Goal: Task Accomplishment & Management: Manage account settings

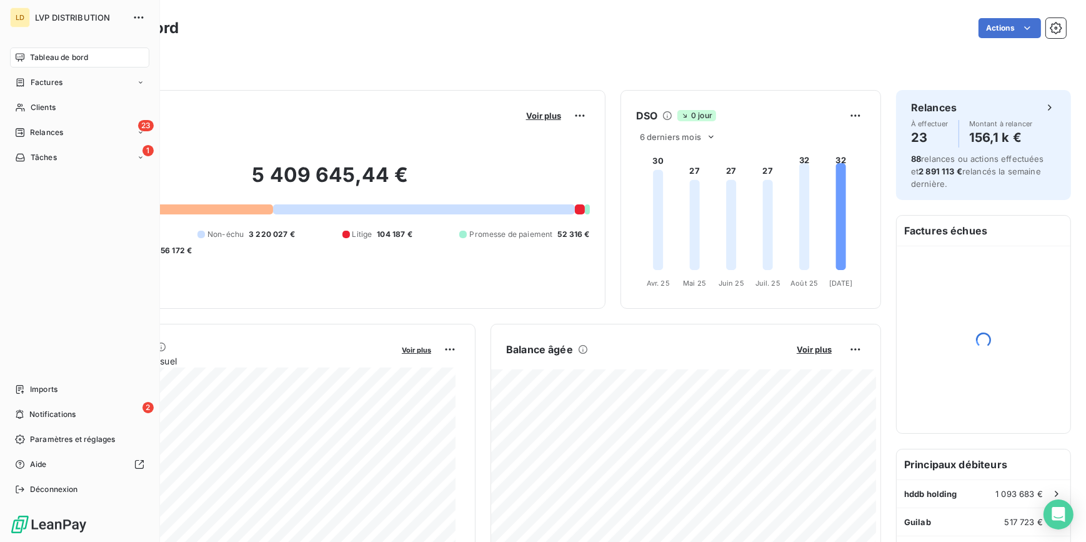
click at [58, 413] on span "Notifications" at bounding box center [52, 413] width 46 height 11
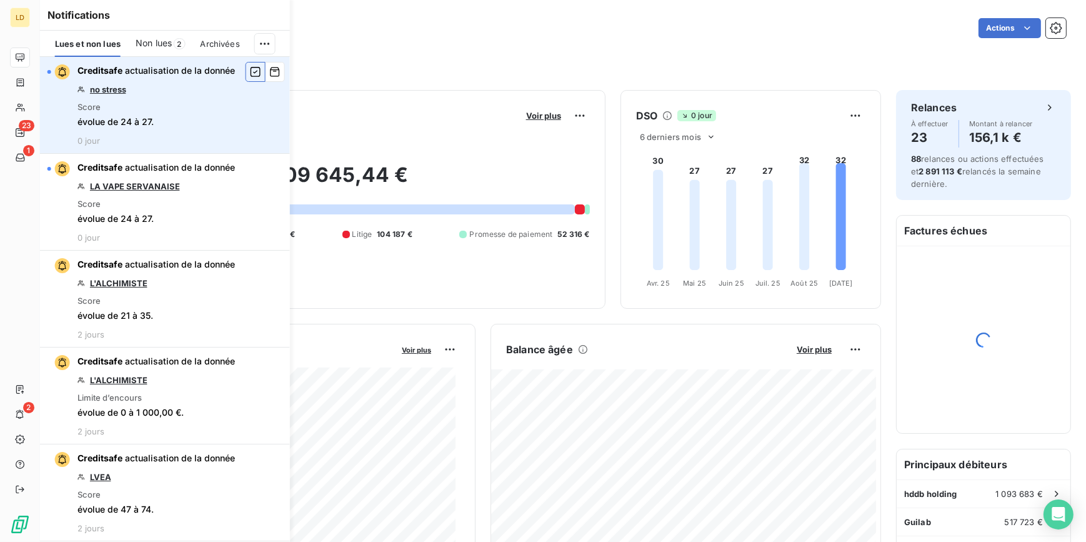
click at [250, 76] on icon "button" at bounding box center [255, 72] width 10 height 10
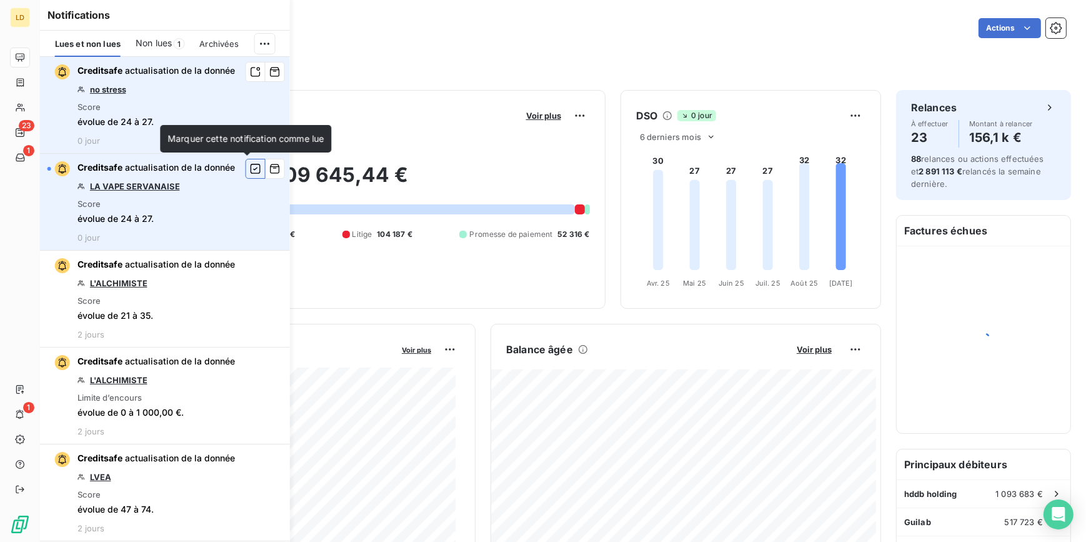
click at [250, 169] on icon "button" at bounding box center [255, 169] width 10 height 10
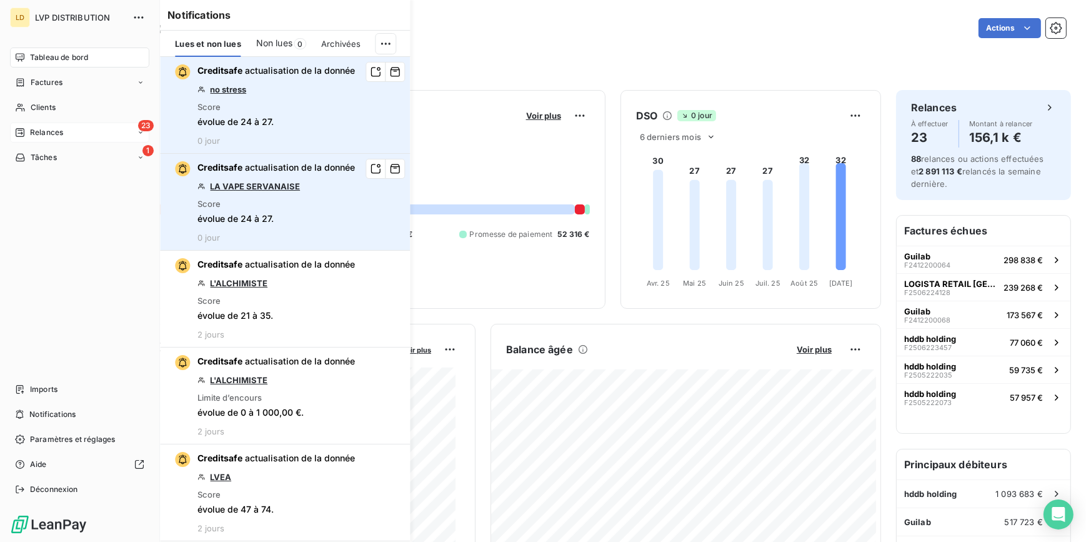
click at [37, 127] on span "Relances" at bounding box center [46, 132] width 33 height 11
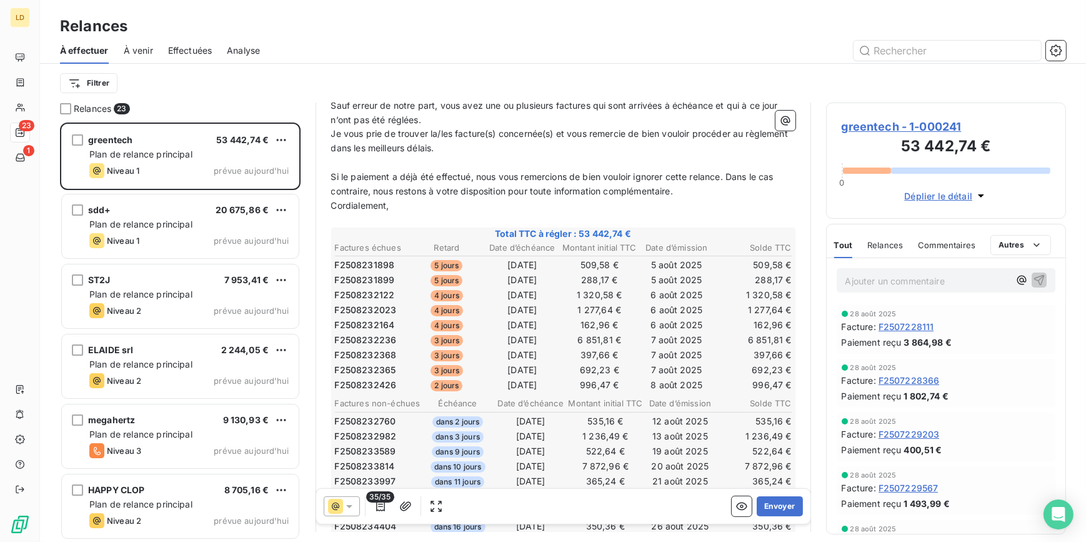
scroll to position [189, 0]
click at [778, 505] on button "Envoyer" at bounding box center [779, 506] width 46 height 20
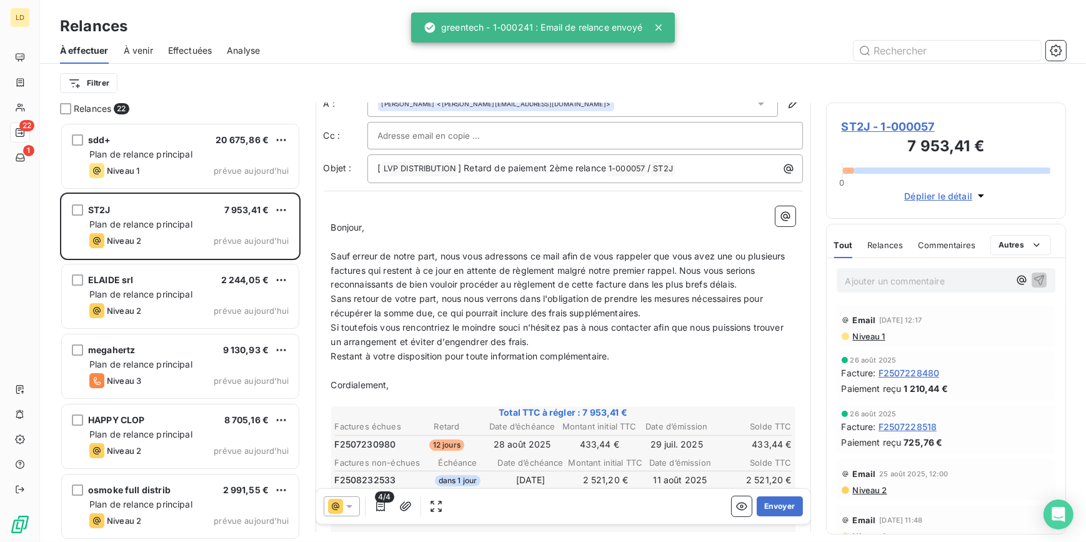
scroll to position [76, 0]
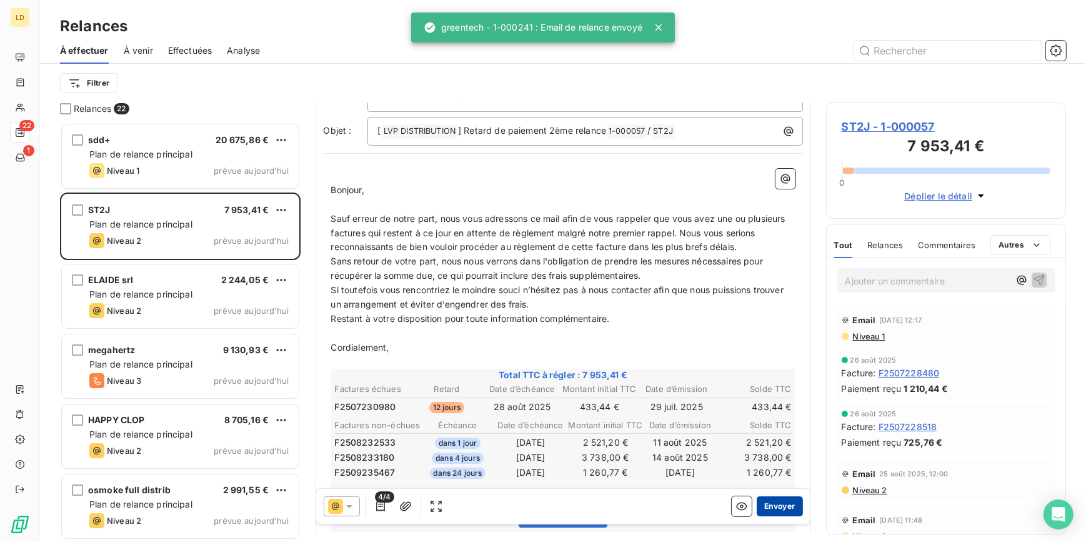
click at [779, 500] on button "Envoyer" at bounding box center [779, 506] width 46 height 20
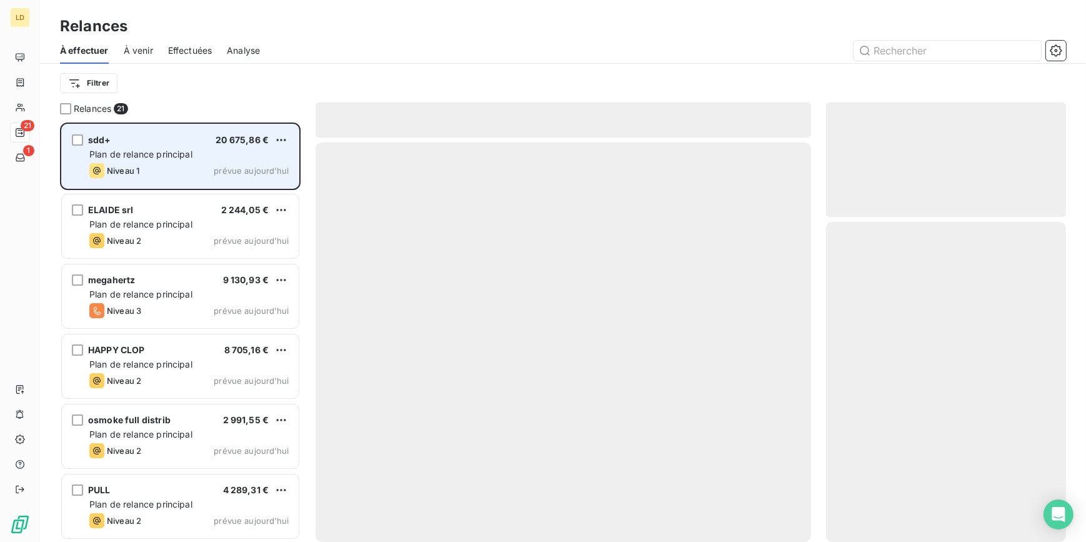
click at [194, 152] on div "Plan de relance principal" at bounding box center [188, 154] width 199 height 12
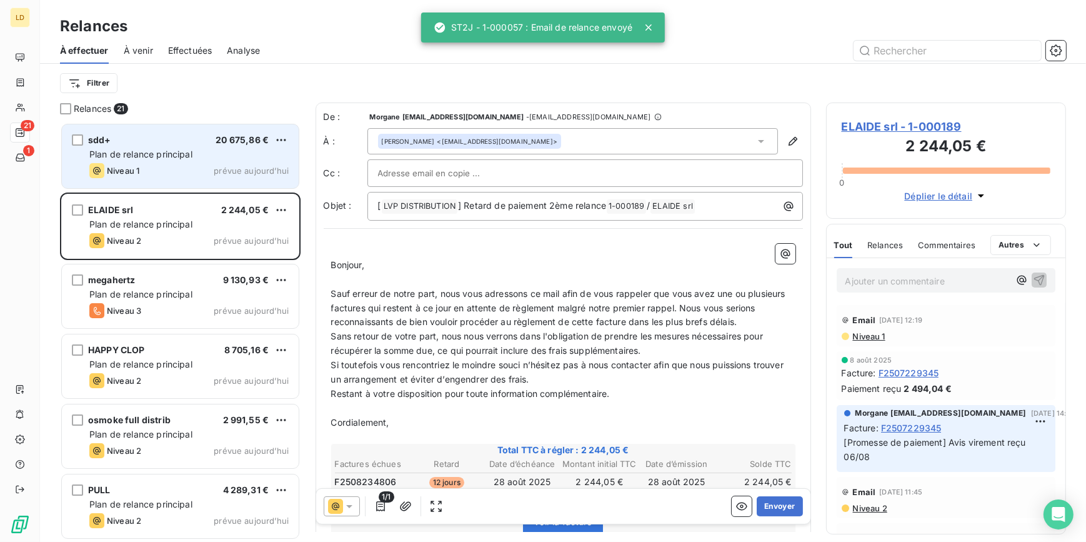
click at [111, 144] on div "sdd+ 20 675,86 €" at bounding box center [188, 139] width 199 height 11
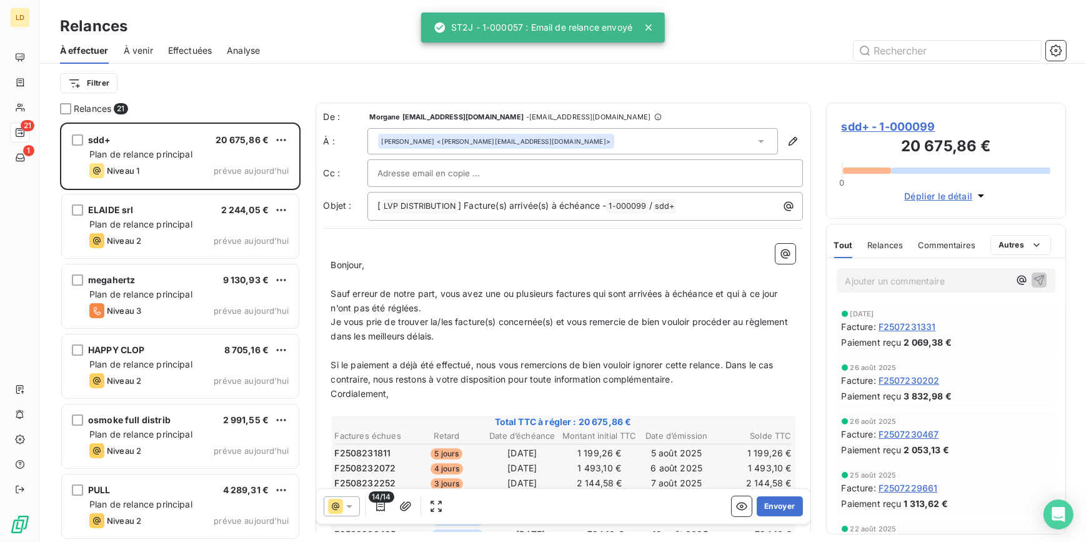
click at [888, 118] on span "sdd+ - 1-000099" at bounding box center [945, 126] width 209 height 17
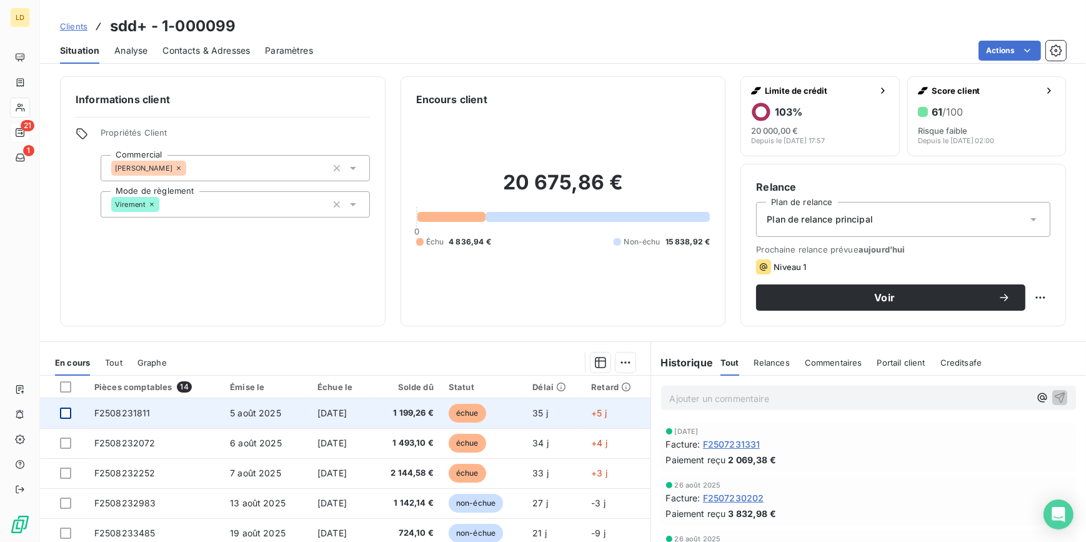
click at [67, 408] on div at bounding box center [65, 412] width 11 height 11
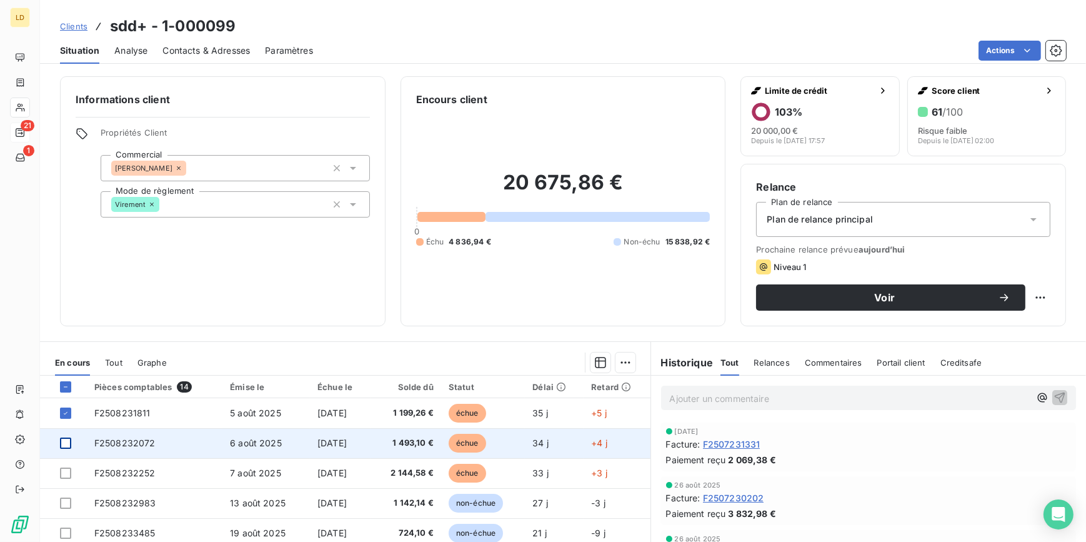
click at [67, 443] on div at bounding box center [65, 442] width 11 height 11
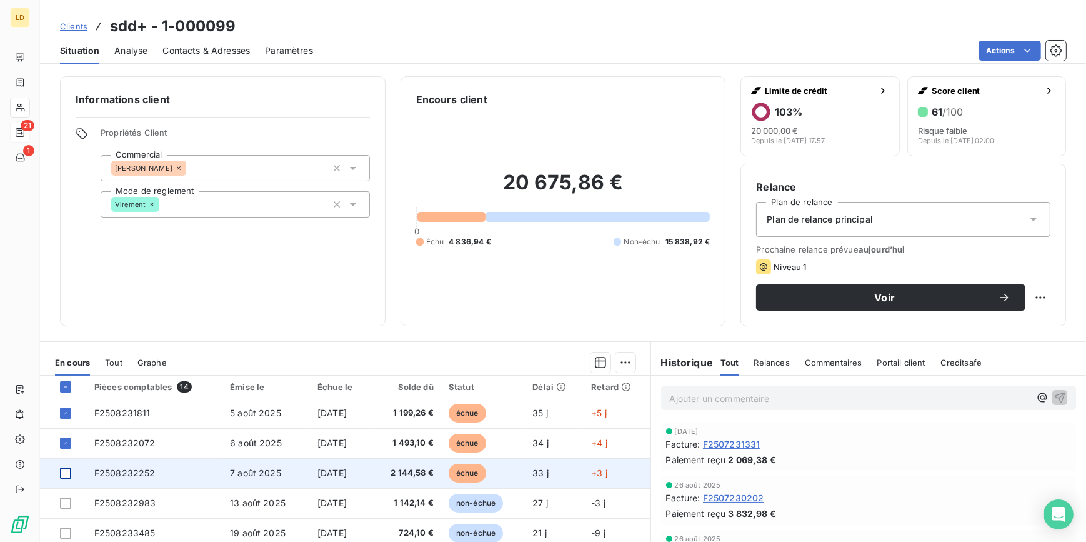
click at [65, 474] on div at bounding box center [65, 472] width 11 height 11
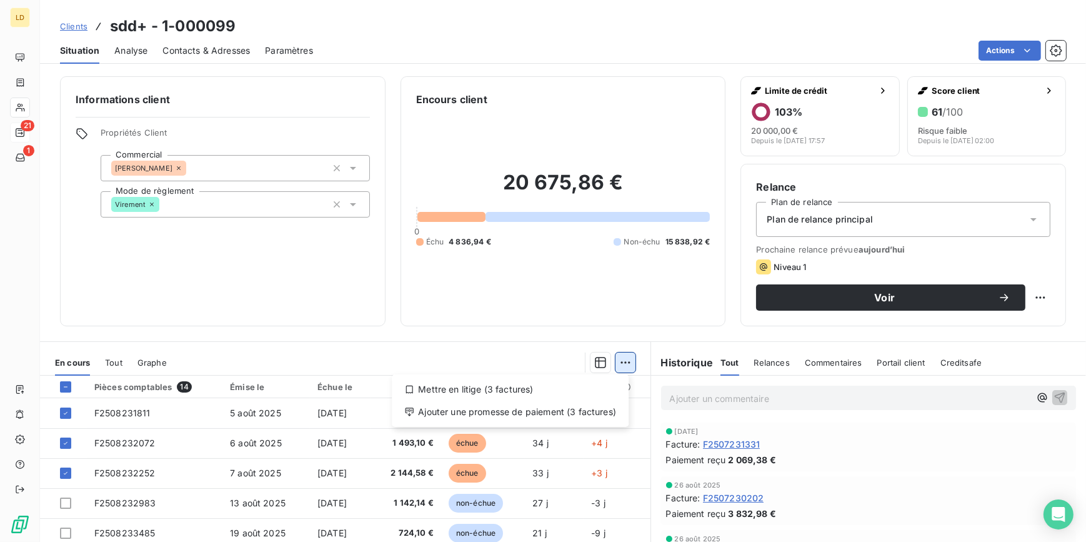
click at [628, 361] on html "LD 21 1 Clients sdd+ - 1-000099 Situation Analyse Contacts & Adresses Paramètre…" at bounding box center [543, 271] width 1086 height 542
click at [578, 407] on div "Ajouter une promesse de paiement (3 factures)" at bounding box center [510, 412] width 227 height 20
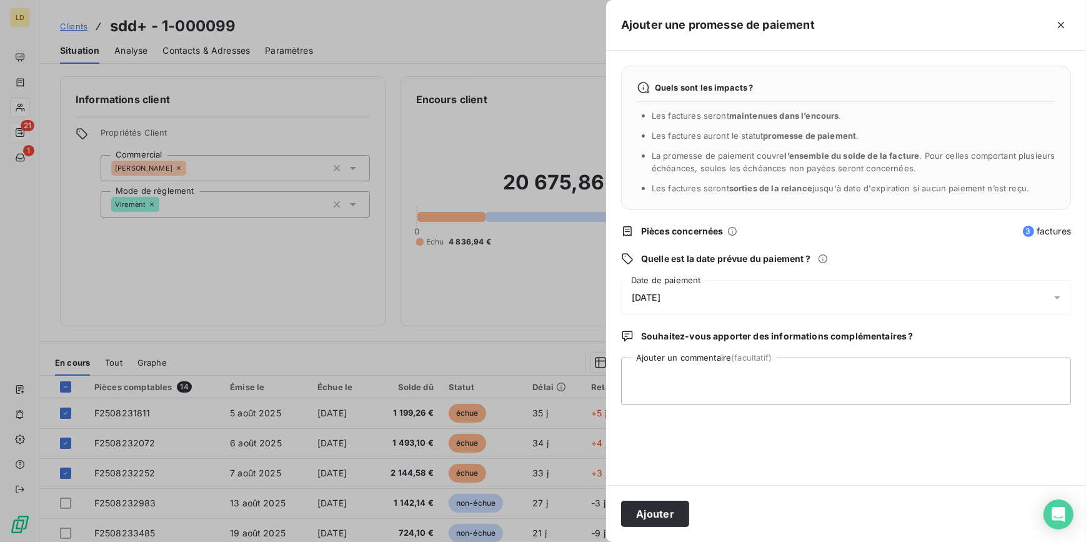
click at [660, 299] on span "[DATE]" at bounding box center [645, 297] width 29 height 10
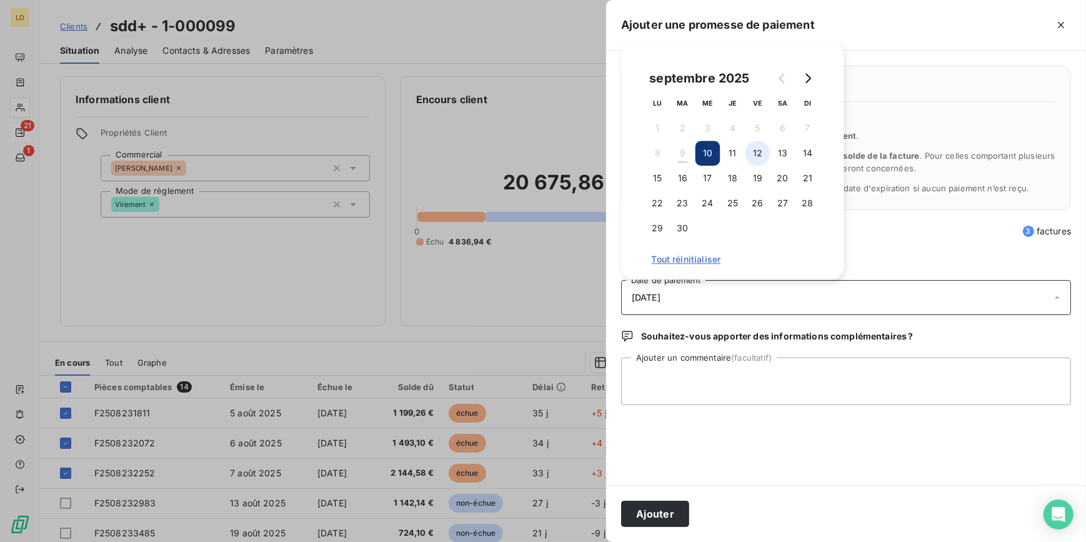
click at [754, 151] on button "12" at bounding box center [757, 153] width 25 height 25
click at [720, 152] on button "11" at bounding box center [732, 153] width 25 height 25
click at [666, 527] on div "Ajouter" at bounding box center [846, 513] width 480 height 57
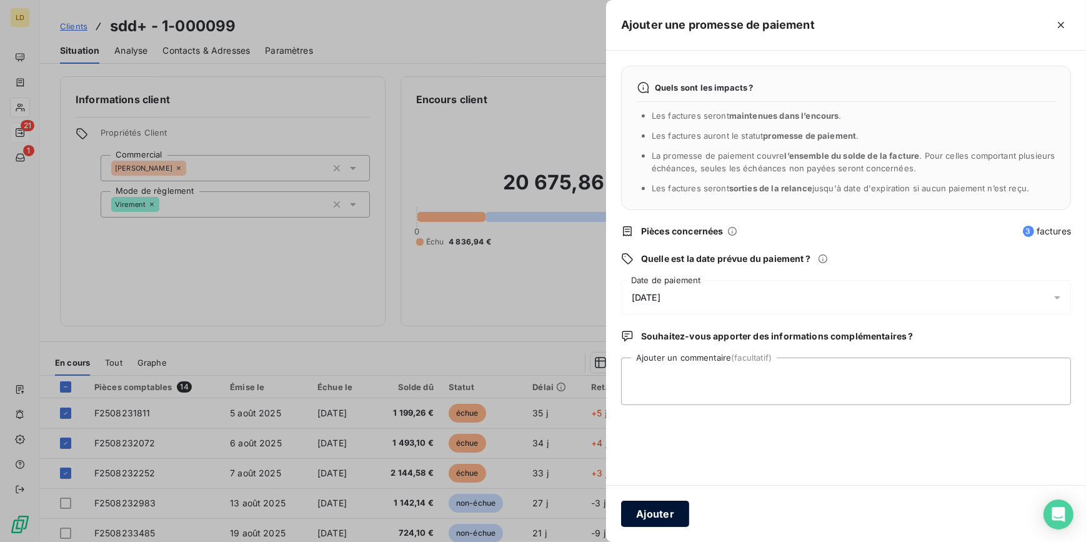
click at [666, 502] on button "Ajouter" at bounding box center [655, 513] width 68 height 26
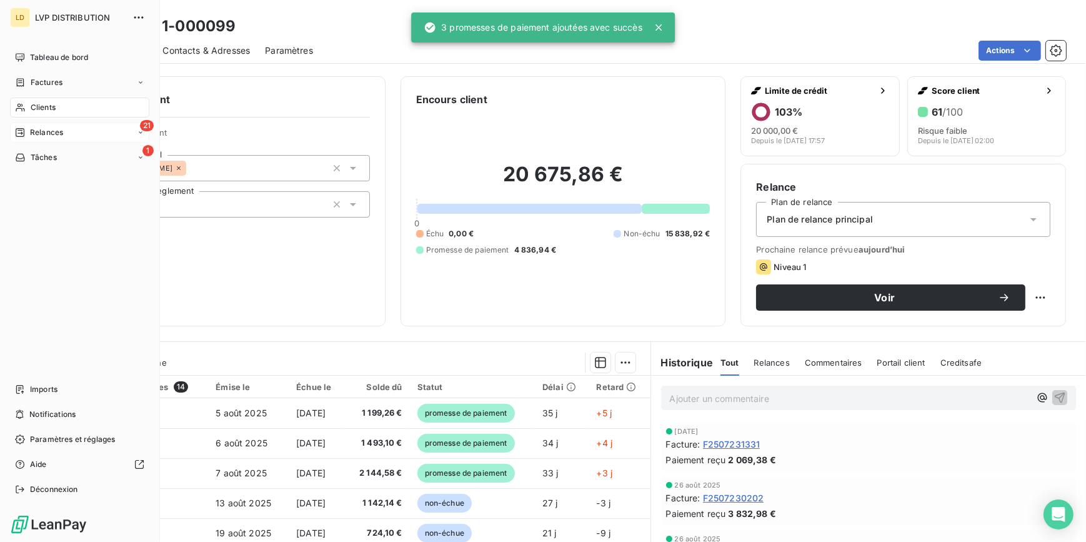
click at [32, 129] on span "Relances" at bounding box center [46, 132] width 33 height 11
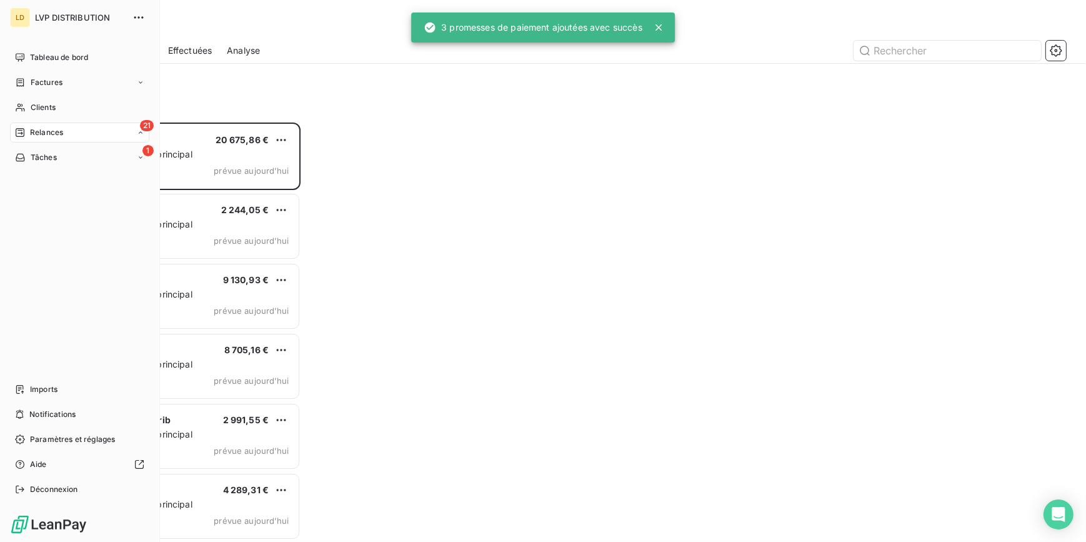
scroll to position [411, 231]
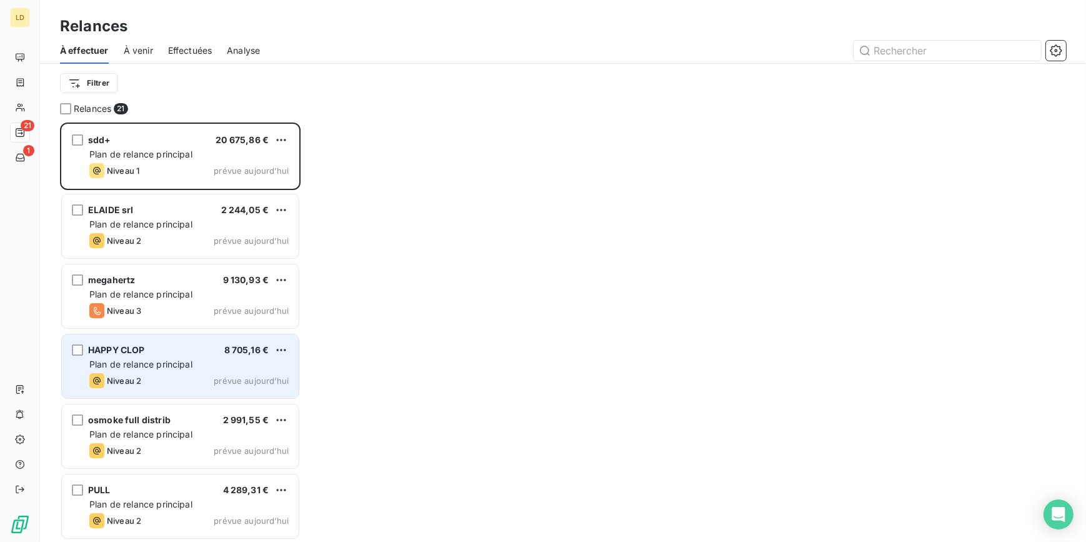
click at [162, 365] on span "Plan de relance principal" at bounding box center [140, 364] width 103 height 11
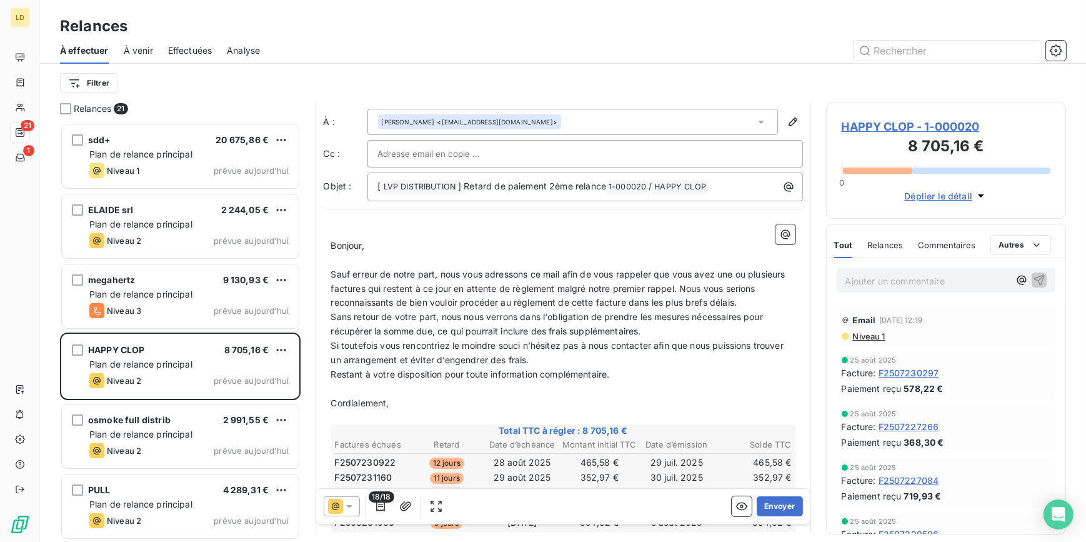
scroll to position [38, 0]
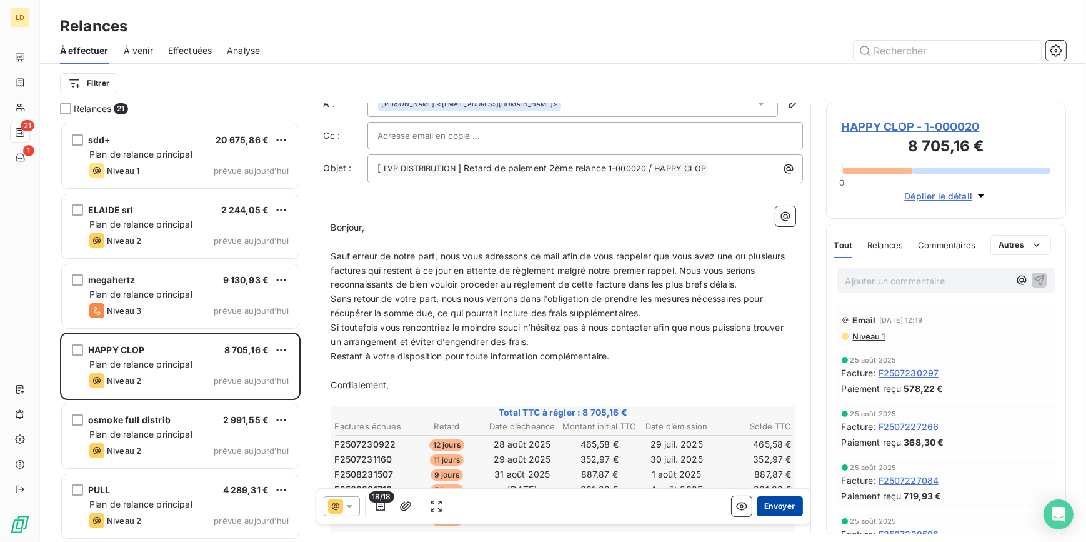
click at [771, 508] on button "Envoyer" at bounding box center [779, 506] width 46 height 20
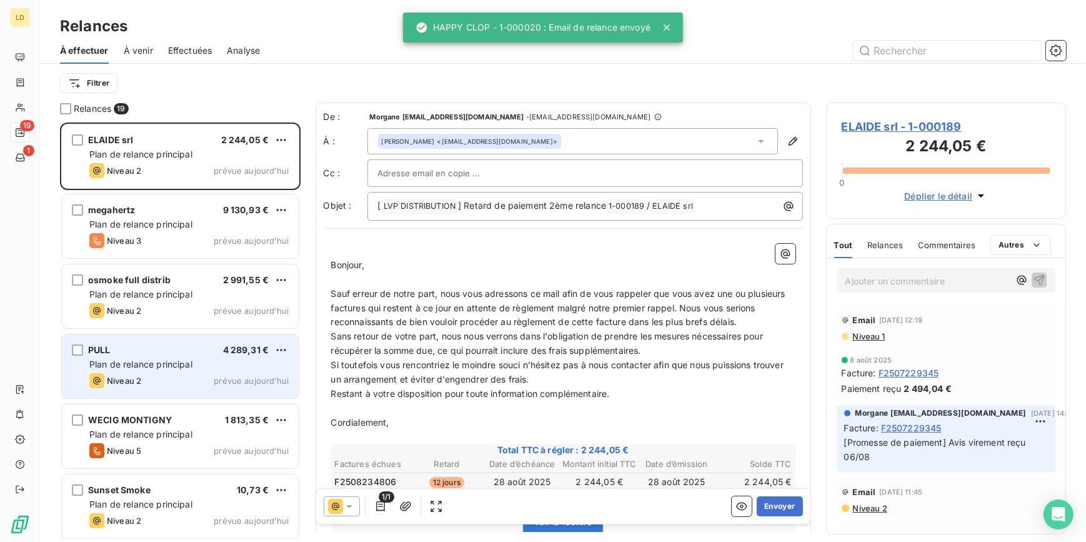
click at [151, 362] on span "Plan de relance principal" at bounding box center [140, 364] width 103 height 11
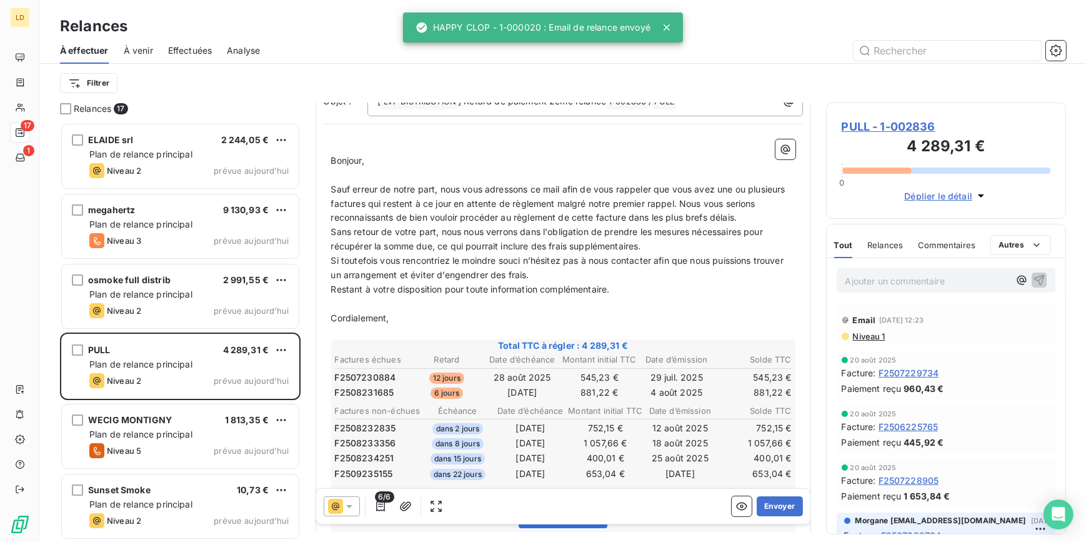
scroll to position [114, 0]
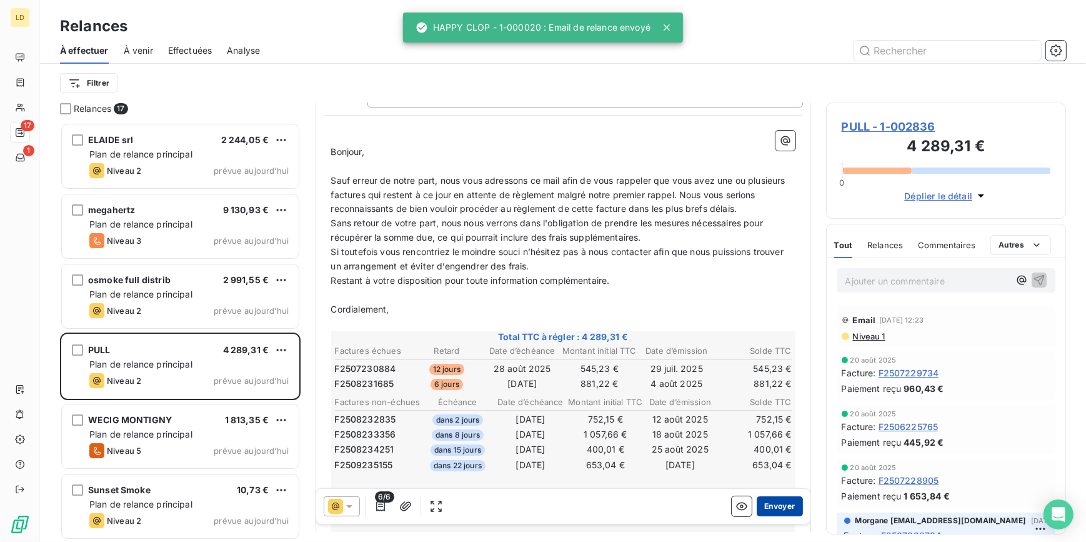
click at [776, 499] on button "Envoyer" at bounding box center [779, 506] width 46 height 20
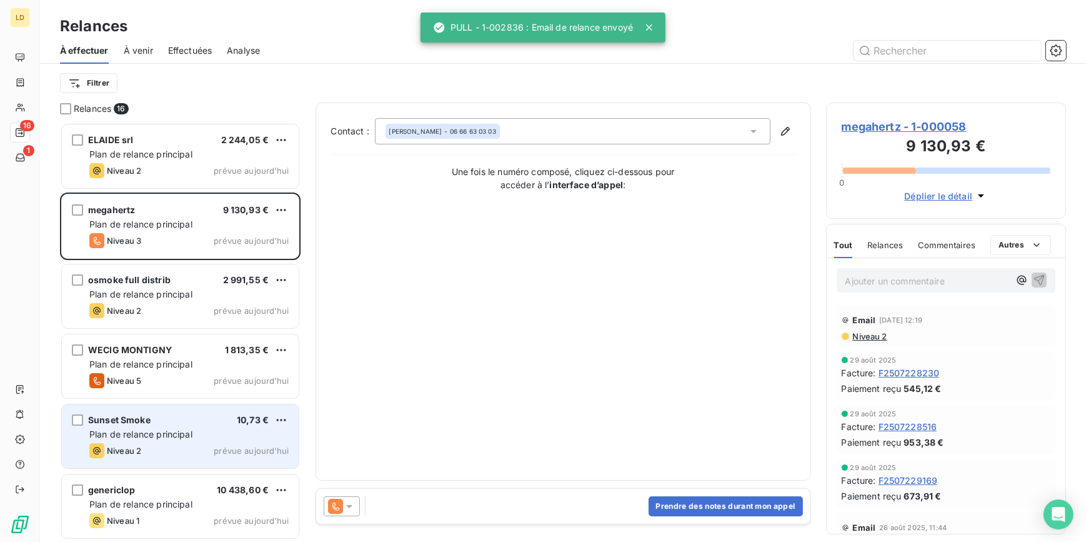
drag, startPoint x: 185, startPoint y: 435, endPoint x: 207, endPoint y: 408, distance: 34.6
click at [185, 434] on span "Plan de relance principal" at bounding box center [140, 433] width 103 height 11
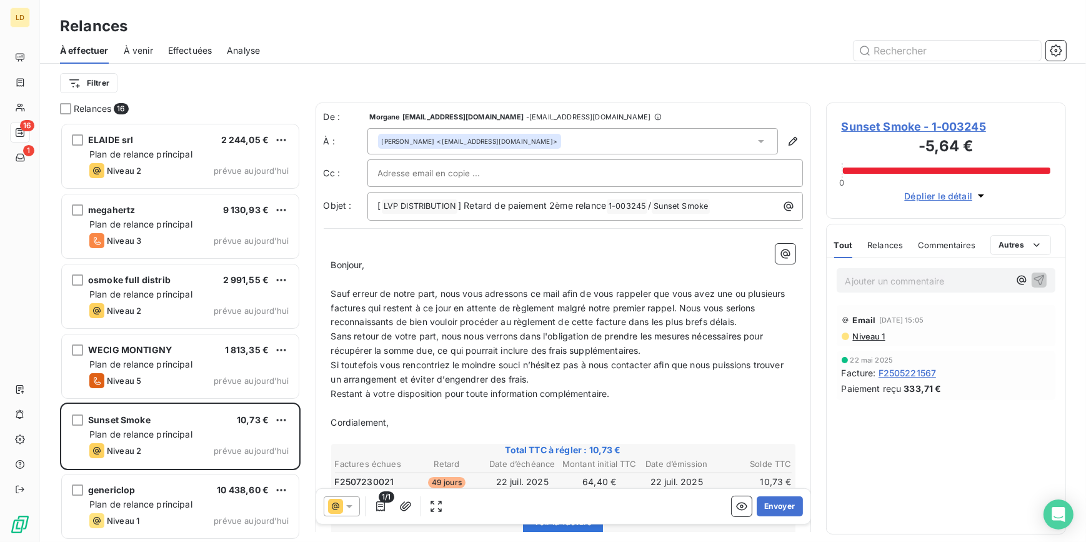
click at [967, 124] on span "Sunset Smoke - 1-003245" at bounding box center [945, 126] width 209 height 17
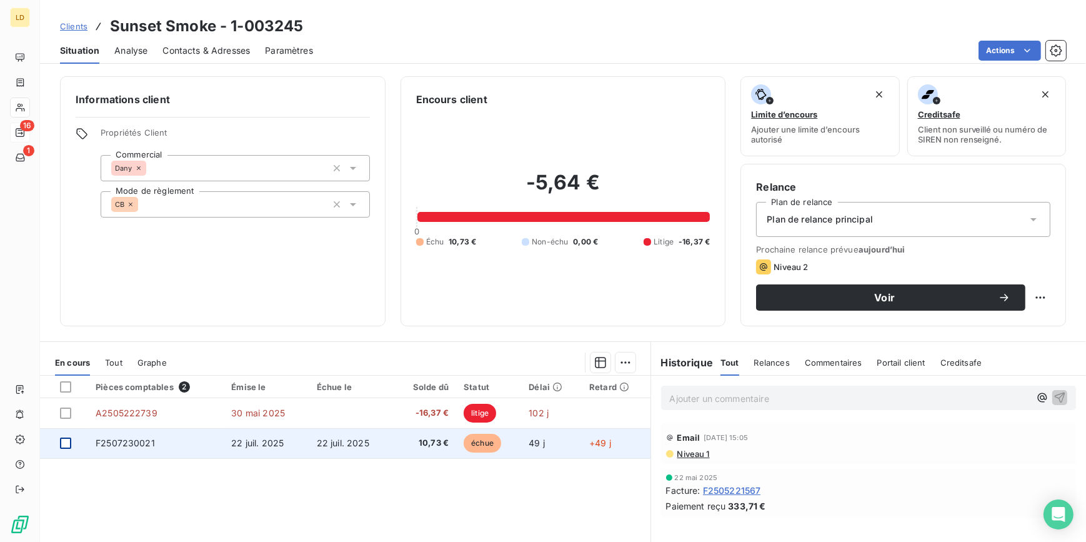
click at [63, 446] on div at bounding box center [65, 442] width 11 height 11
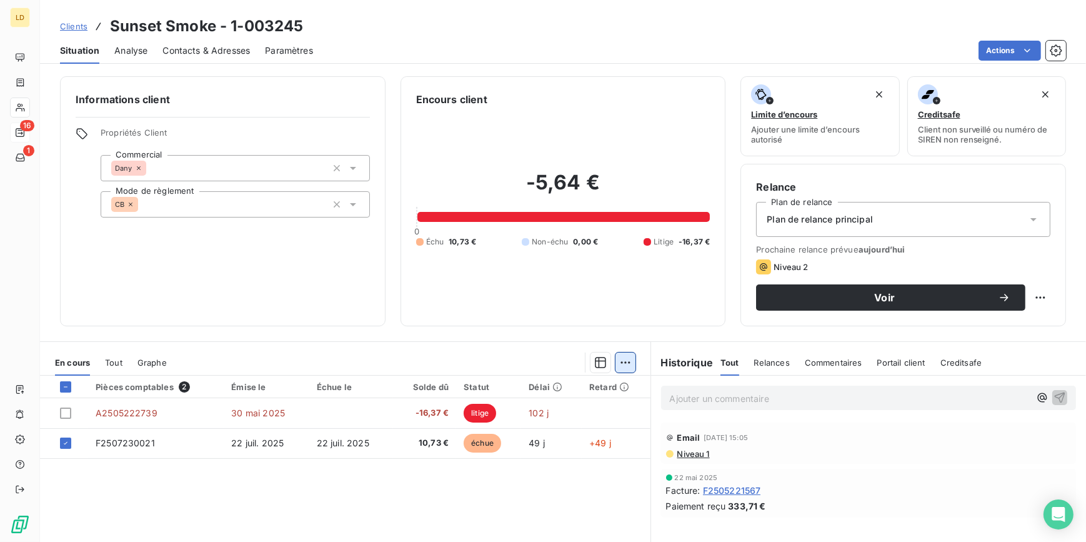
click at [619, 360] on html "LD 16 1 Clients Sunset Smoke - 1-003245 Situation Analyse Contacts & Adresses P…" at bounding box center [543, 271] width 1086 height 542
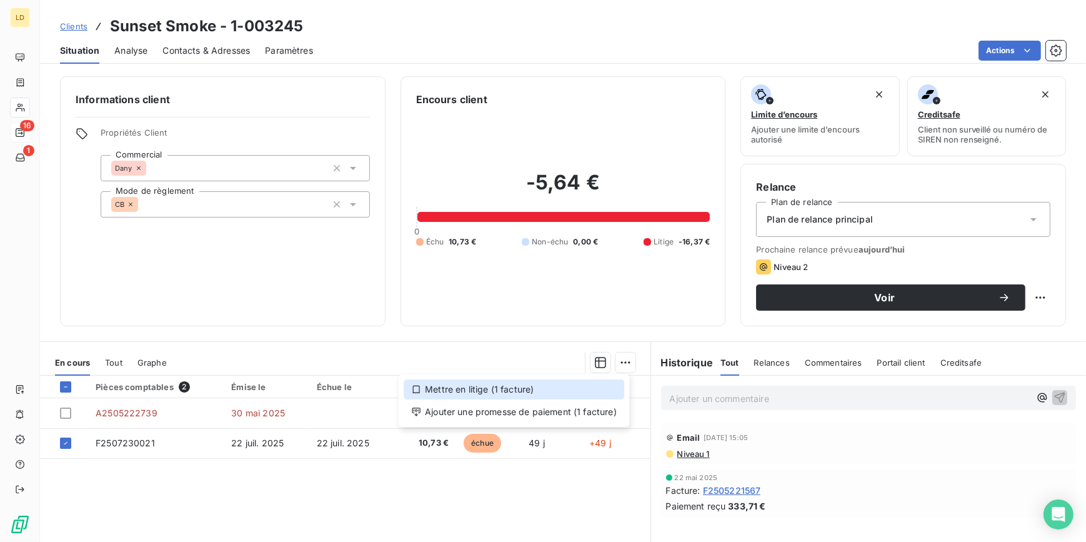
click at [567, 392] on div "Mettre en litige (1 facture)" at bounding box center [513, 389] width 220 height 20
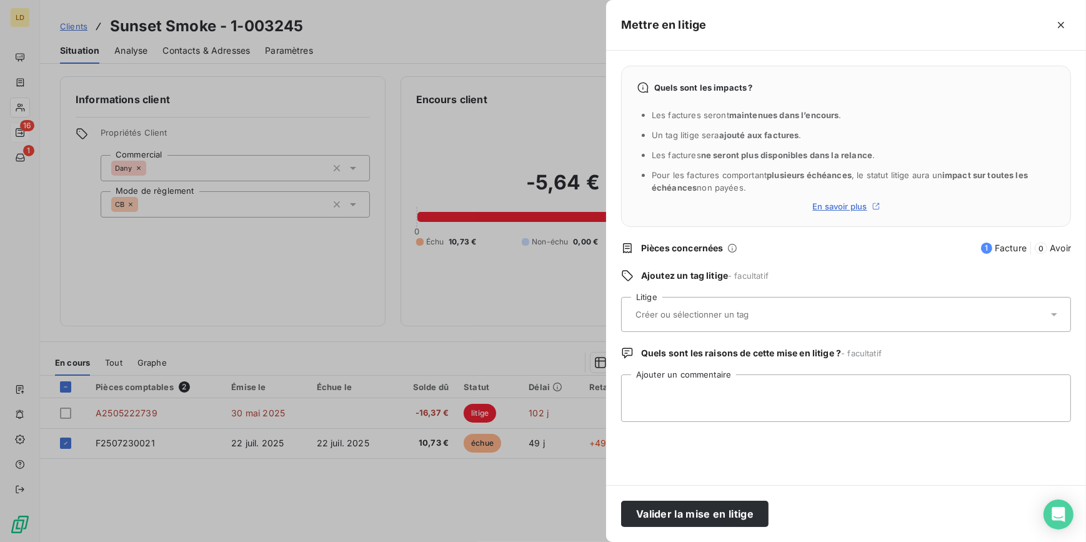
click at [656, 312] on input "text" at bounding box center [725, 314] width 182 height 11
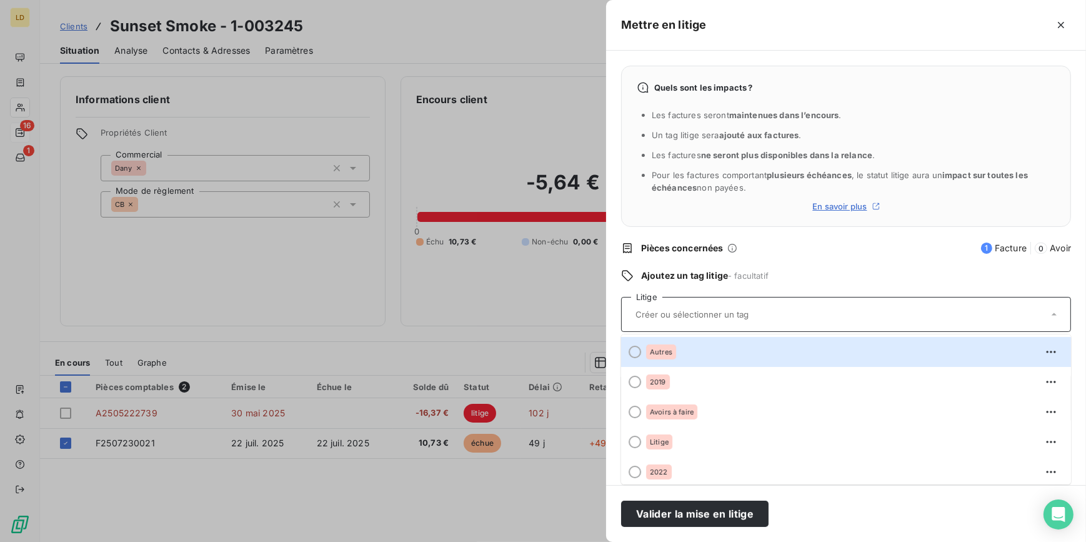
click at [647, 350] on div "Autres" at bounding box center [661, 351] width 30 height 15
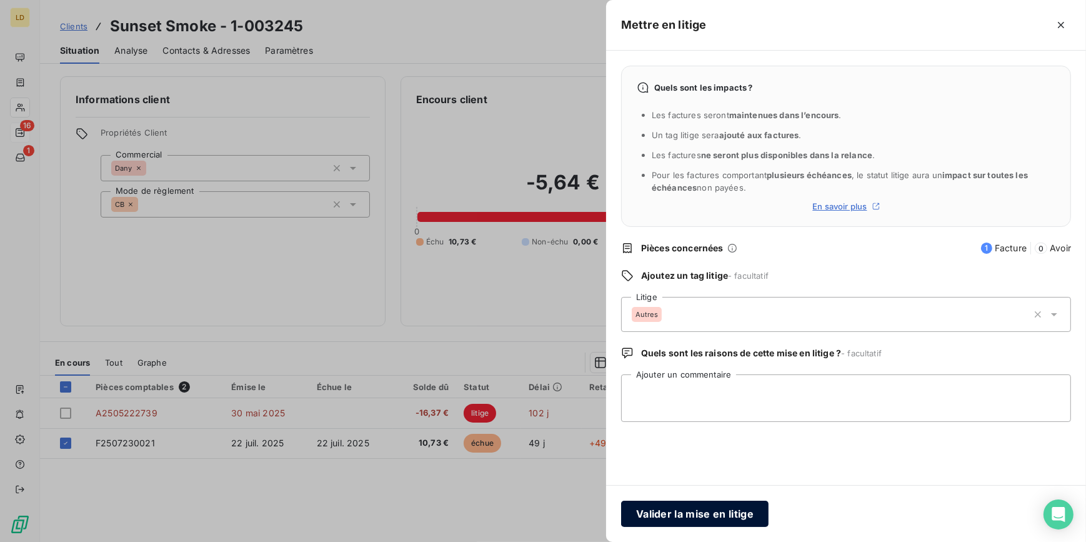
click at [700, 525] on button "Valider la mise en litige" at bounding box center [694, 513] width 147 height 26
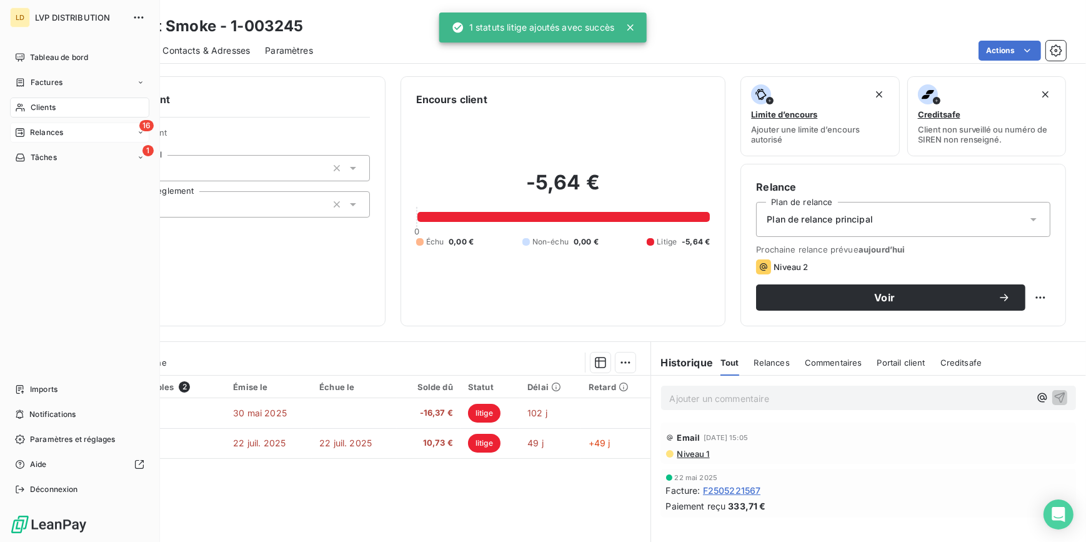
click at [27, 131] on div "Relances" at bounding box center [39, 132] width 48 height 11
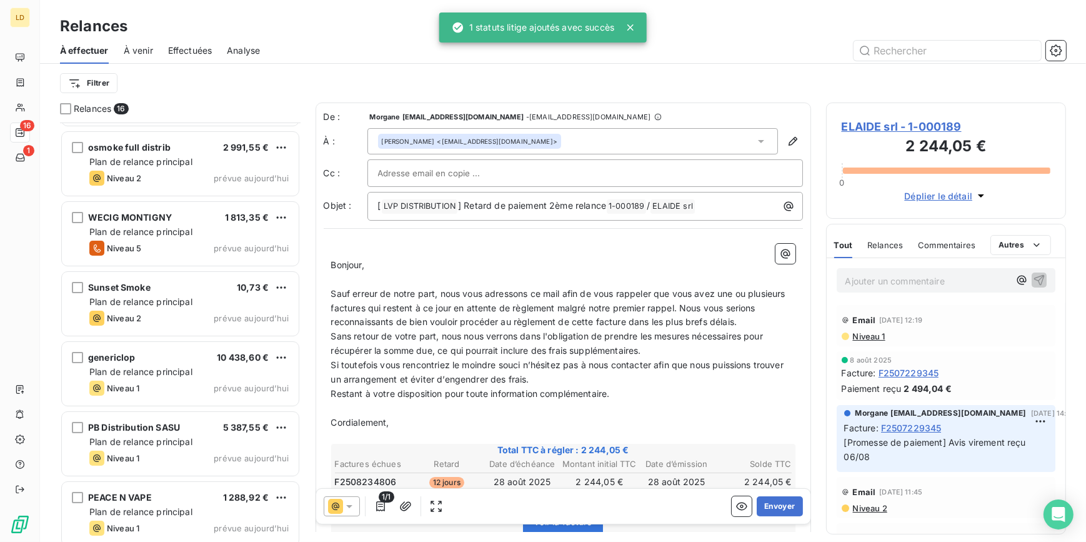
scroll to position [152, 0]
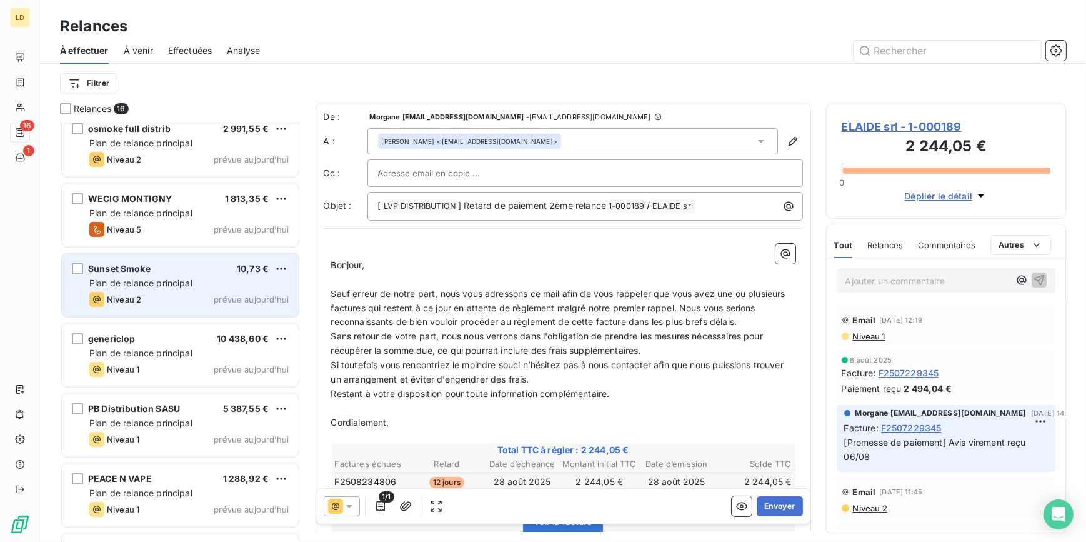
click at [168, 295] on div "Niveau 2 prévue aujourd’hui" at bounding box center [188, 299] width 199 height 15
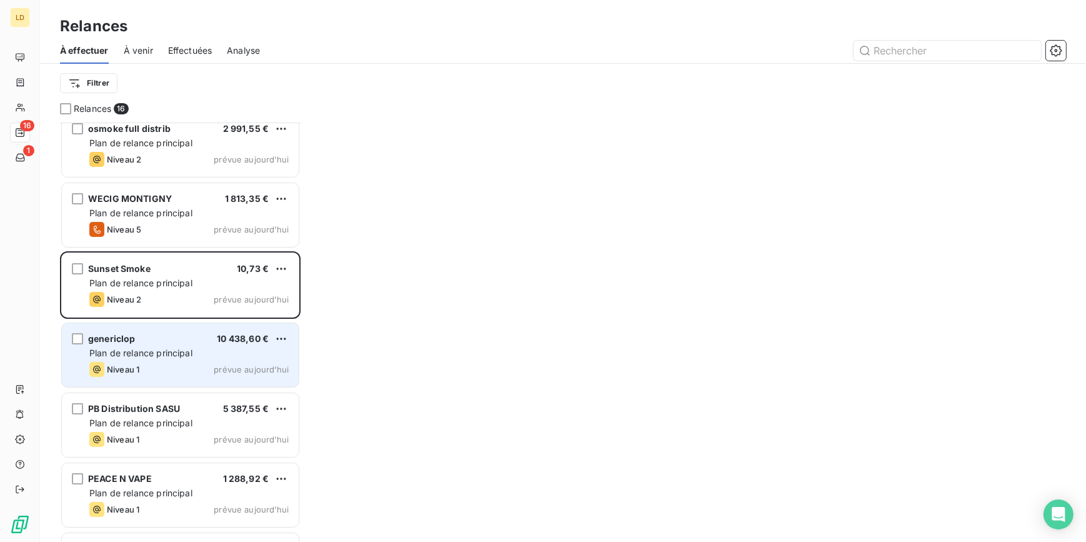
click at [136, 349] on span "Plan de relance principal" at bounding box center [140, 352] width 103 height 11
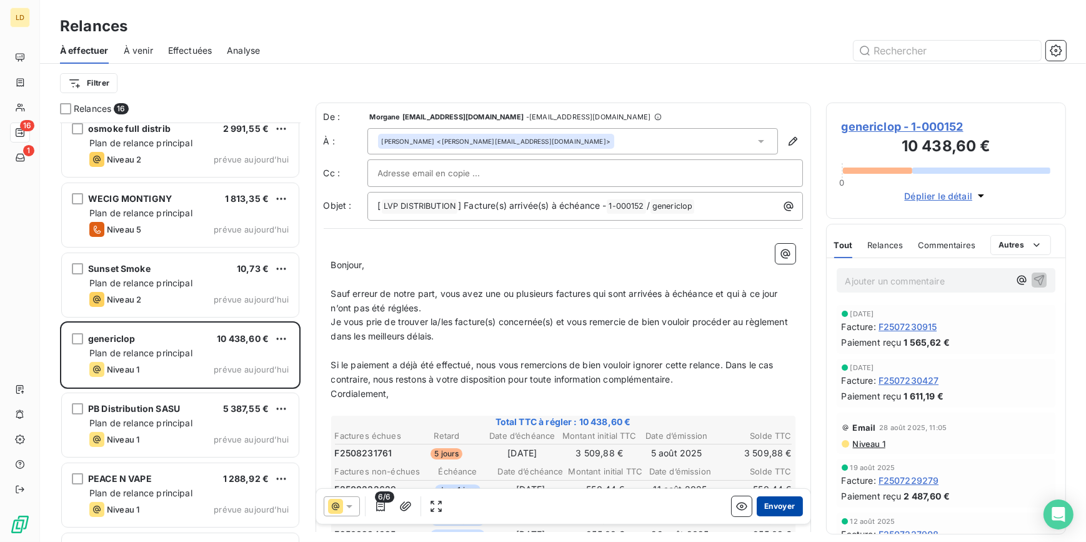
click at [763, 505] on button "Envoyer" at bounding box center [779, 506] width 46 height 20
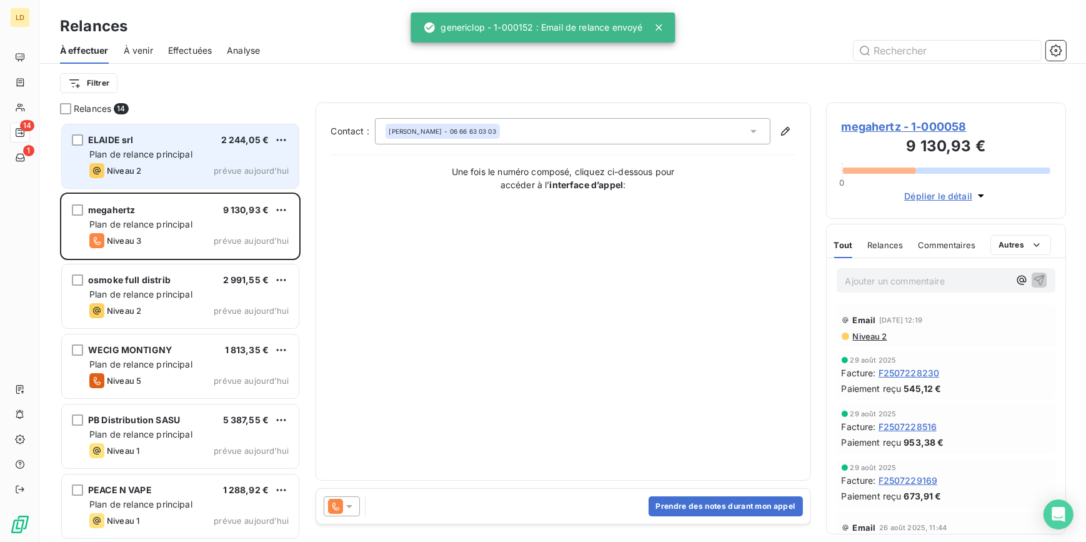
click at [182, 154] on span "Plan de relance principal" at bounding box center [140, 154] width 103 height 11
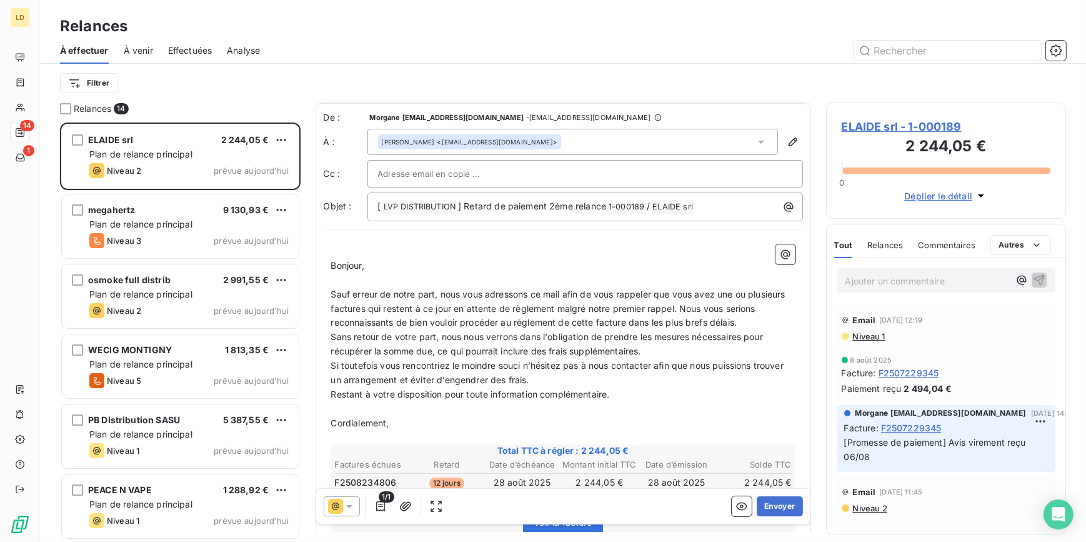
scroll to position [38, 0]
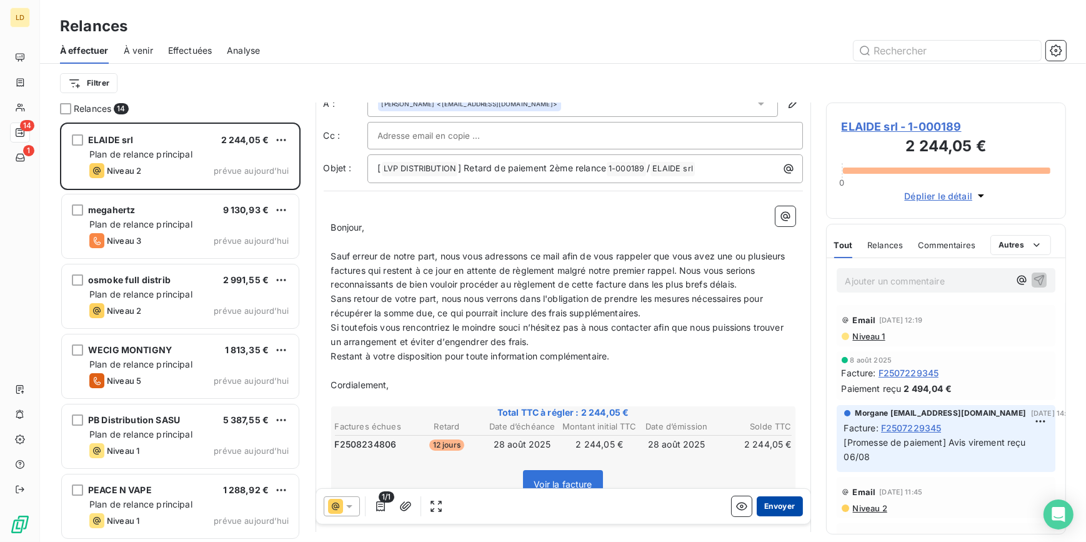
click at [781, 508] on button "Envoyer" at bounding box center [779, 506] width 46 height 20
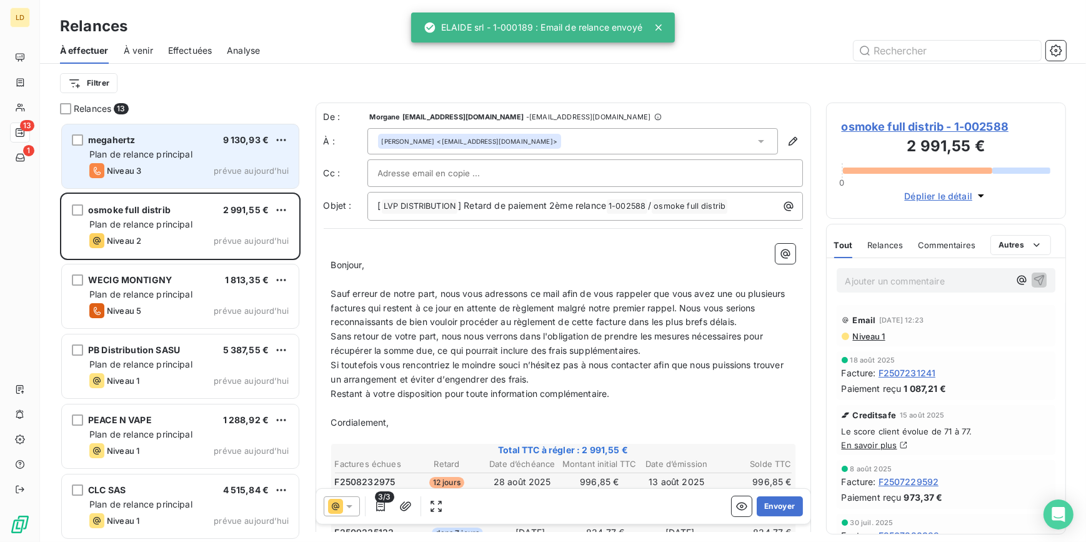
click at [195, 161] on div "megahertz 9 130,93 € Plan de relance principal Niveau 3 prévue [DATE]" at bounding box center [180, 156] width 237 height 64
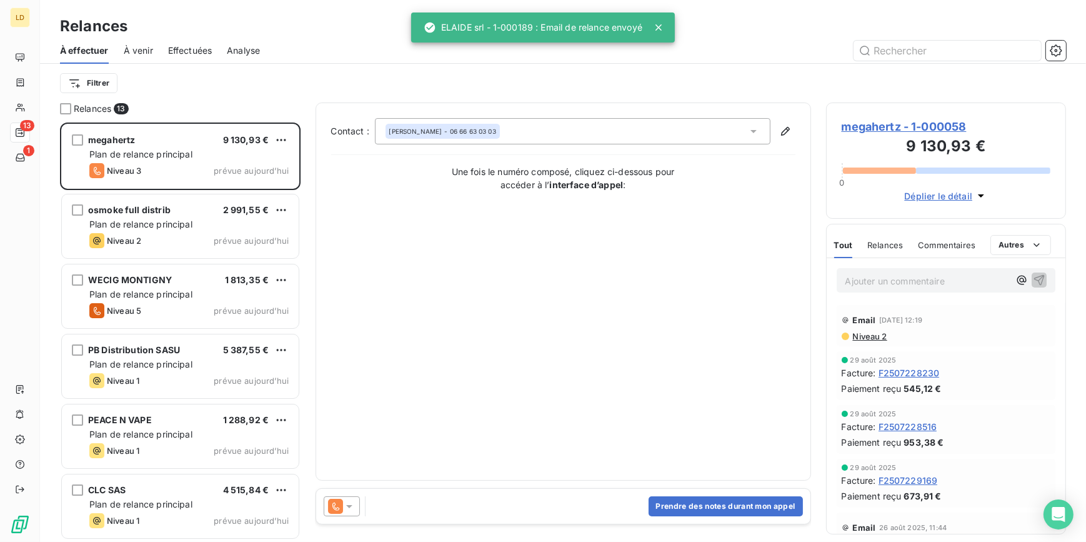
click at [347, 500] on icon at bounding box center [349, 506] width 12 height 12
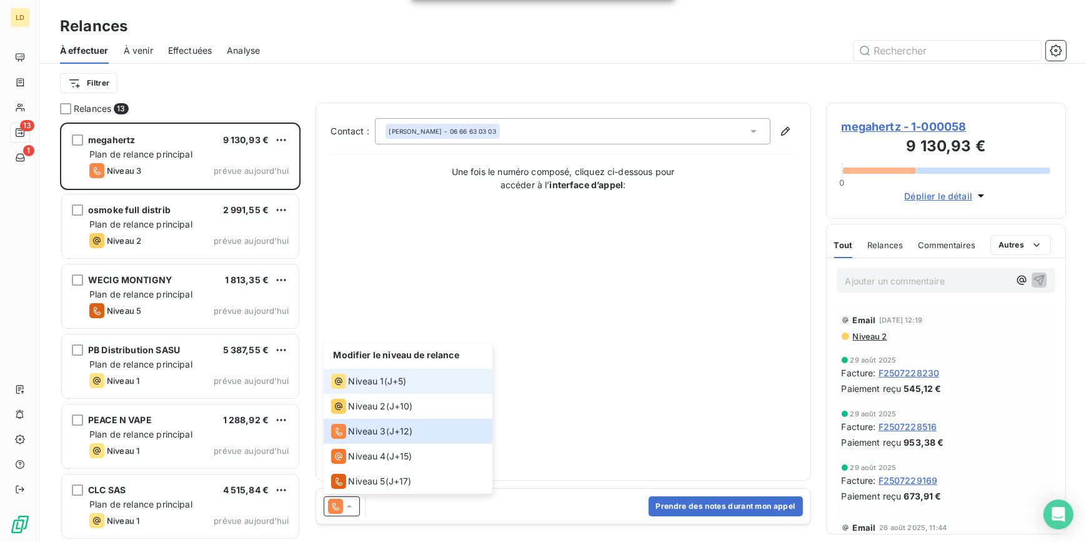
click at [372, 380] on span "Niveau 1" at bounding box center [367, 381] width 36 height 12
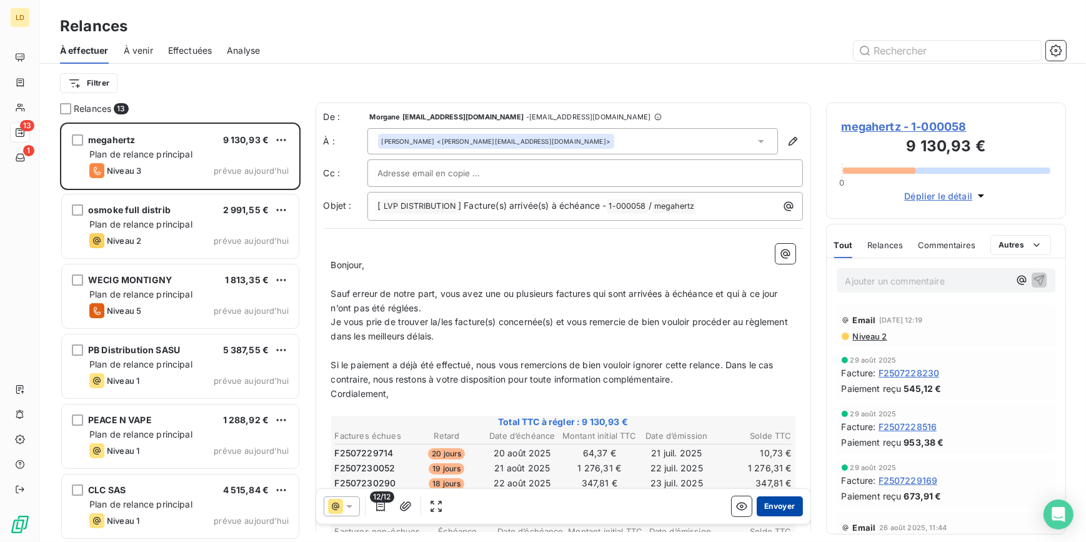
click at [781, 500] on button "Envoyer" at bounding box center [779, 506] width 46 height 20
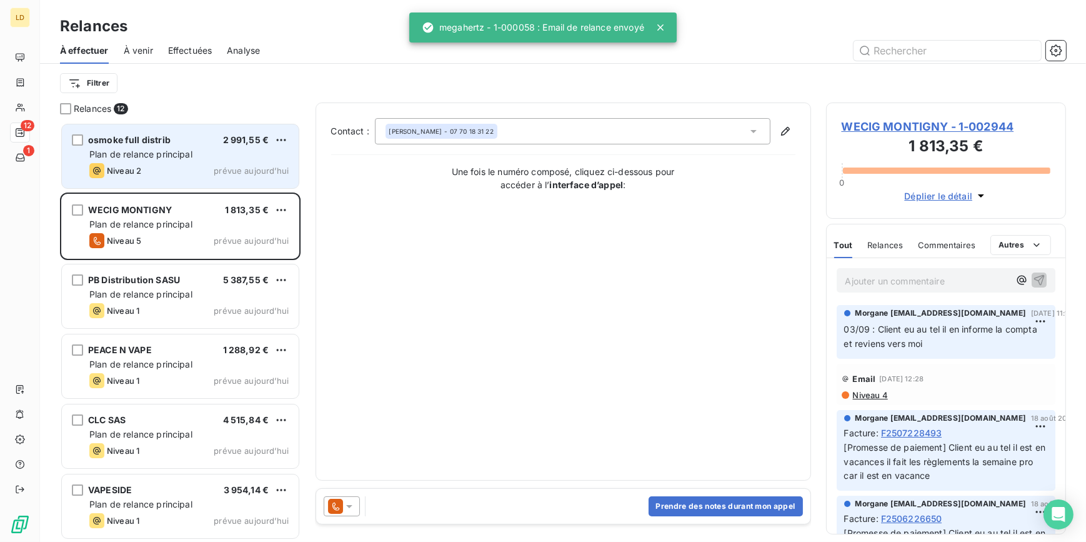
click at [194, 163] on div "Niveau 2 prévue aujourd’hui" at bounding box center [188, 170] width 199 height 15
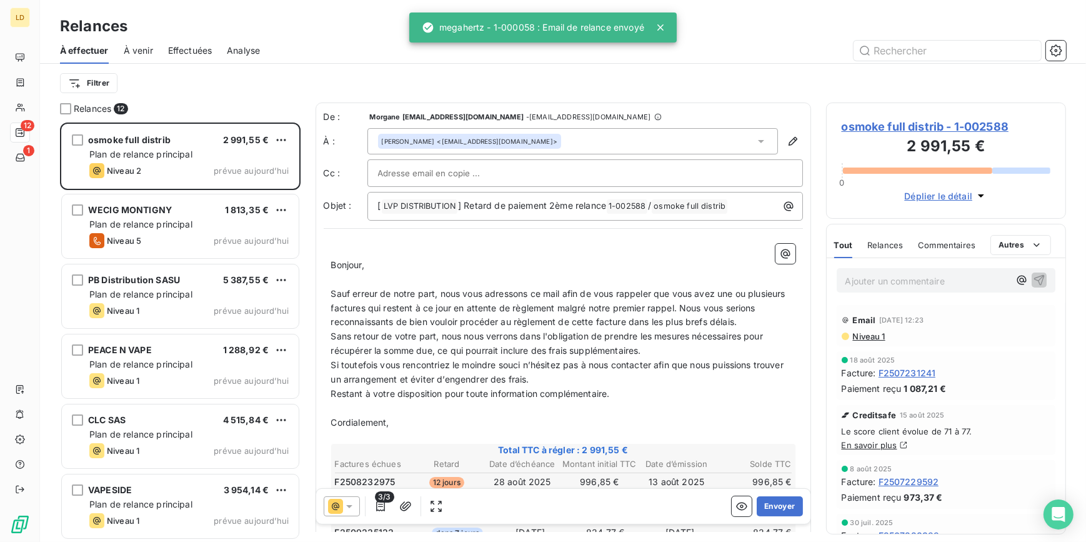
click at [891, 126] on span "osmoke full distrib - 1-002588" at bounding box center [945, 126] width 209 height 17
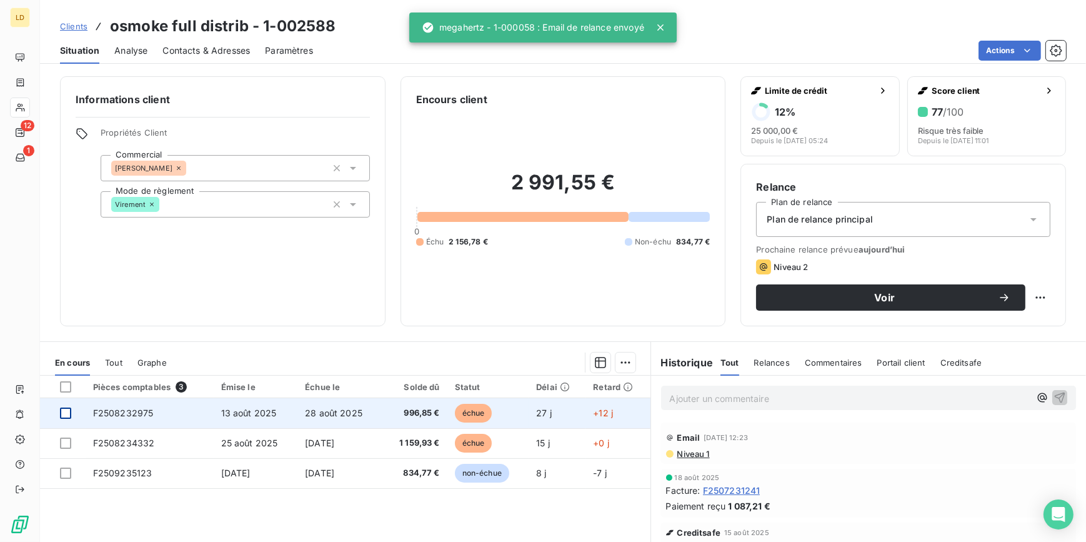
click at [61, 411] on div at bounding box center [65, 412] width 11 height 11
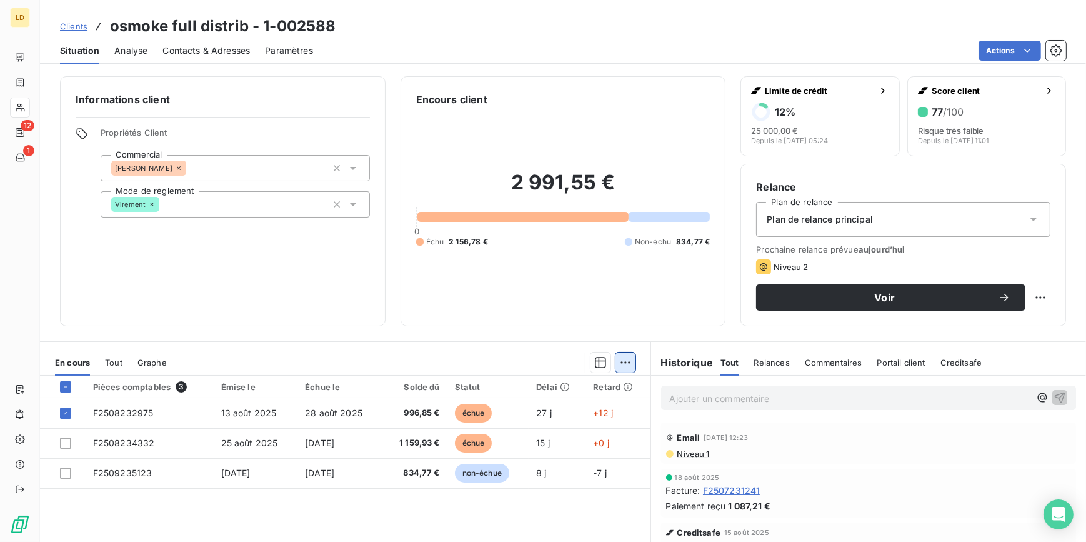
click at [623, 361] on html "LD 12 1 Clients osmoke full distrib - 1-002588 Situation Analyse Contacts & Adr…" at bounding box center [543, 271] width 1086 height 542
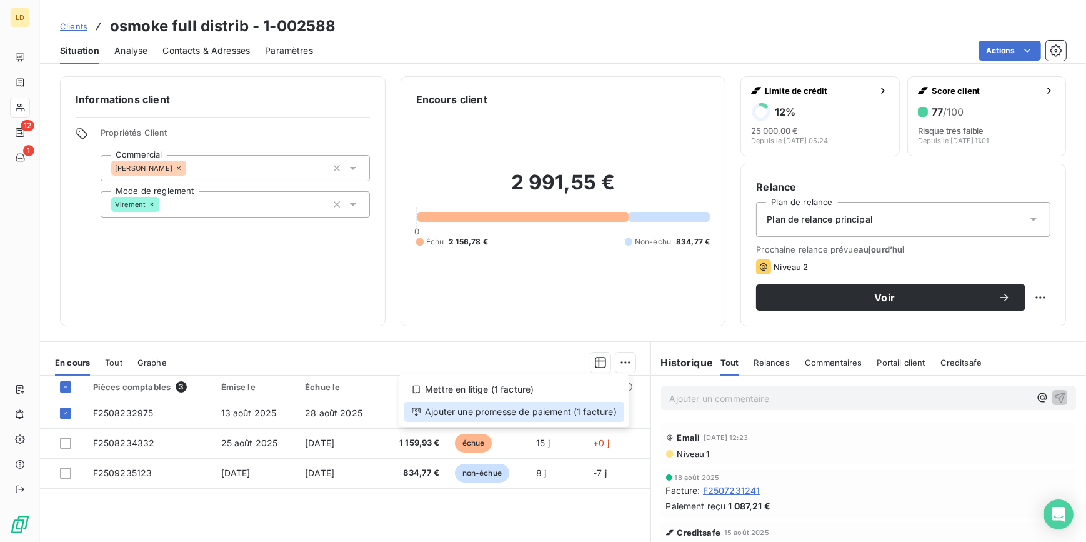
click at [560, 406] on div "Ajouter une promesse de paiement (1 facture)" at bounding box center [513, 412] width 220 height 20
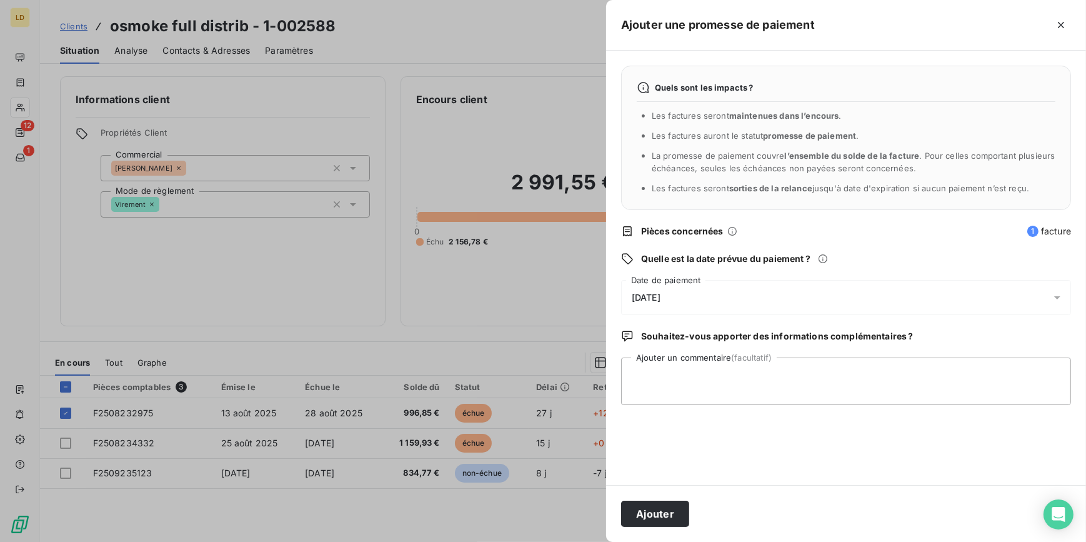
click at [656, 292] on span "[DATE]" at bounding box center [645, 297] width 29 height 10
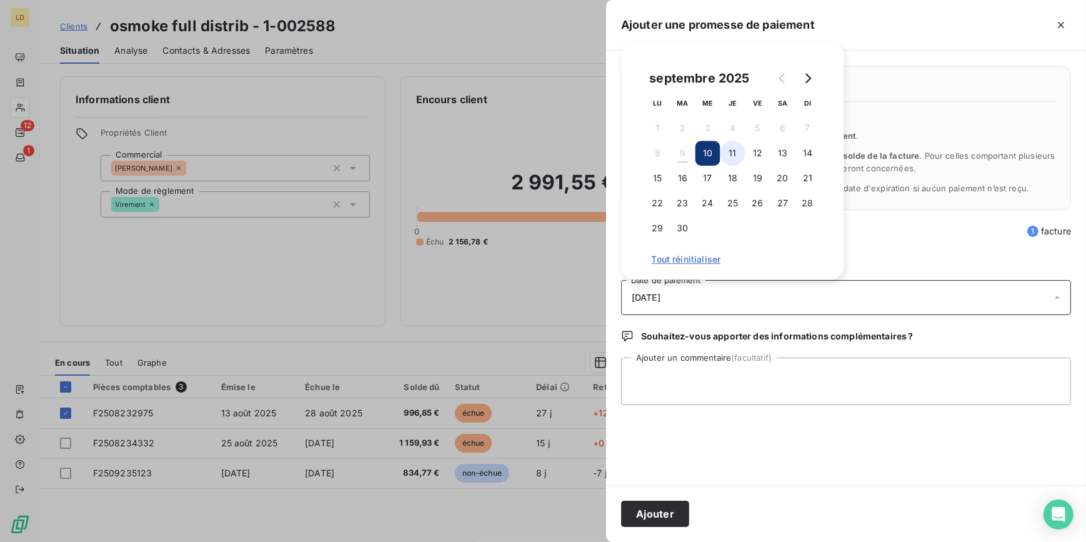
click at [737, 154] on button "11" at bounding box center [732, 153] width 25 height 25
click at [754, 153] on button "12" at bounding box center [757, 153] width 25 height 25
click at [736, 169] on button "18" at bounding box center [732, 178] width 25 height 25
click at [726, 158] on button "11" at bounding box center [732, 153] width 25 height 25
click at [666, 517] on button "Ajouter" at bounding box center [655, 513] width 68 height 26
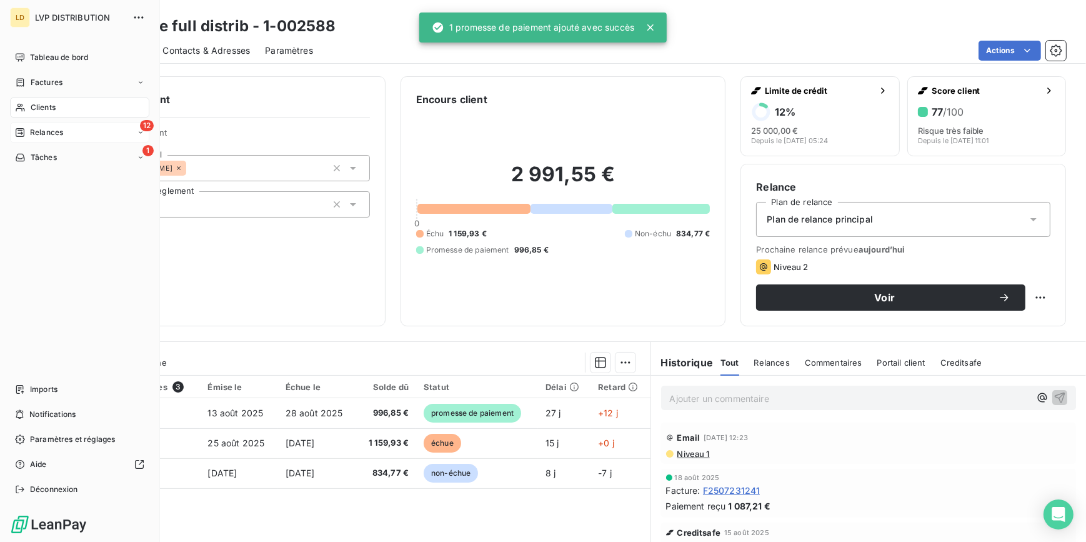
click at [36, 141] on div "12 Relances" at bounding box center [79, 132] width 139 height 20
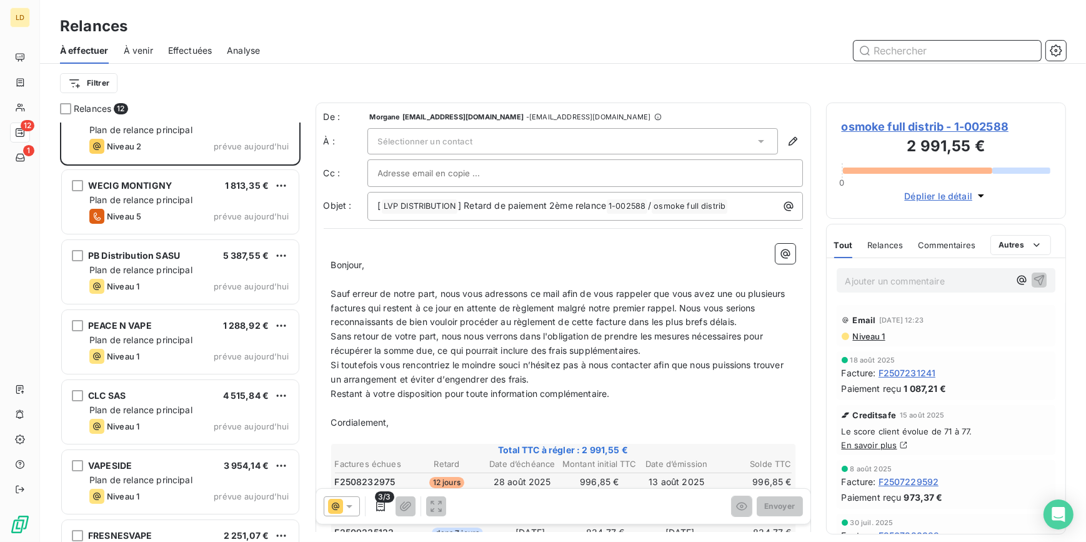
scroll to position [114, 0]
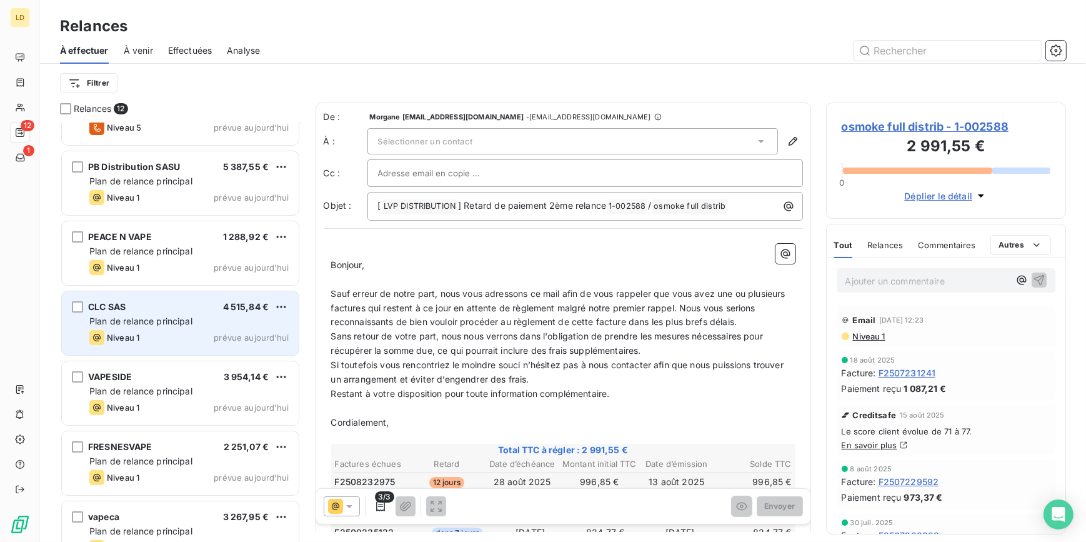
click at [141, 323] on span "Plan de relance principal" at bounding box center [140, 320] width 103 height 11
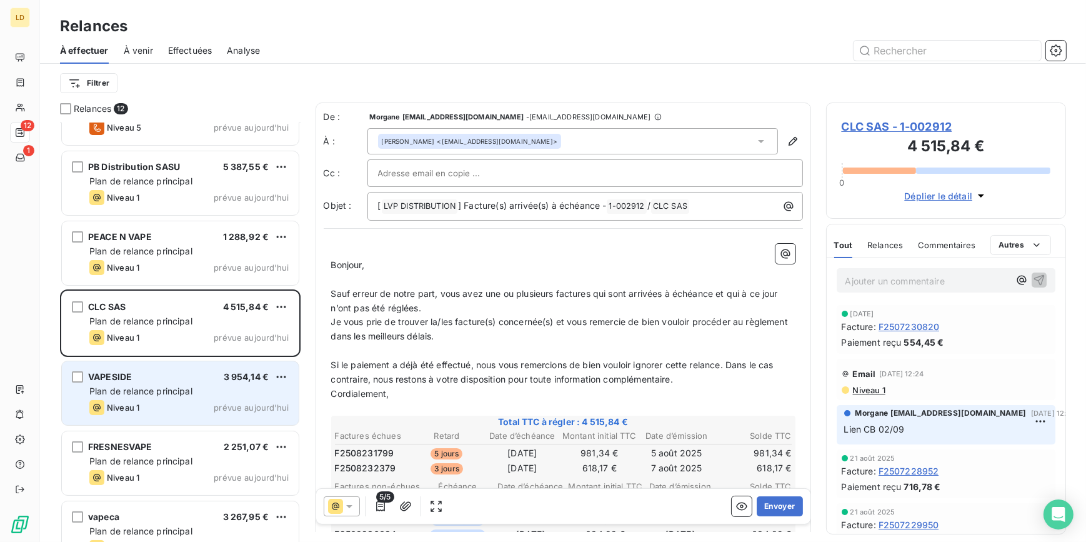
click at [204, 400] on div "Niveau 1 prévue aujourd’hui" at bounding box center [188, 407] width 199 height 15
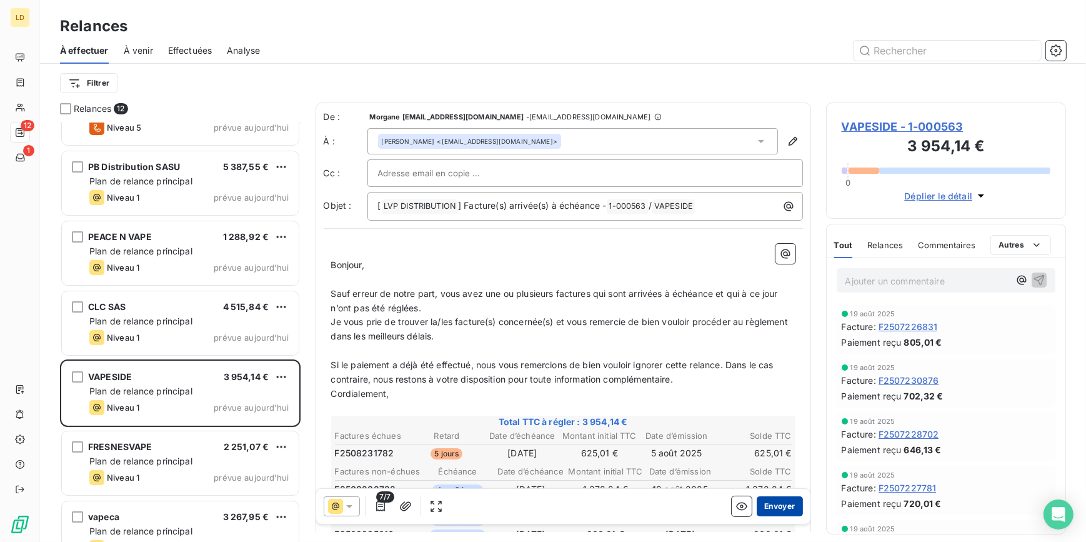
click at [775, 510] on button "Envoyer" at bounding box center [779, 506] width 46 height 20
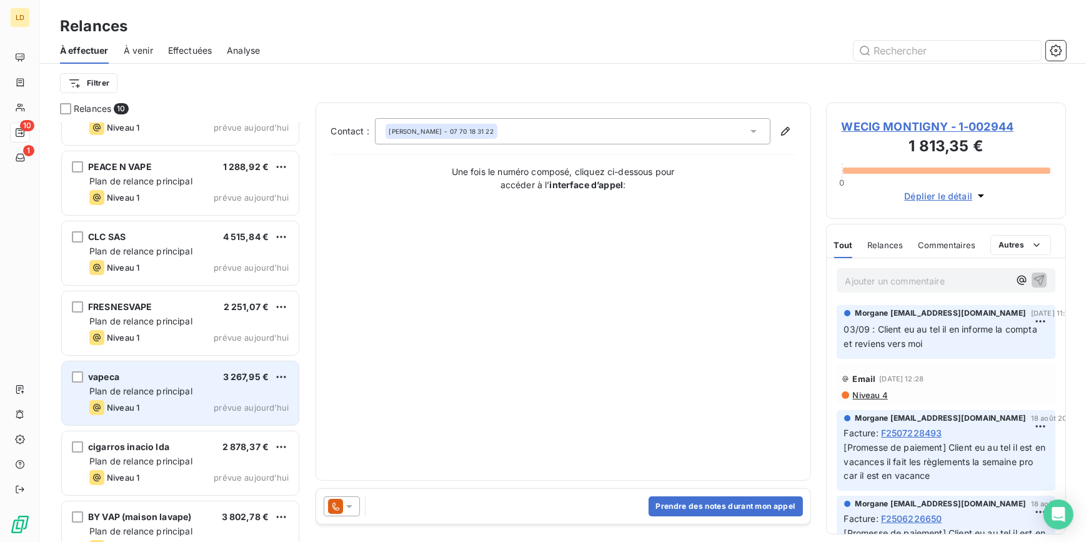
click at [204, 387] on div "Plan de relance principal" at bounding box center [188, 391] width 199 height 12
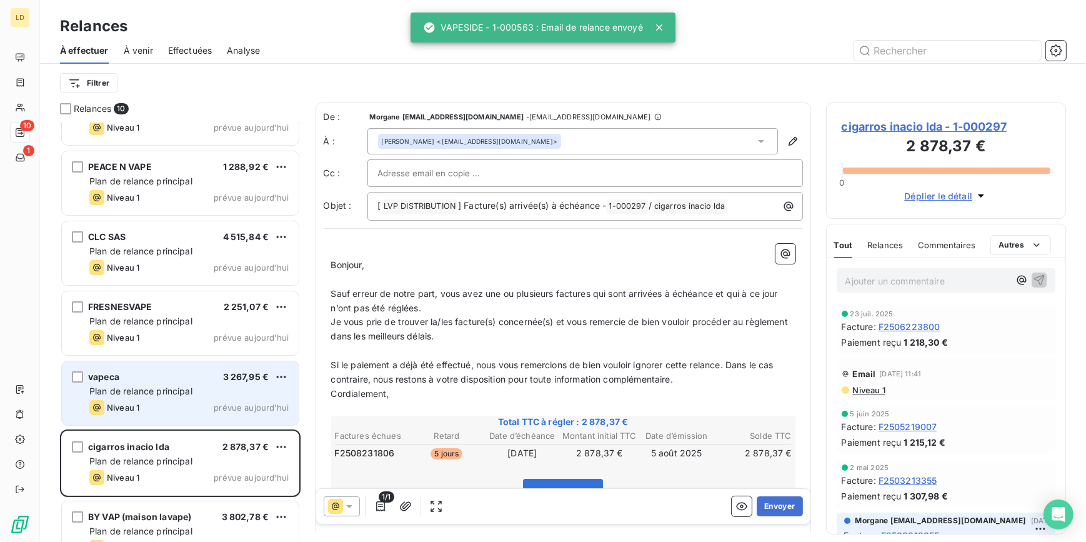
click at [137, 363] on div "vapeca 3 267,95 € Plan de relance principal Niveau 1 prévue [DATE]" at bounding box center [180, 393] width 237 height 64
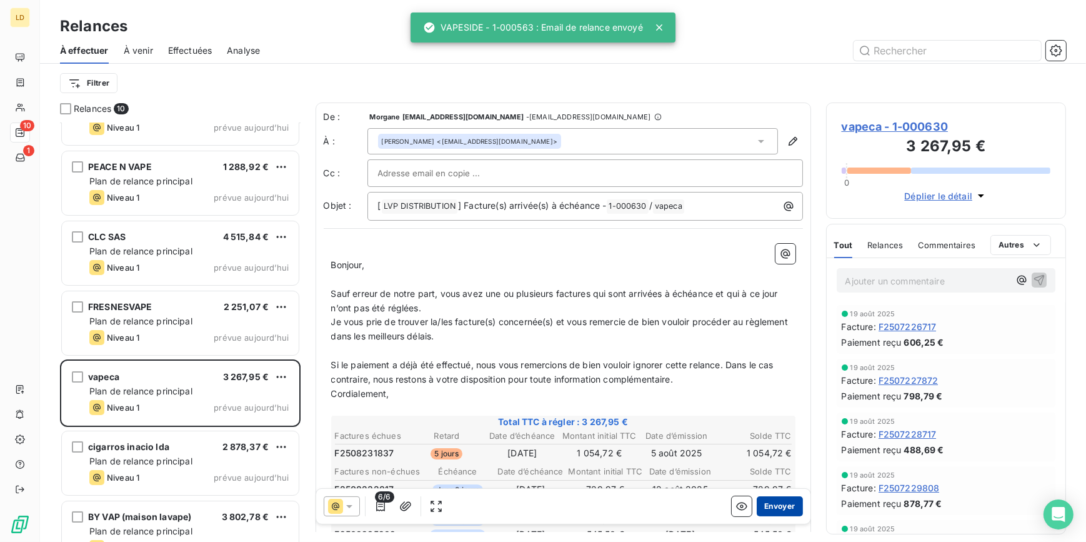
click at [767, 506] on button "Envoyer" at bounding box center [779, 506] width 46 height 20
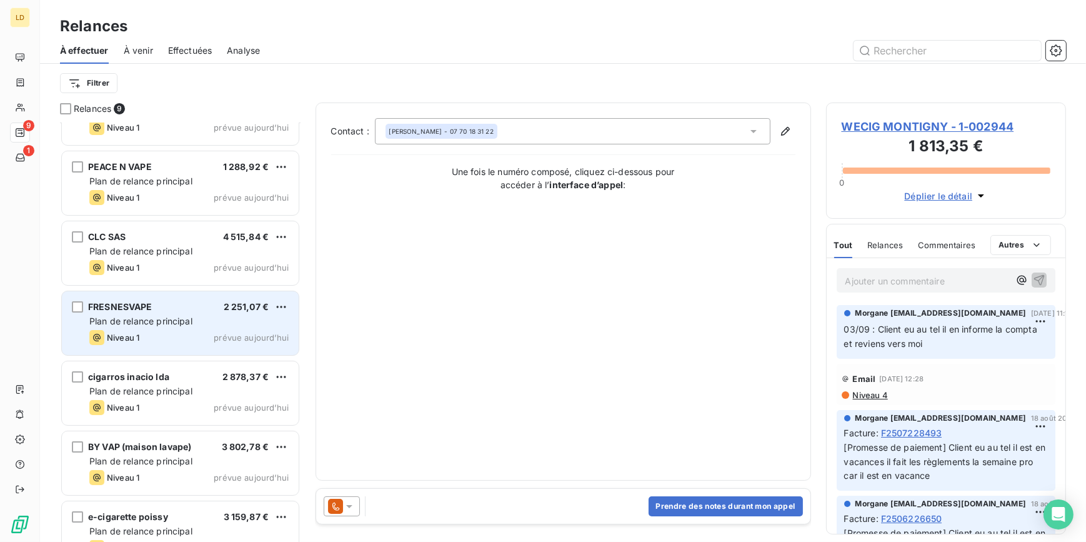
click at [160, 307] on div "FRESNESVAPE 2 251,07 €" at bounding box center [188, 306] width 199 height 11
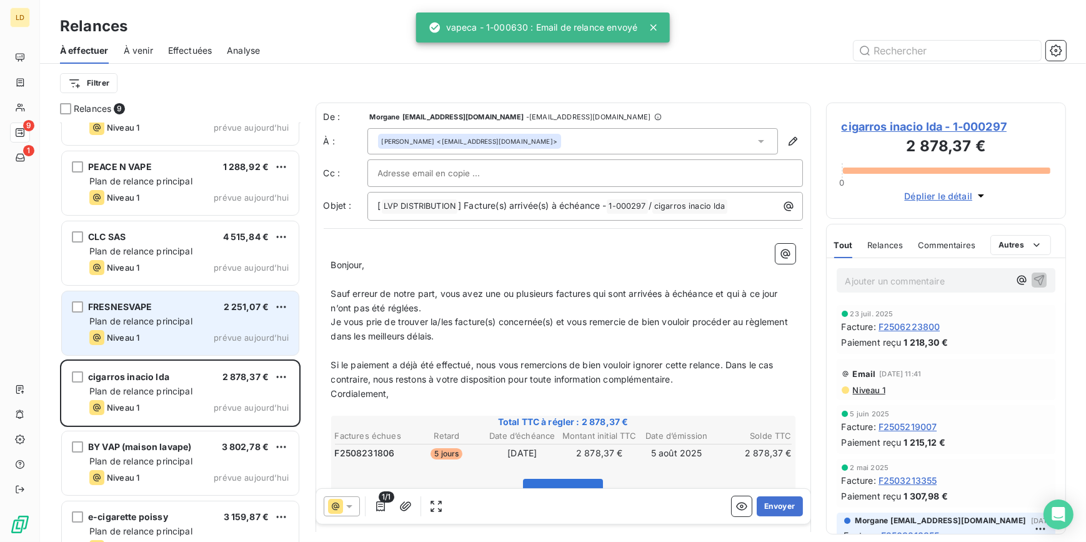
click at [84, 307] on div "FRESNESVAPE 2 251,07 € Plan de relance principal Niveau 1 prévue [DATE]" at bounding box center [180, 323] width 237 height 64
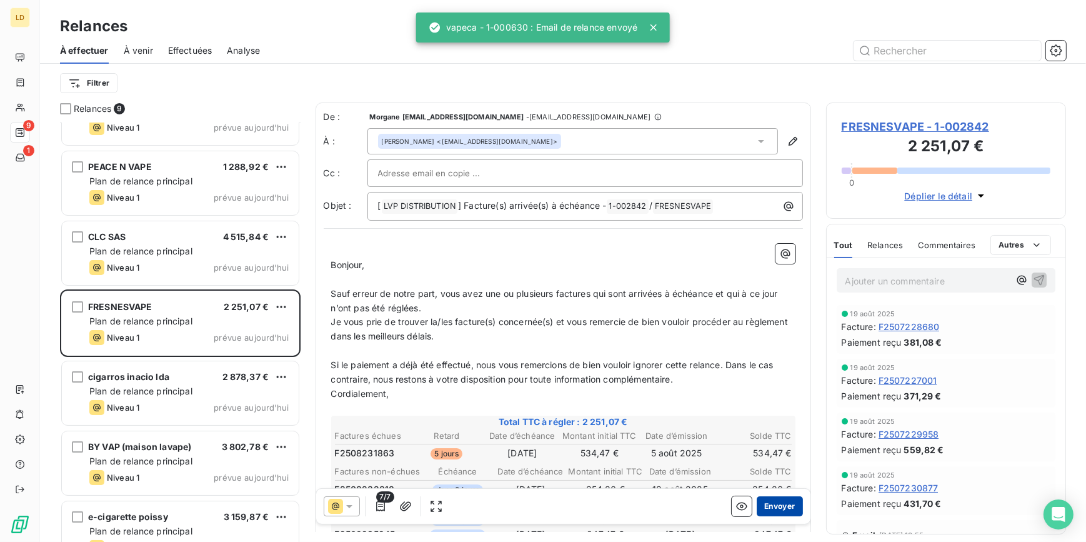
click at [765, 507] on button "Envoyer" at bounding box center [779, 506] width 46 height 20
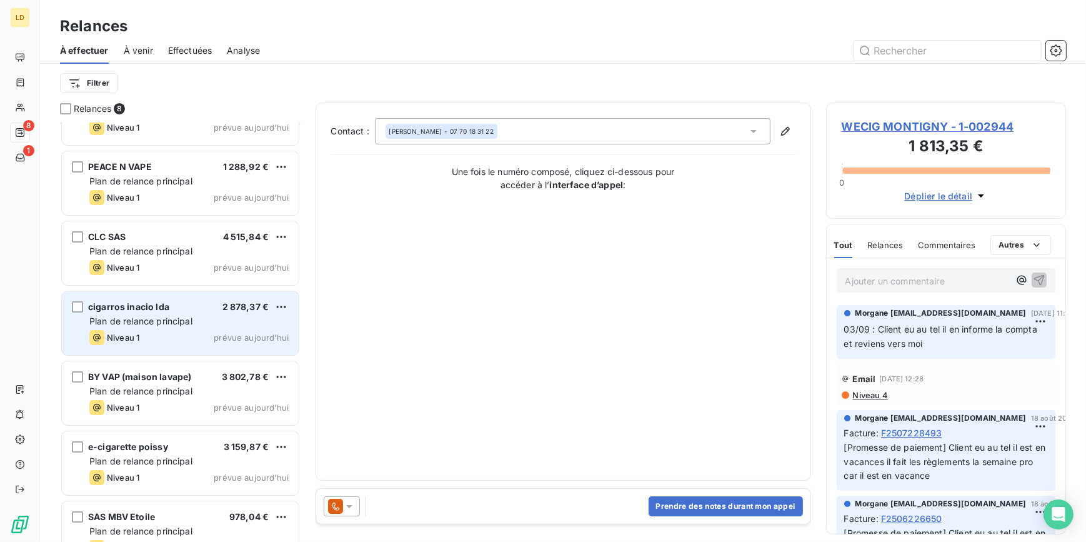
click at [144, 310] on span "cigarros inacio lda" at bounding box center [128, 306] width 81 height 11
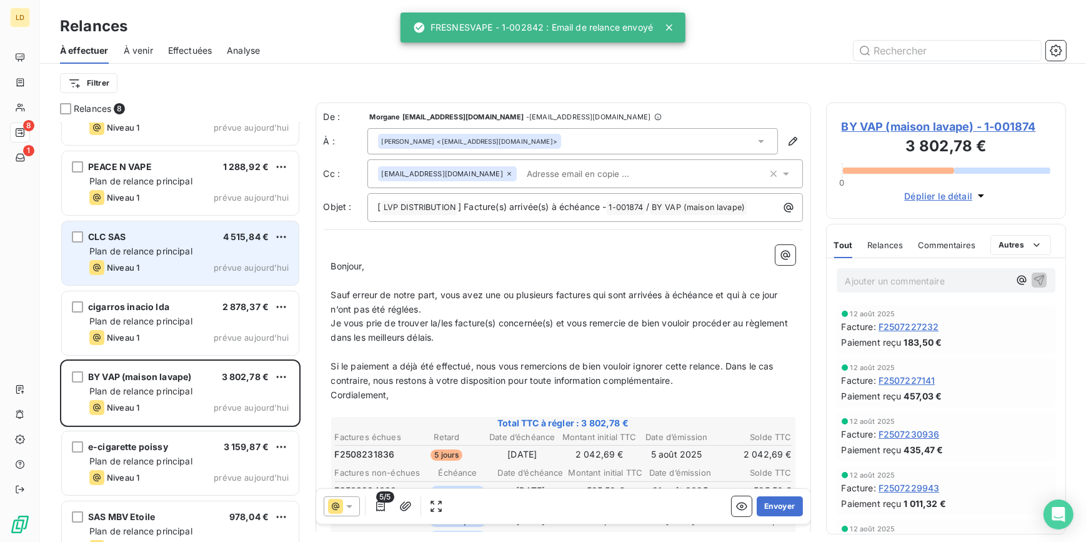
click at [157, 315] on div "Plan de relance principal" at bounding box center [188, 321] width 199 height 12
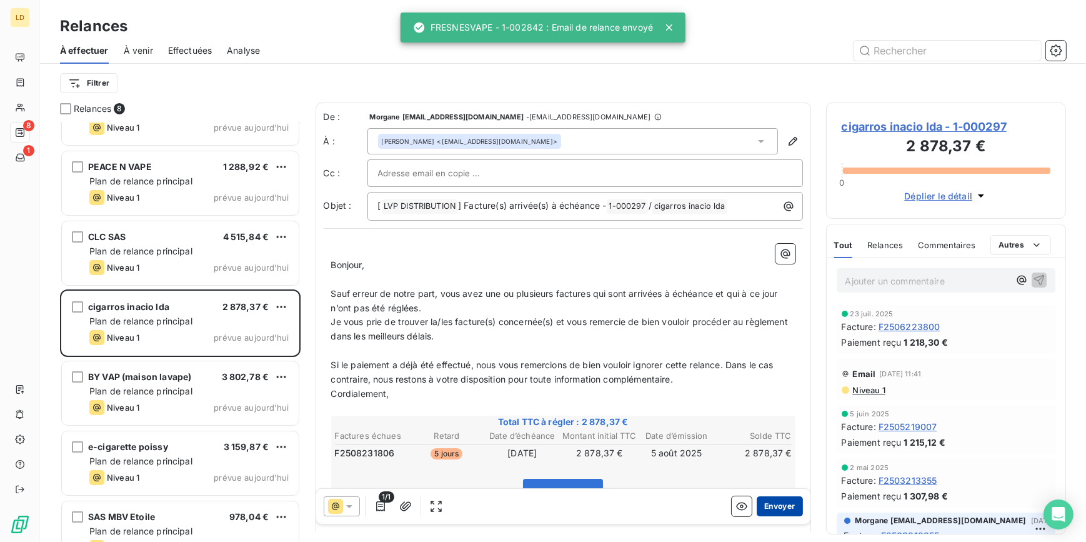
click at [787, 503] on button "Envoyer" at bounding box center [779, 506] width 46 height 20
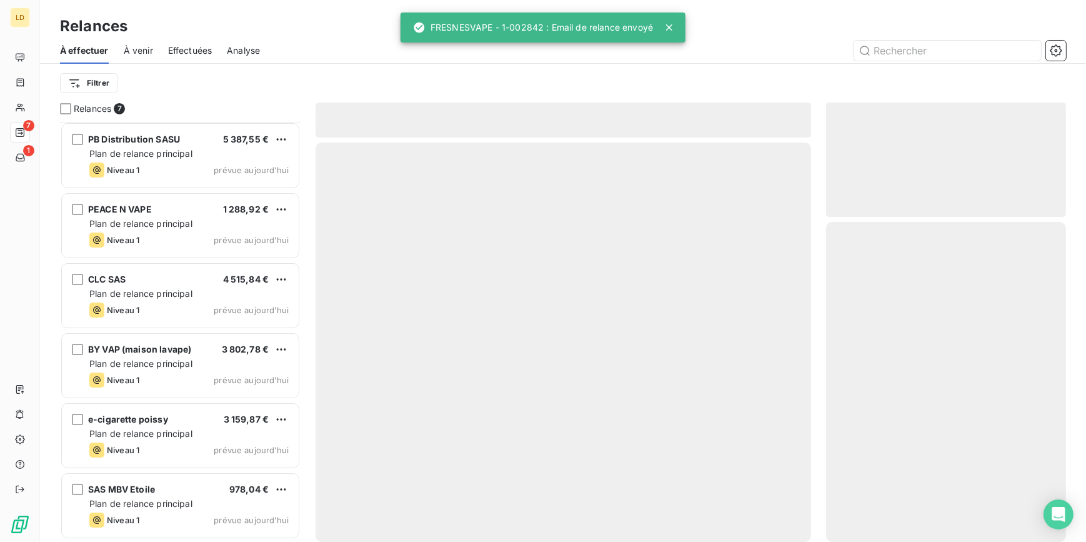
scroll to position [70, 0]
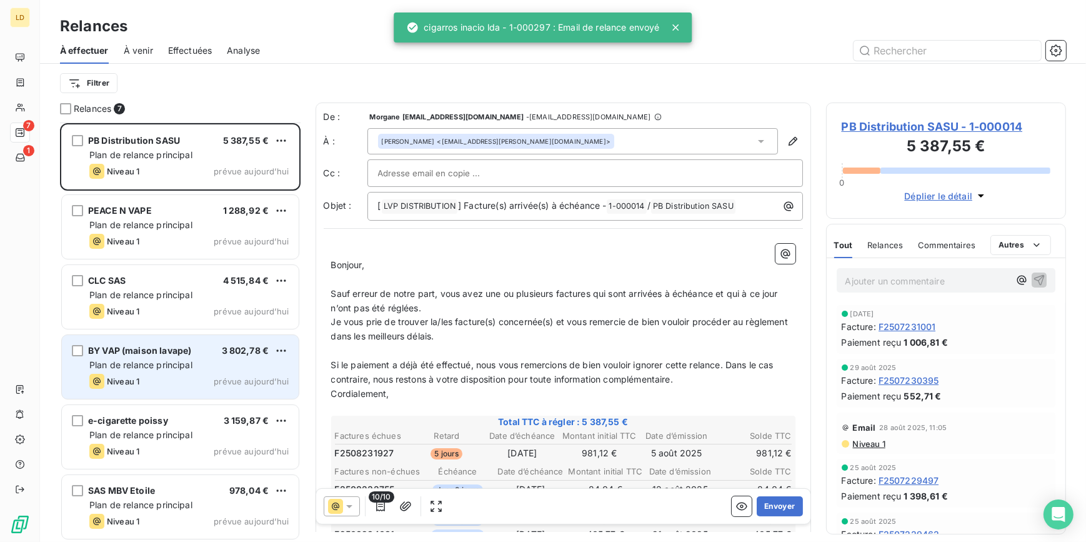
click at [150, 359] on span "Plan de relance principal" at bounding box center [140, 364] width 103 height 11
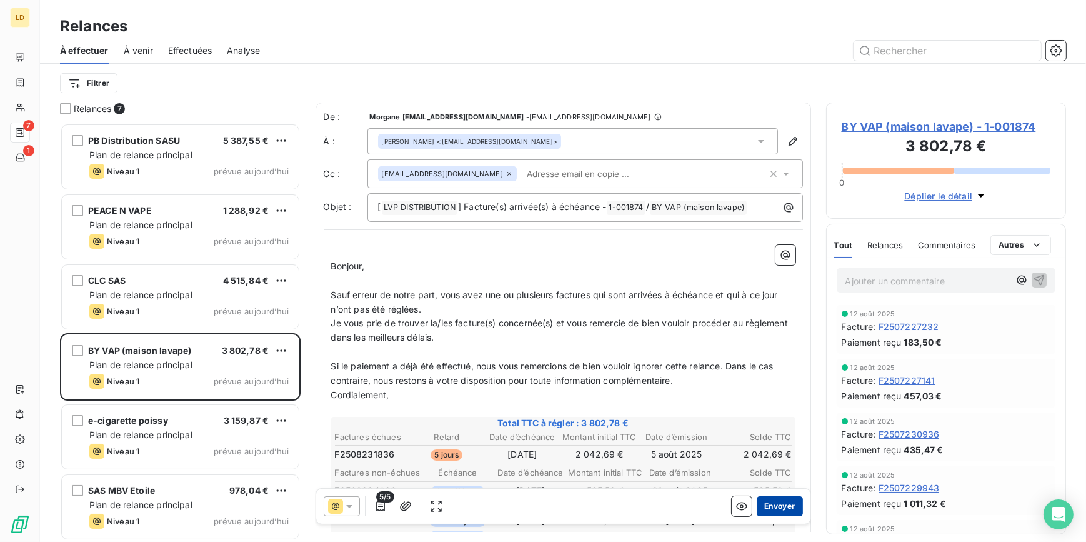
click at [783, 513] on button "Envoyer" at bounding box center [779, 506] width 46 height 20
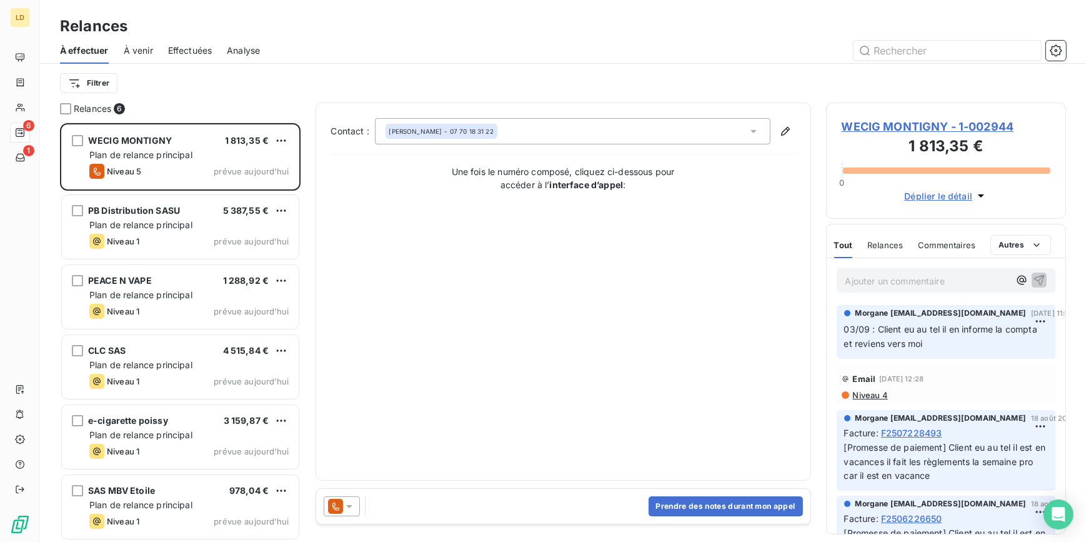
scroll to position [1, 0]
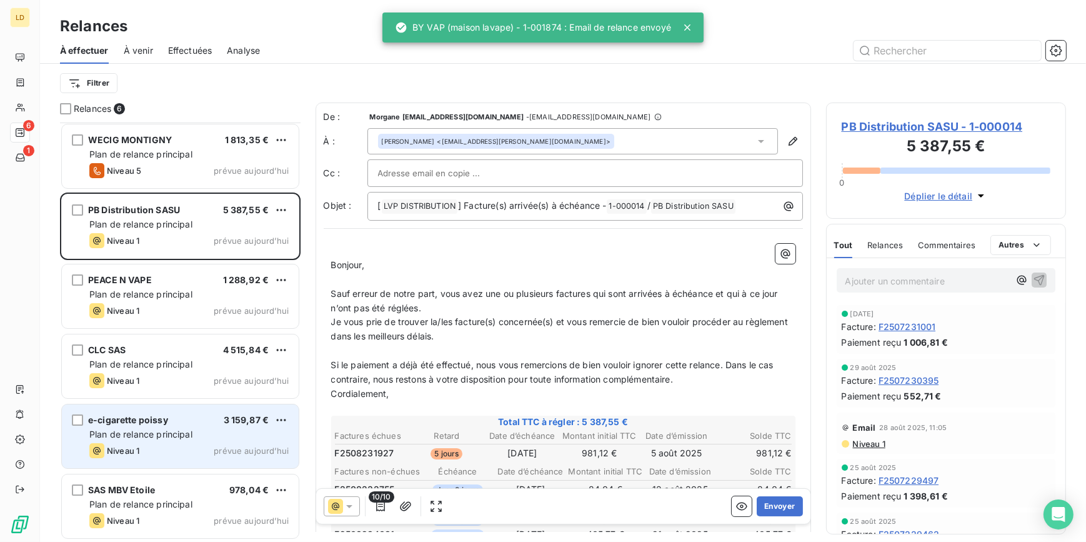
click at [154, 431] on span "Plan de relance principal" at bounding box center [140, 433] width 103 height 11
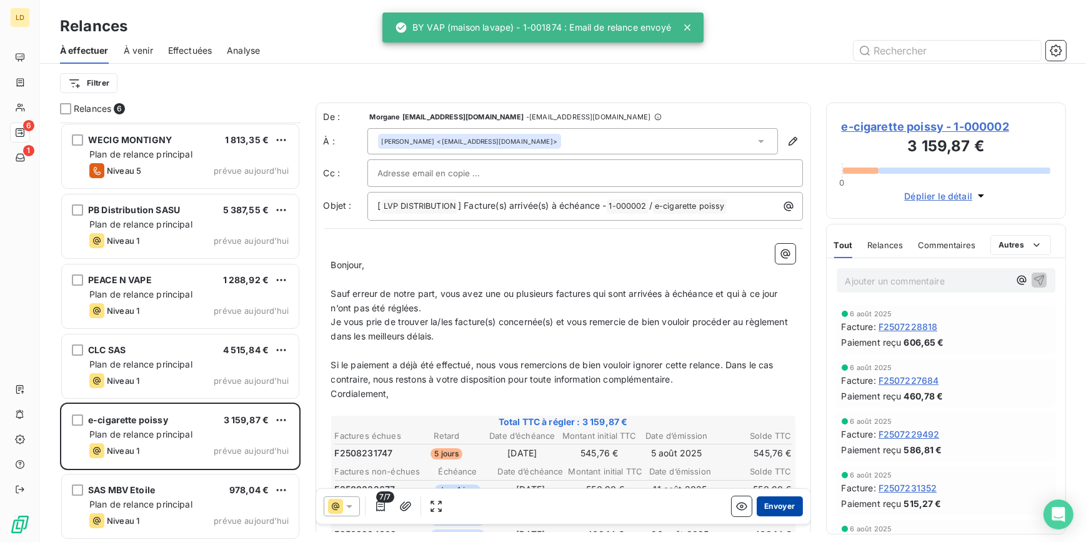
click at [779, 508] on button "Envoyer" at bounding box center [779, 506] width 46 height 20
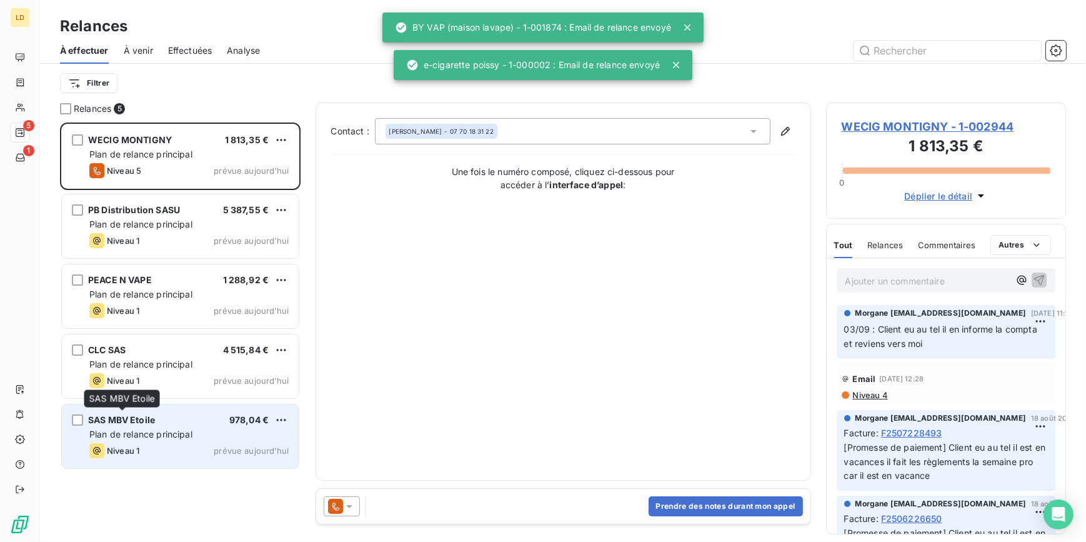
click at [156, 416] on div "SAS MBV Etoile 978,04 €" at bounding box center [188, 419] width 199 height 11
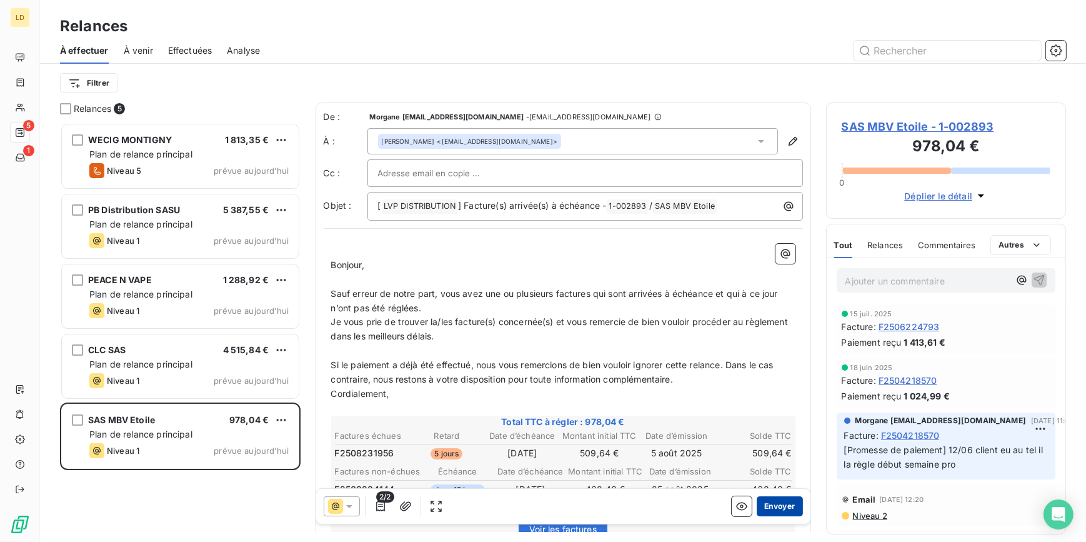
click at [771, 509] on button "Envoyer" at bounding box center [779, 506] width 46 height 20
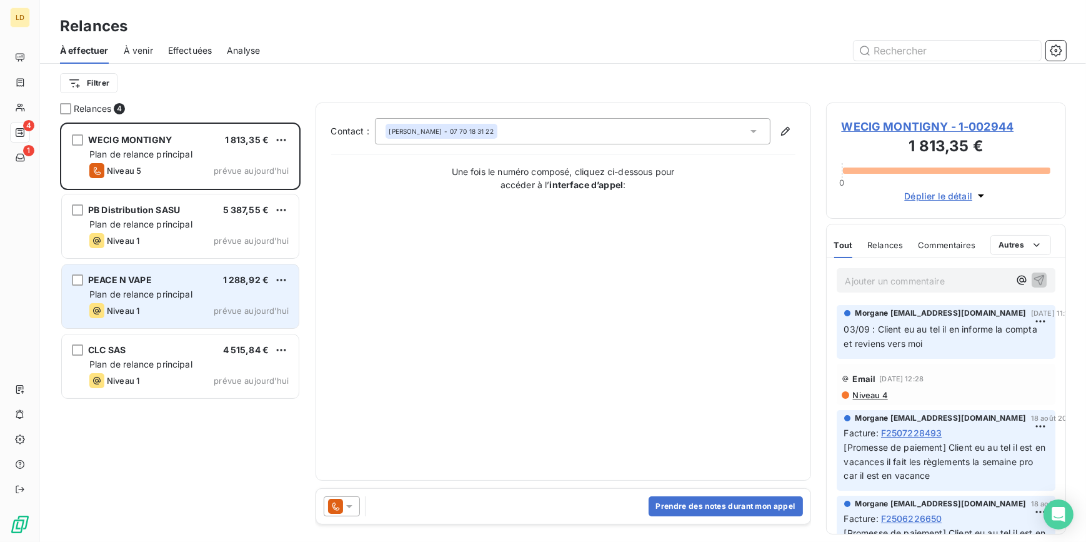
click at [148, 275] on span "PEACE N VAPE" at bounding box center [120, 279] width 64 height 11
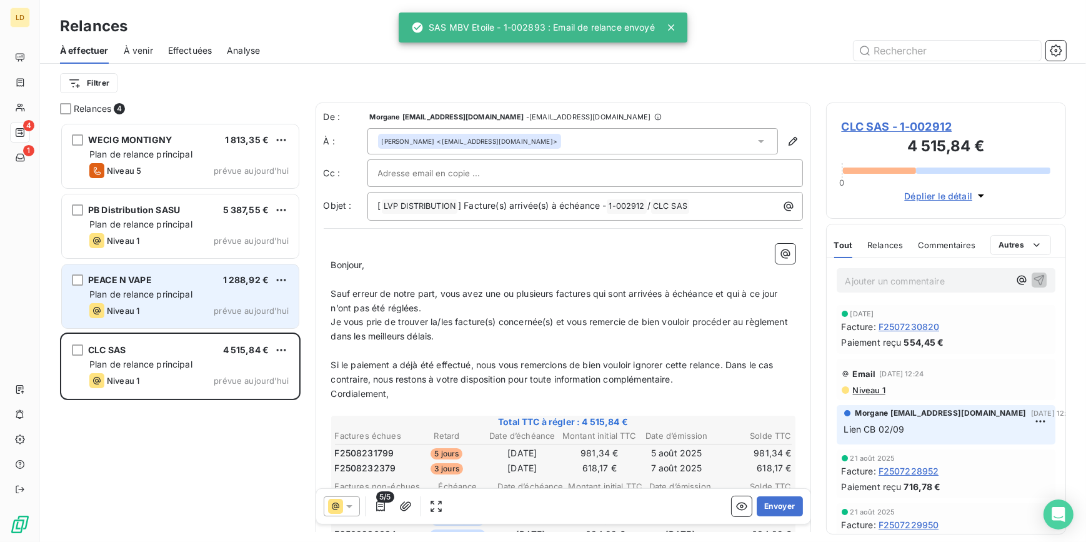
drag, startPoint x: 111, startPoint y: 305, endPoint x: 260, endPoint y: 270, distance: 153.5
click at [111, 305] on span "Niveau 1" at bounding box center [123, 310] width 32 height 10
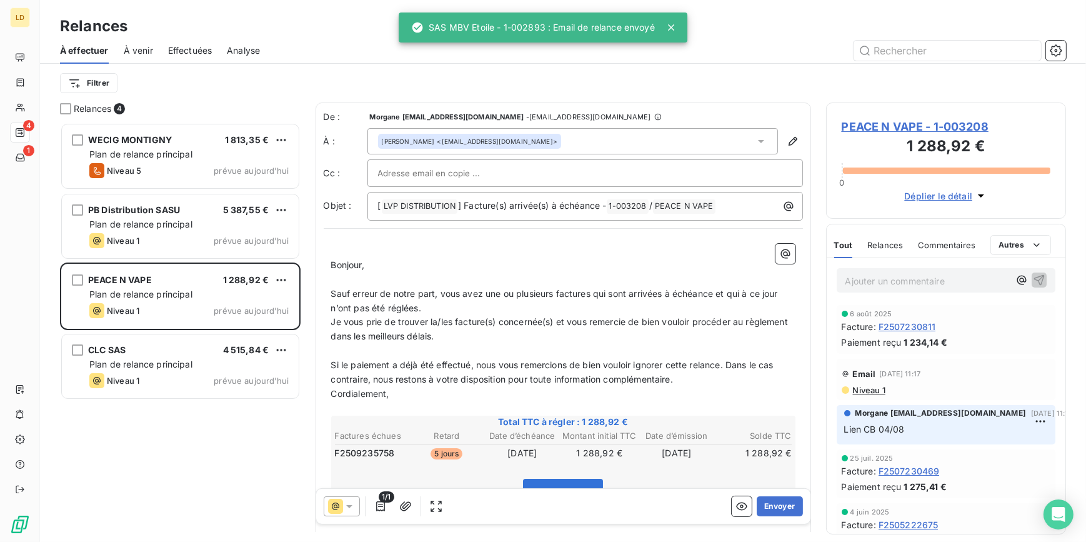
click at [881, 282] on p "Ajouter un commentaire ﻿" at bounding box center [927, 281] width 164 height 16
click at [928, 279] on p "Ajouter un commentaire ﻿" at bounding box center [927, 281] width 164 height 16
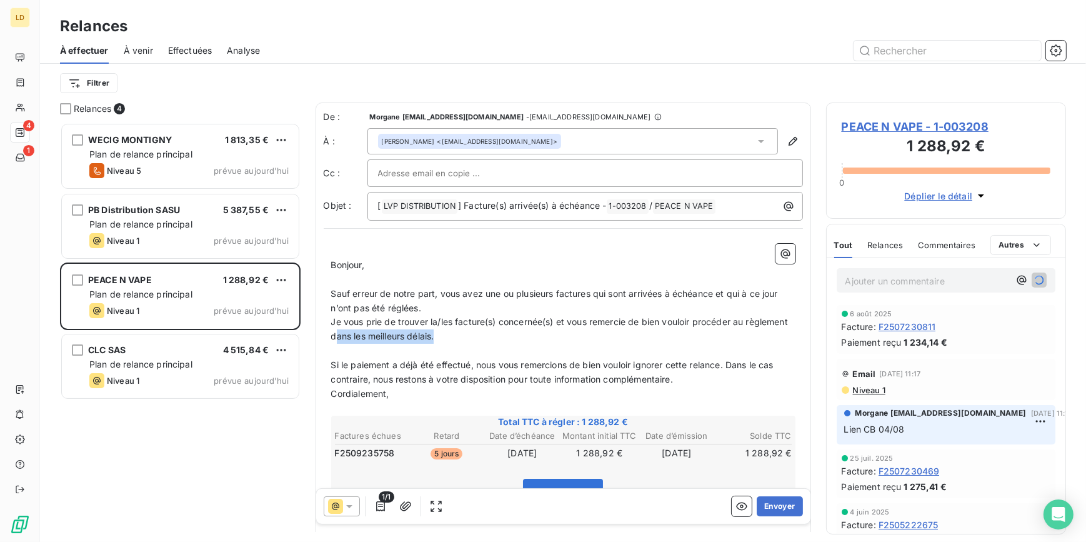
drag, startPoint x: 506, startPoint y: 340, endPoint x: 383, endPoint y: 340, distance: 123.0
click at [383, 340] on p "Je vous prie de trouver la/les facture(s) concernée(s) et vous remercie de bien…" at bounding box center [563, 329] width 464 height 29
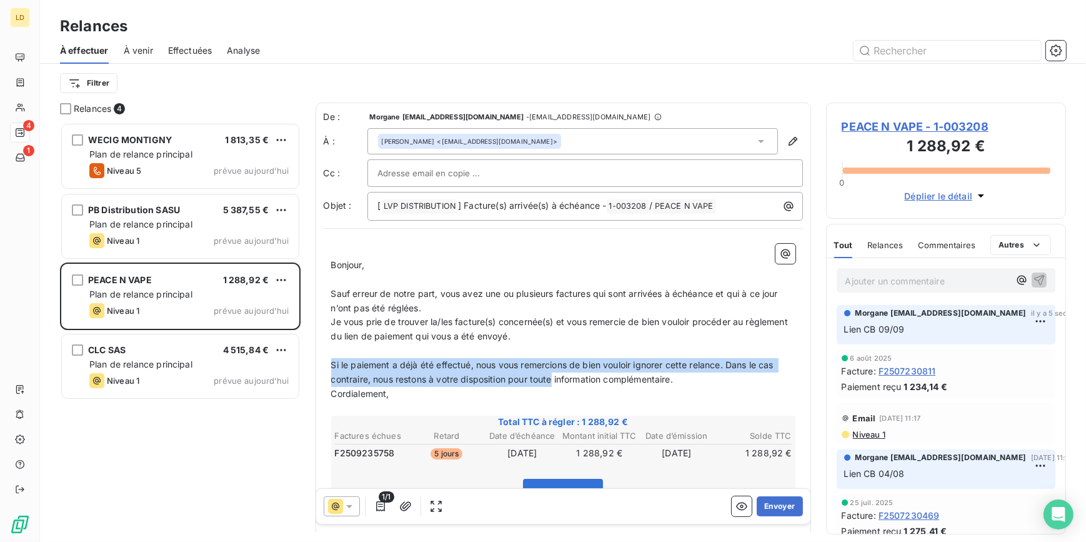
drag, startPoint x: 689, startPoint y: 378, endPoint x: 326, endPoint y: 368, distance: 363.0
click at [326, 368] on div "﻿ Bonjour, ﻿ Sauf erreur de notre part, vous avez une ou plusieurs factures qui…" at bounding box center [563, 444] width 479 height 416
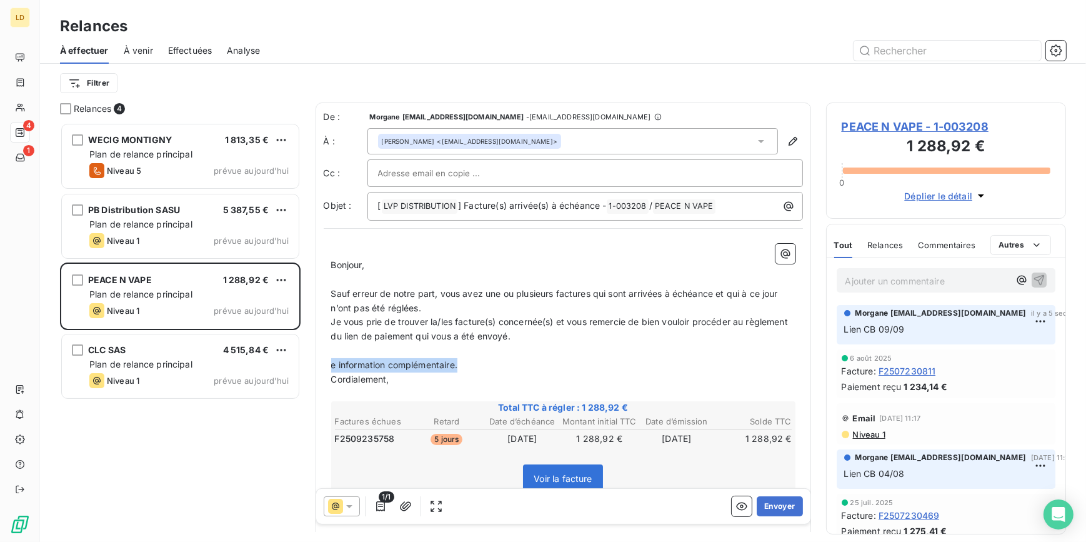
drag, startPoint x: 462, startPoint y: 362, endPoint x: 327, endPoint y: 361, distance: 134.3
click at [327, 361] on div "﻿ Bonjour, ﻿ Sauf erreur de notre part, vous avez une ou plusieurs factures qui…" at bounding box center [563, 437] width 479 height 402
click at [766, 510] on button "Envoyer" at bounding box center [779, 506] width 46 height 20
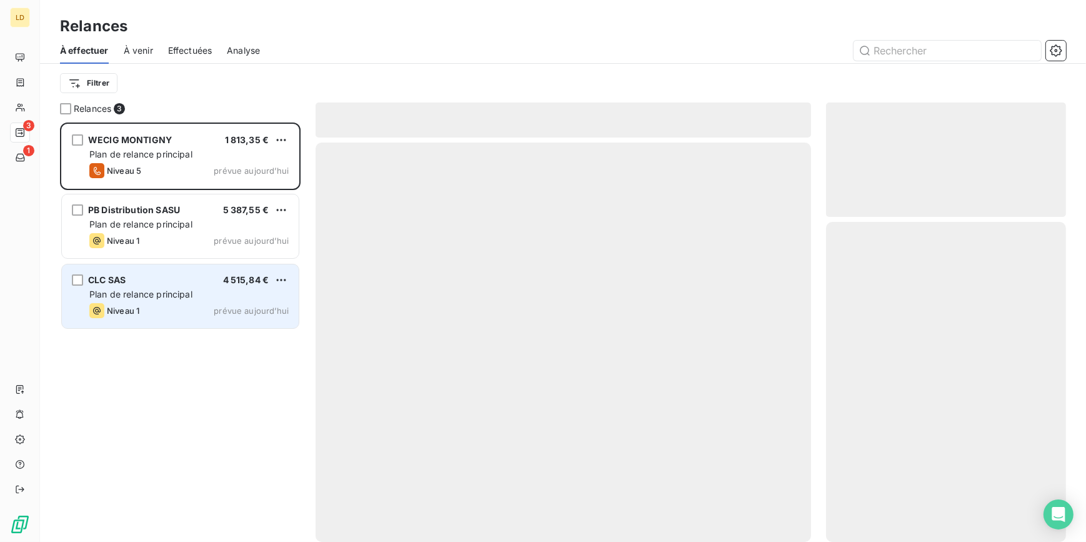
click at [203, 310] on div "Niveau 1 prévue aujourd’hui" at bounding box center [188, 310] width 199 height 15
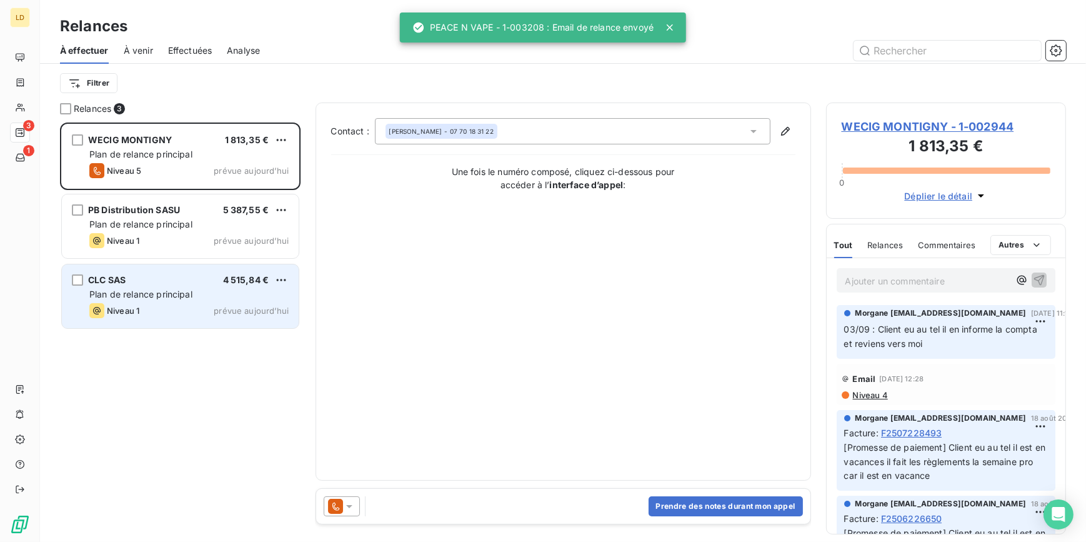
click at [156, 289] on span "Plan de relance principal" at bounding box center [140, 294] width 103 height 11
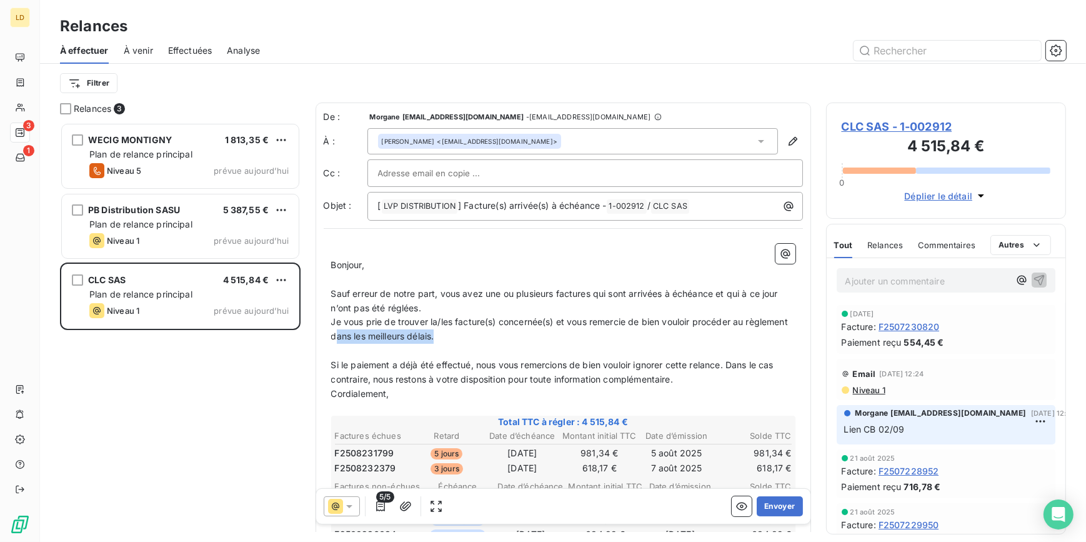
drag, startPoint x: 503, startPoint y: 334, endPoint x: 380, endPoint y: 340, distance: 123.9
click at [380, 340] on p "Je vous prie de trouver la/les facture(s) concernée(s) et vous remercie de bien…" at bounding box center [563, 329] width 464 height 29
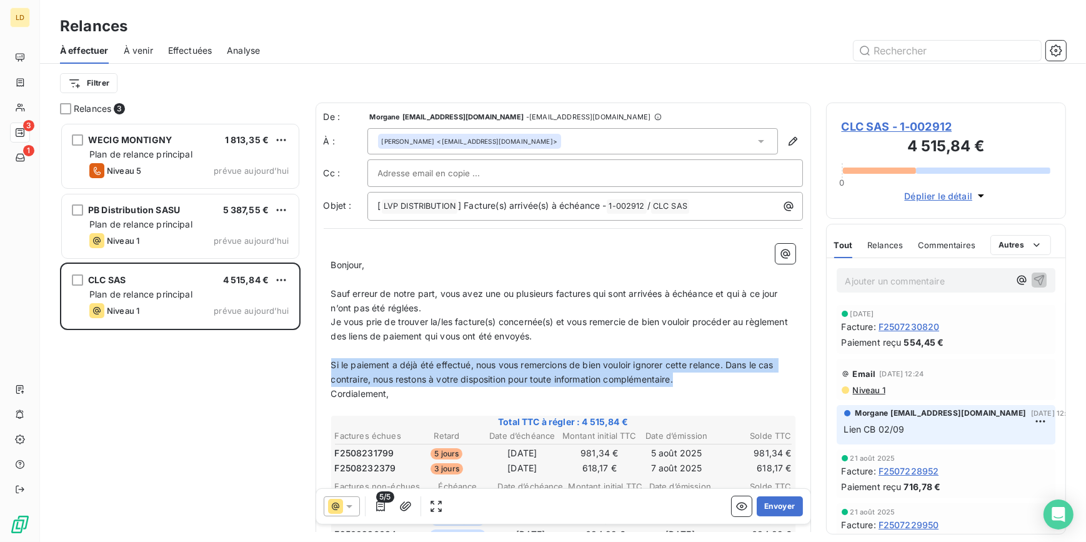
drag, startPoint x: 697, startPoint y: 380, endPoint x: 331, endPoint y: 363, distance: 366.4
click at [331, 363] on p "Si le paiement a déjà été effectué, nous vous remercions de bien vouloir ignore…" at bounding box center [563, 372] width 464 height 29
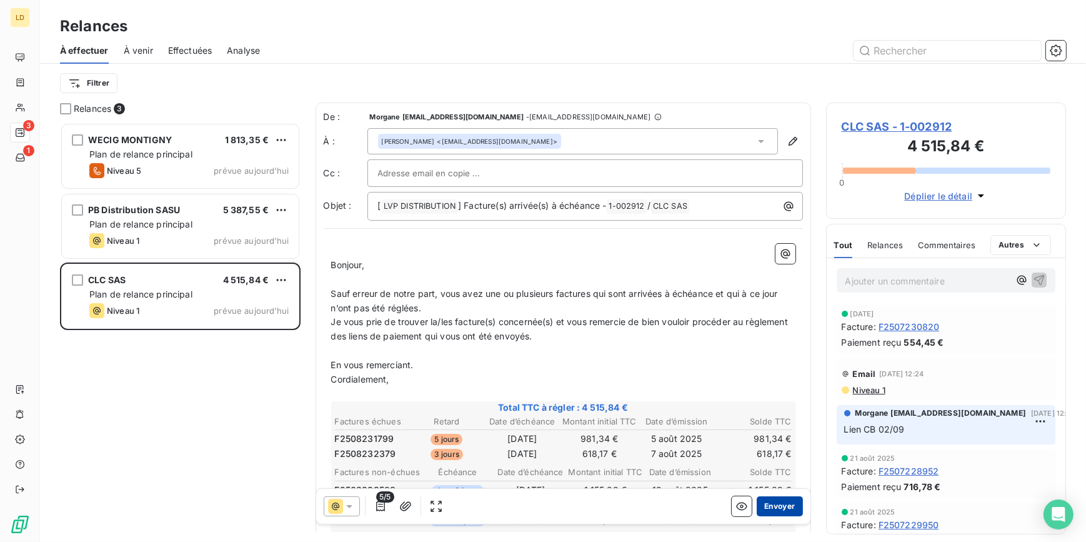
click at [758, 499] on button "Envoyer" at bounding box center [779, 506] width 46 height 20
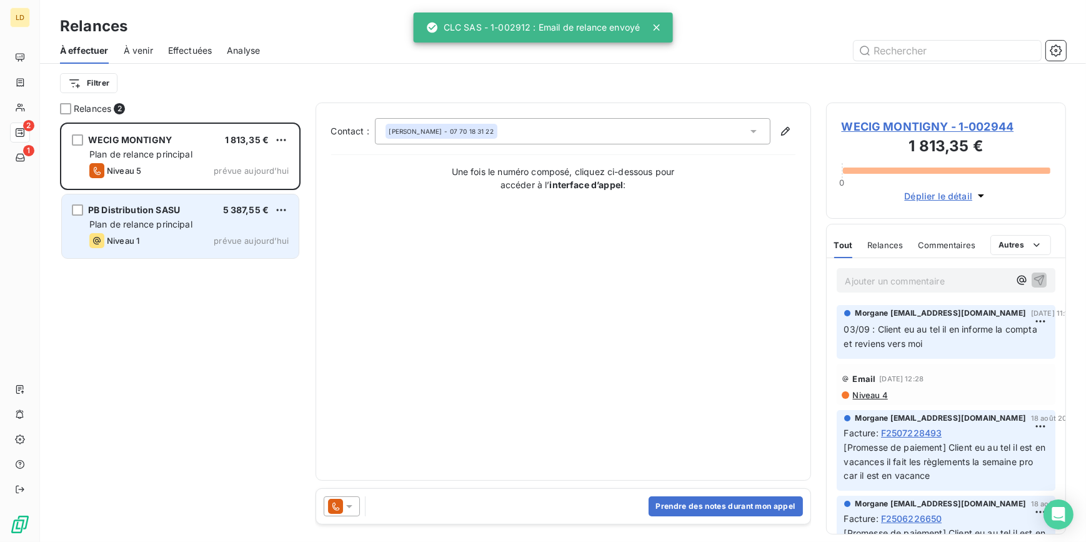
click at [117, 199] on div "PB Distribution SASU 5 387,55 € Plan de relance principal Niveau 1 prévue [DATE]" at bounding box center [180, 226] width 237 height 64
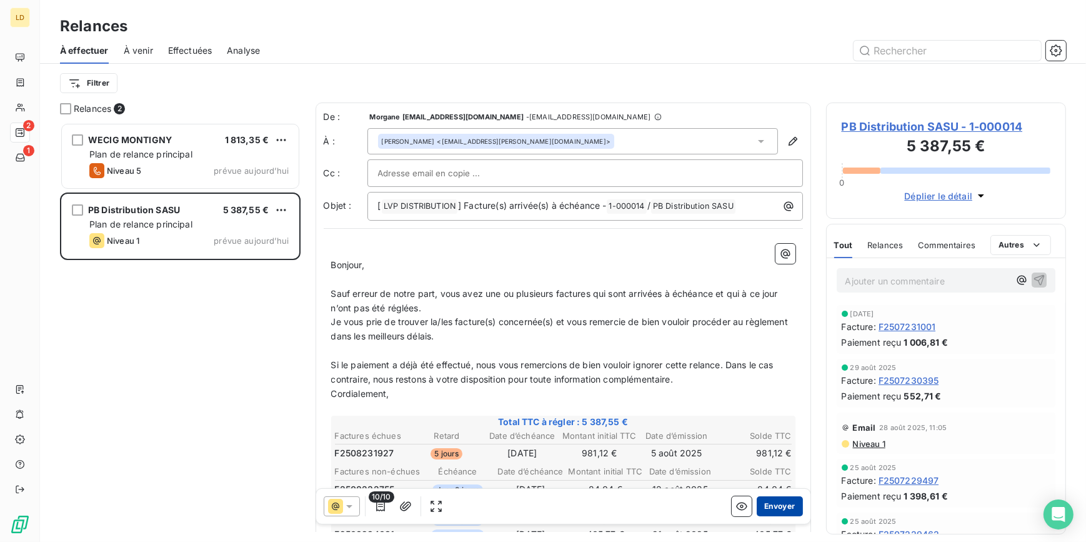
click at [769, 507] on button "Envoyer" at bounding box center [779, 506] width 46 height 20
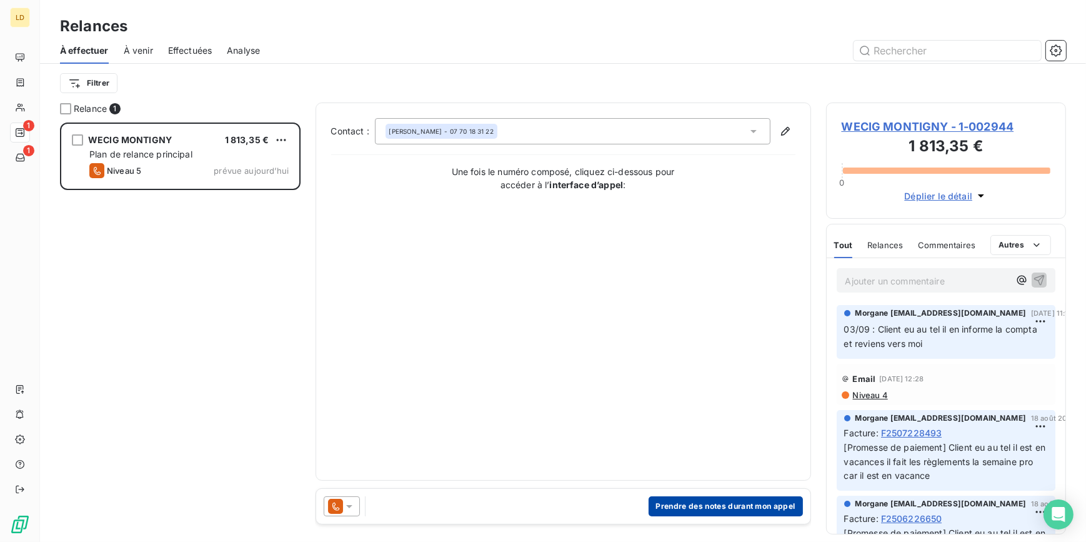
click at [762, 506] on button "Prendre des notes durant mon appel" at bounding box center [725, 506] width 154 height 20
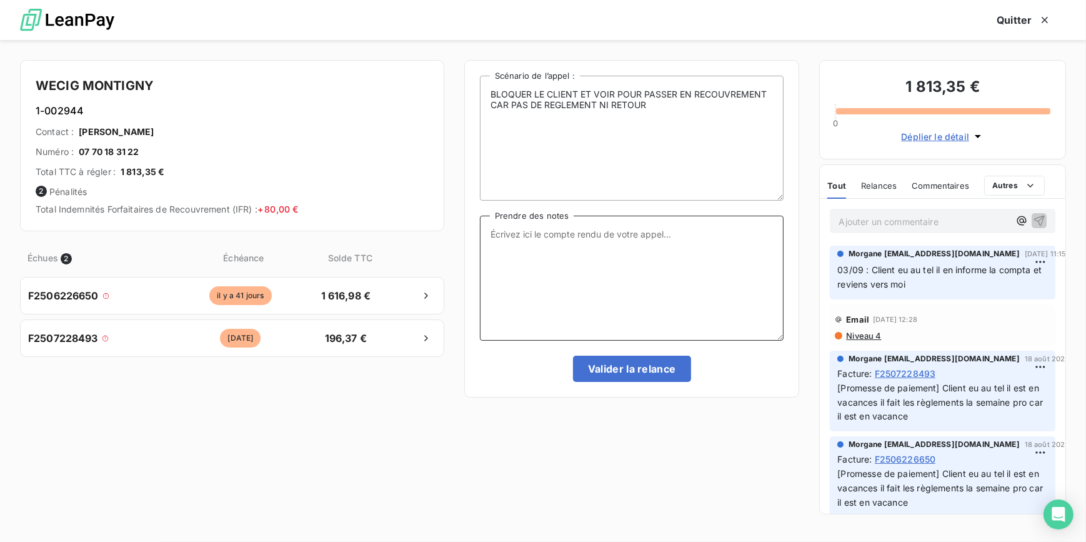
click at [593, 299] on textarea "Prendre des notes" at bounding box center [632, 277] width 304 height 125
click at [501, 261] on textarea "Prendre des notes" at bounding box center [632, 277] width 304 height 125
type textarea "N"
type textarea "Message tel + client bloqué"
click at [638, 361] on button "Valider la relance" at bounding box center [632, 368] width 118 height 26
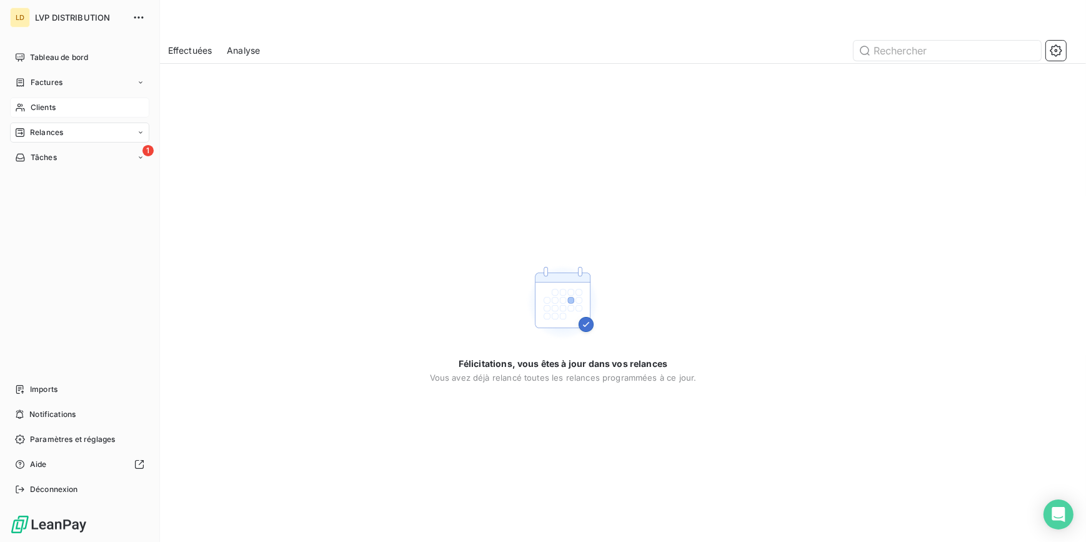
click at [32, 109] on span "Clients" at bounding box center [43, 107] width 25 height 11
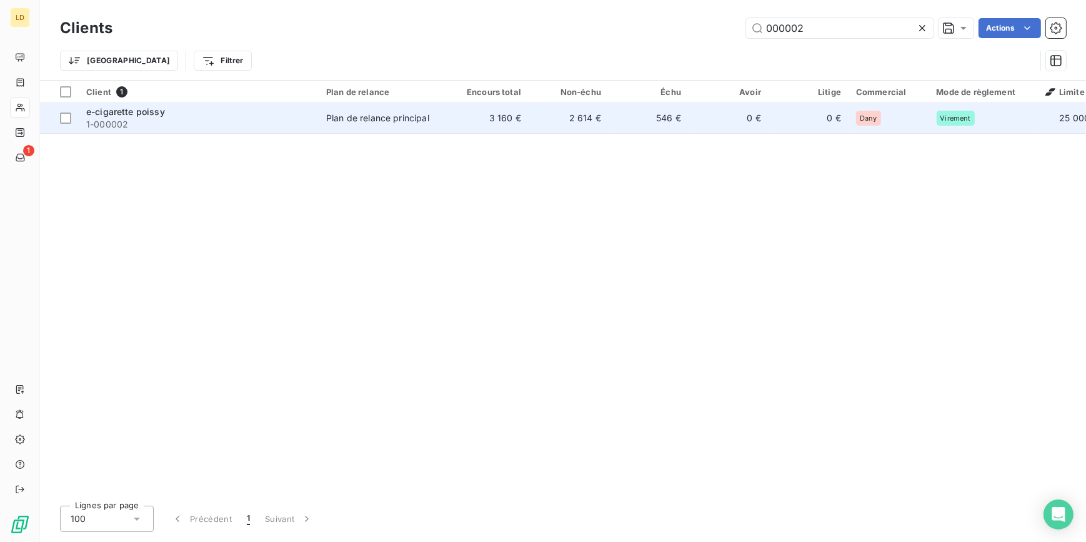
type input "000002"
click at [186, 113] on div "e-cigarette poissy" at bounding box center [198, 112] width 225 height 12
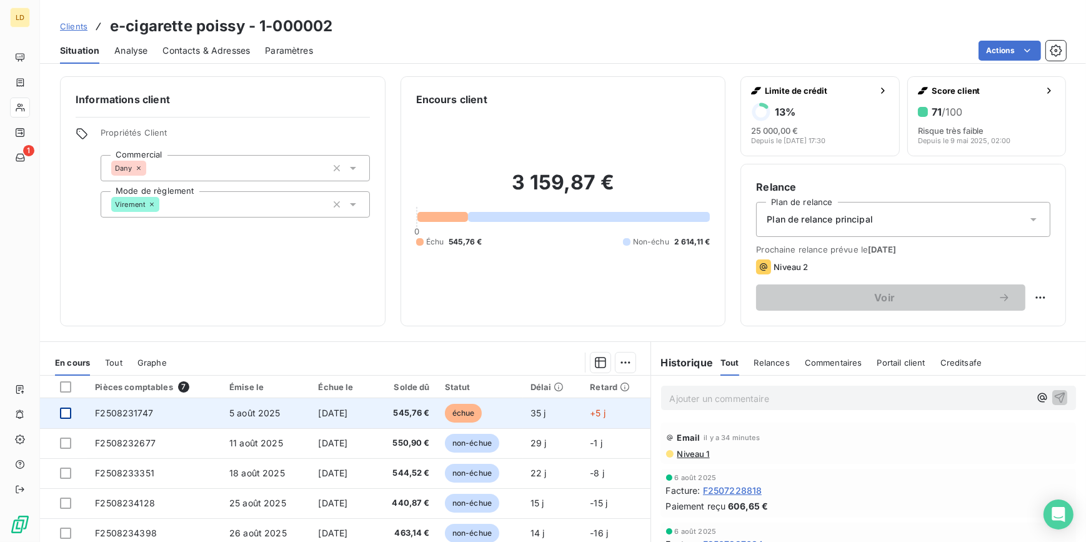
click at [67, 412] on div at bounding box center [65, 412] width 11 height 11
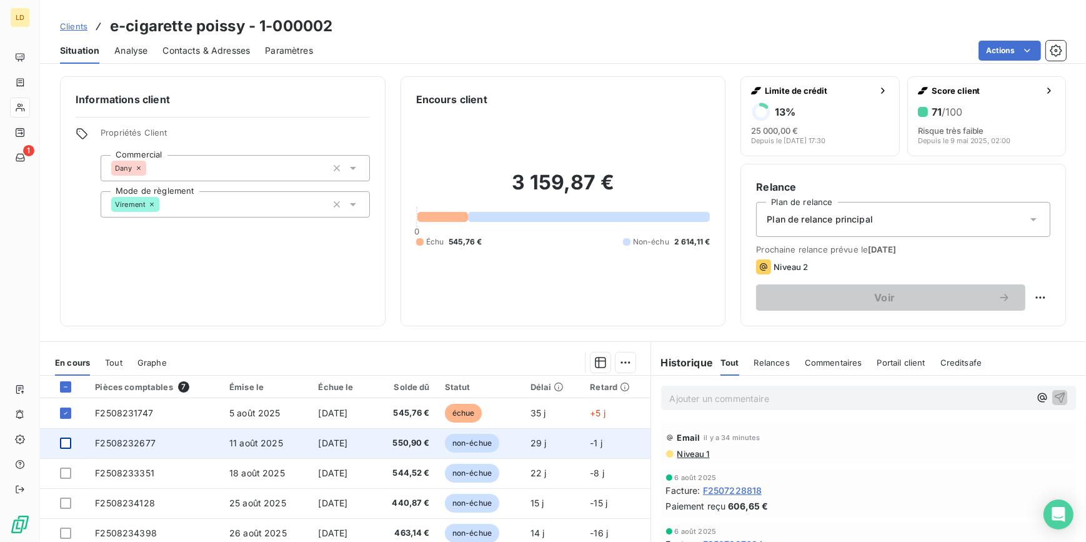
click at [68, 440] on div at bounding box center [65, 442] width 11 height 11
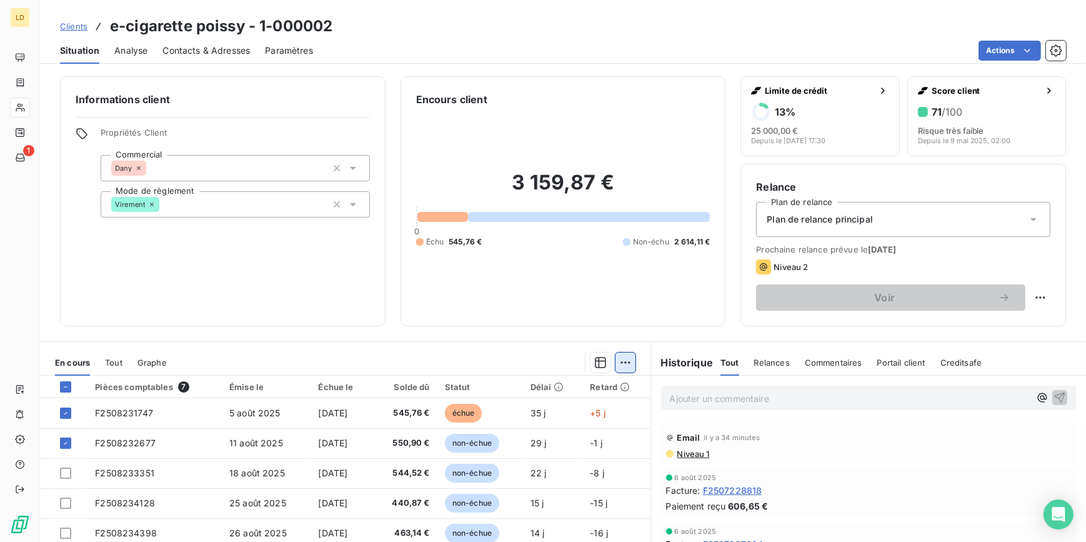
click at [624, 362] on html "LD 1 Clients e-cigarette poissy - 1-000002 Situation Analyse Contacts & Adresse…" at bounding box center [543, 271] width 1086 height 542
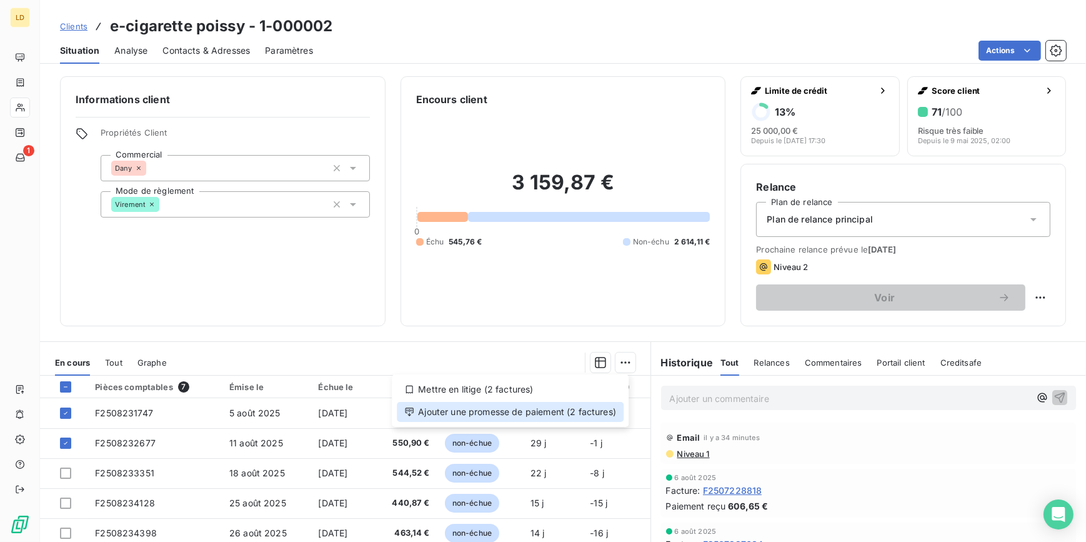
click at [576, 412] on div "Ajouter une promesse de paiement (2 factures)" at bounding box center [510, 412] width 227 height 20
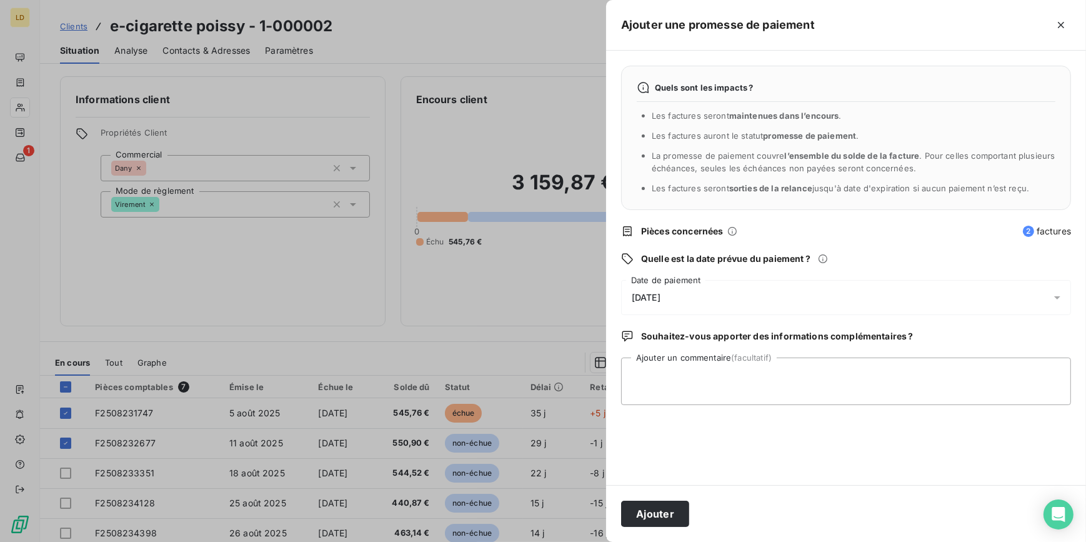
click at [675, 274] on div "Quels sont les impacts ? Les factures seront maintenues dans l’encours . Les fa…" at bounding box center [846, 268] width 480 height 434
click at [660, 294] on span "[DATE]" at bounding box center [645, 297] width 29 height 10
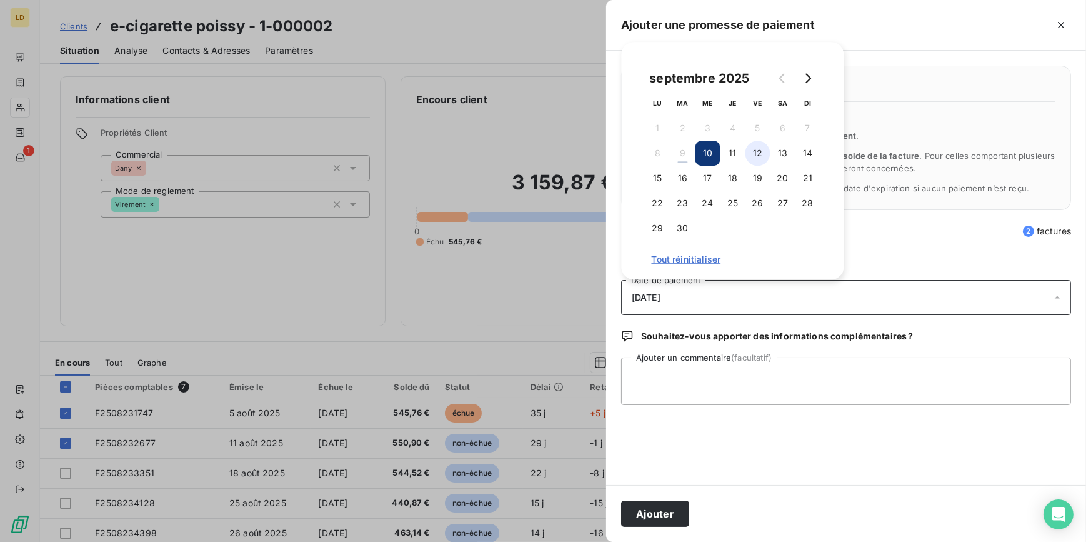
click at [758, 155] on button "12" at bounding box center [757, 153] width 25 height 25
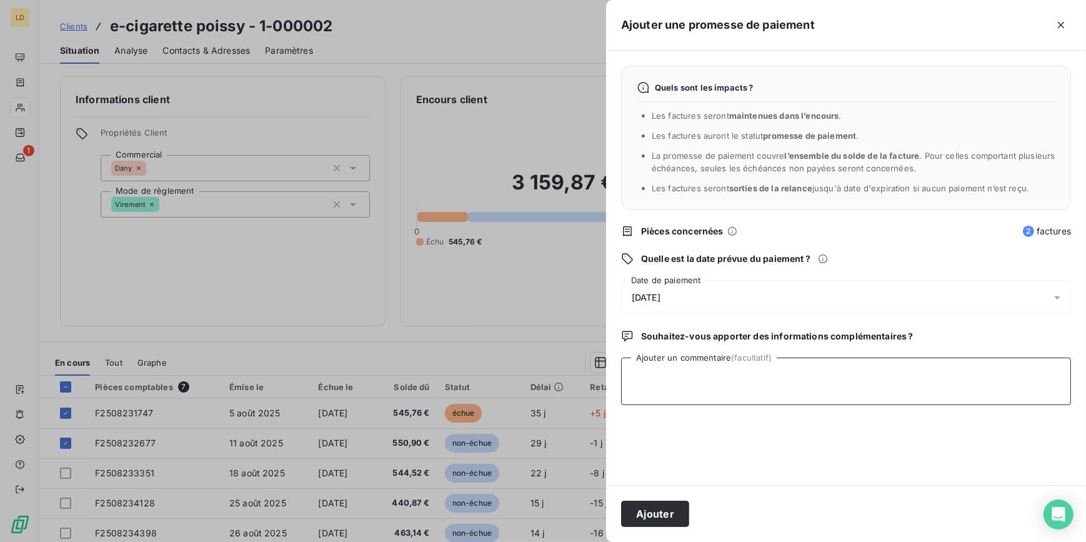
click at [707, 363] on textarea "Ajouter un commentaire (facultatif)" at bounding box center [846, 380] width 450 height 47
click at [758, 370] on textarea "09/09 retour client :" at bounding box center [846, 380] width 450 height 47
paste textarea "bonjour tout les factures sont payer bonne journée"
type textarea "09/09 retour client : bonjour tout les factures sont payer bonne journée"
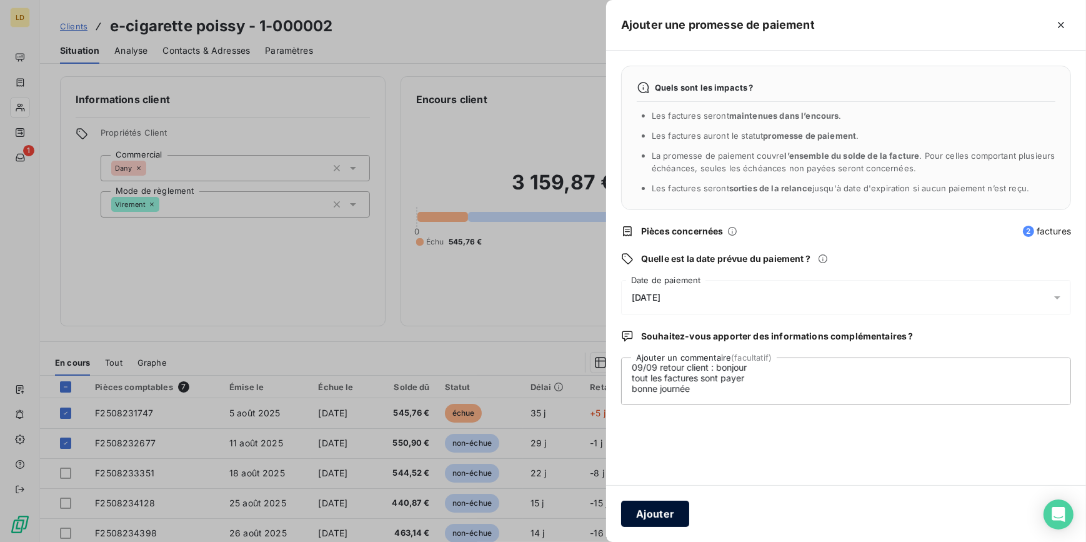
click at [643, 515] on button "Ajouter" at bounding box center [655, 513] width 68 height 26
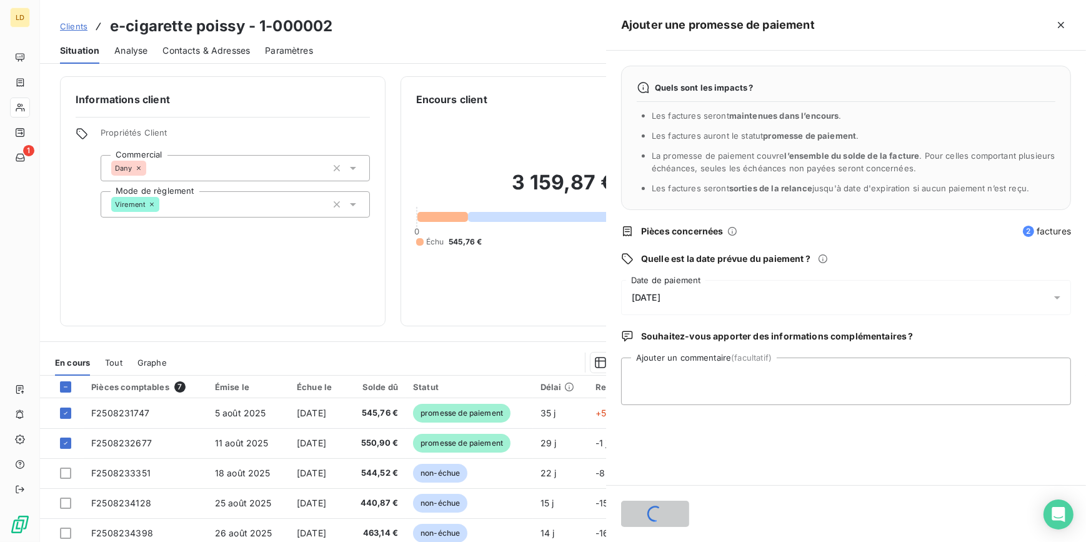
scroll to position [0, 0]
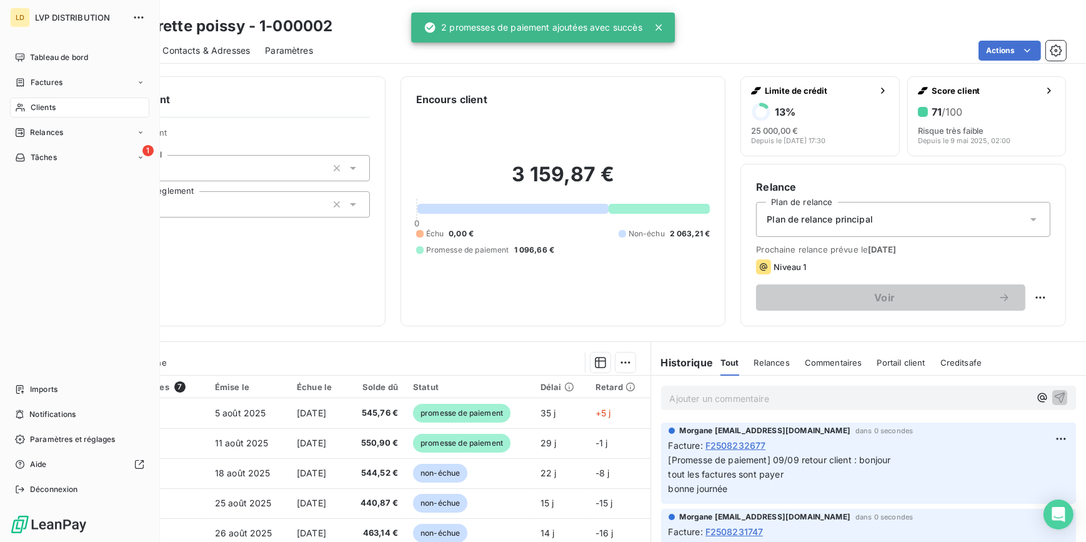
drag, startPoint x: 40, startPoint y: 105, endPoint x: 54, endPoint y: 95, distance: 17.5
click at [40, 105] on span "Clients" at bounding box center [43, 107] width 25 height 11
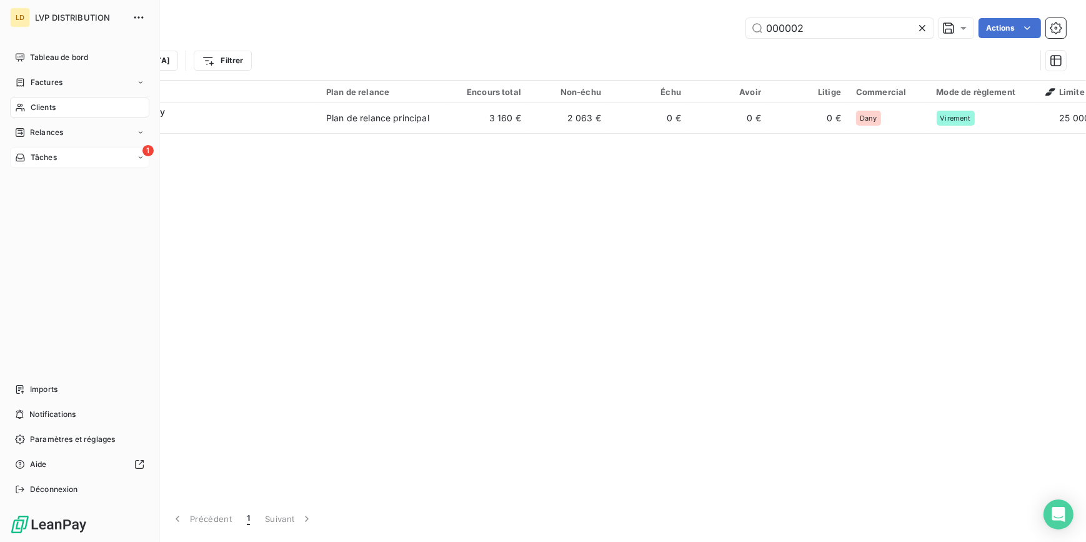
click at [76, 153] on div "1 Tâches" at bounding box center [79, 157] width 139 height 20
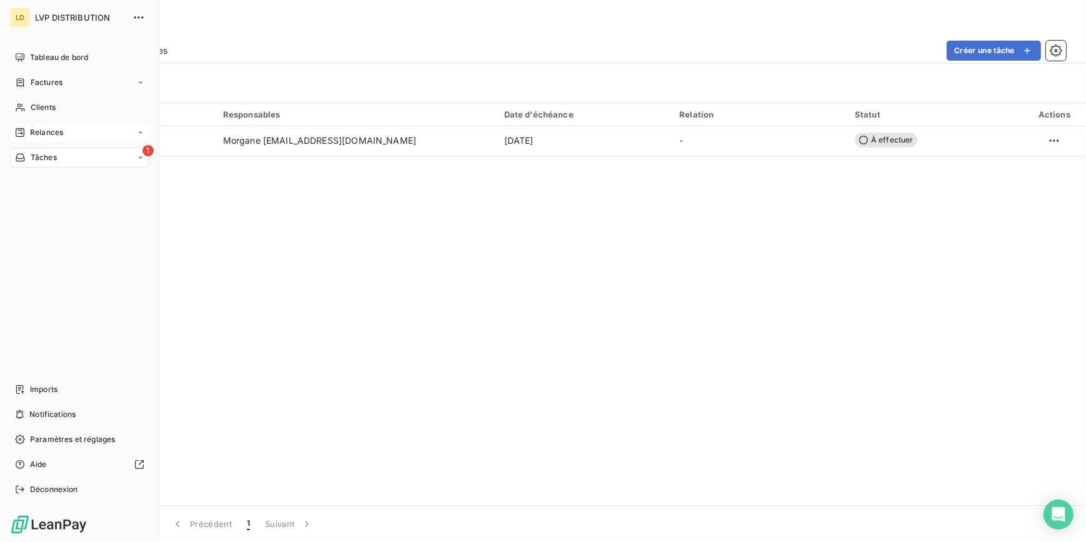
click at [27, 136] on div "Relances" at bounding box center [39, 132] width 48 height 11
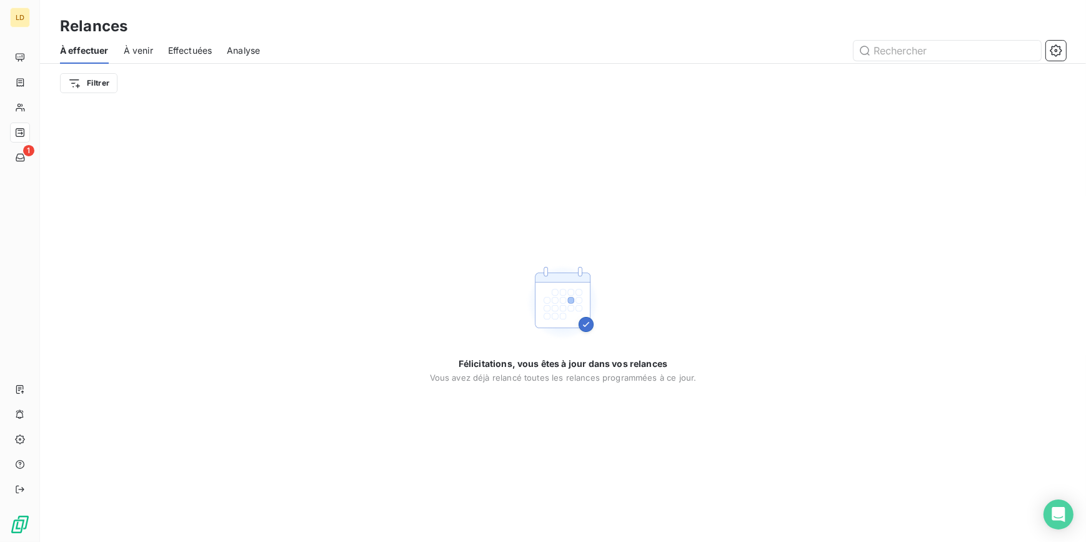
click at [148, 53] on span "À venir" at bounding box center [138, 50] width 29 height 12
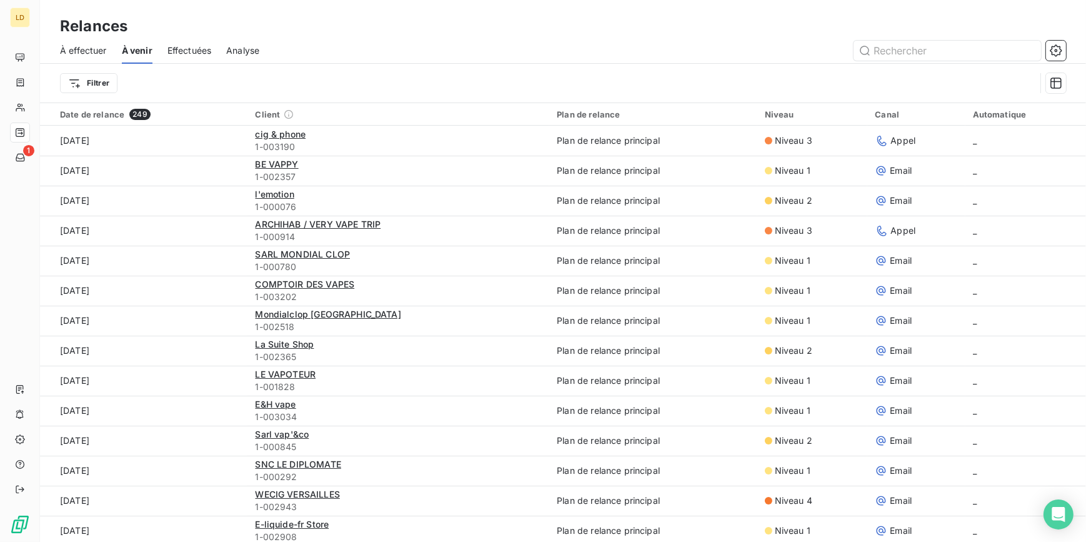
click at [182, 59] on div "Effectuées" at bounding box center [189, 50] width 44 height 26
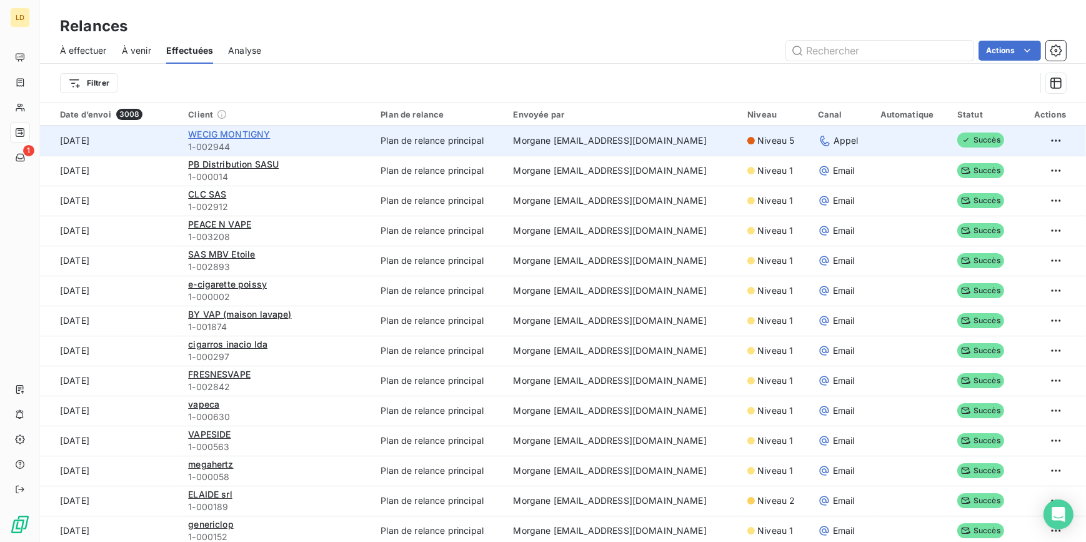
click at [250, 132] on span "WECIG MONTIGNY" at bounding box center [229, 134] width 82 height 11
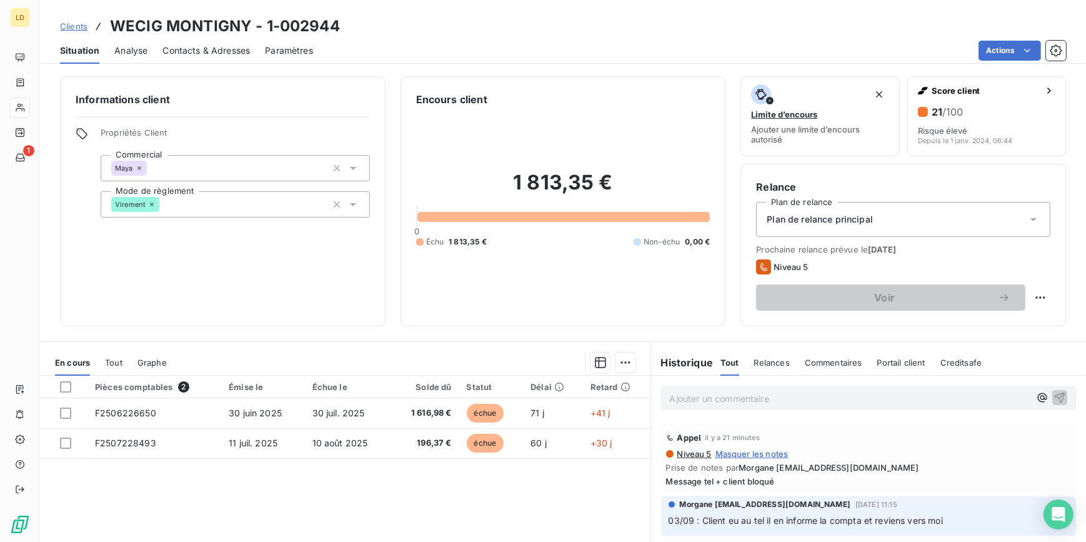
click at [207, 46] on span "Contacts & Adresses" at bounding box center [205, 50] width 87 height 12
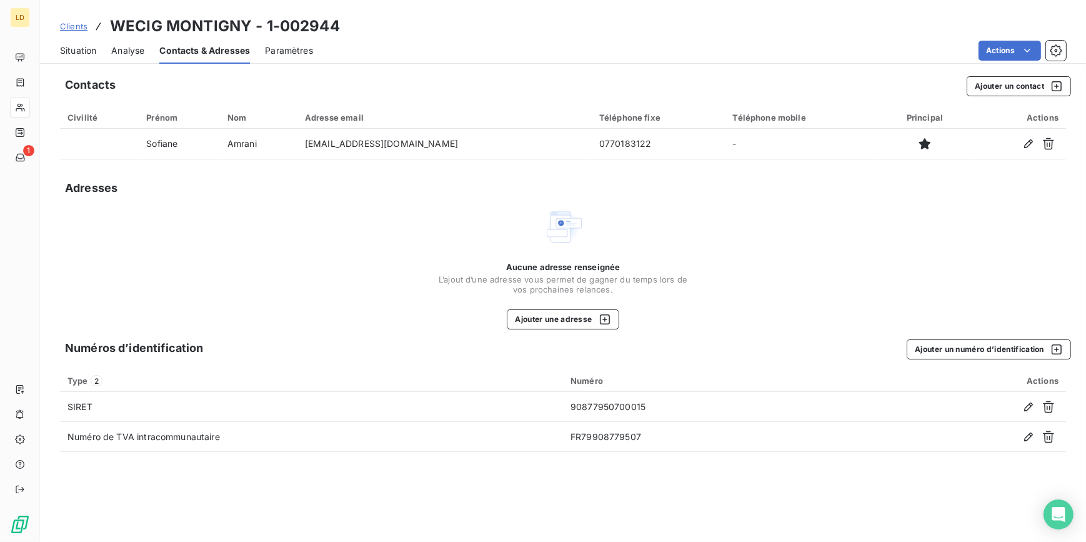
click at [96, 51] on span "Situation" at bounding box center [78, 50] width 36 height 12
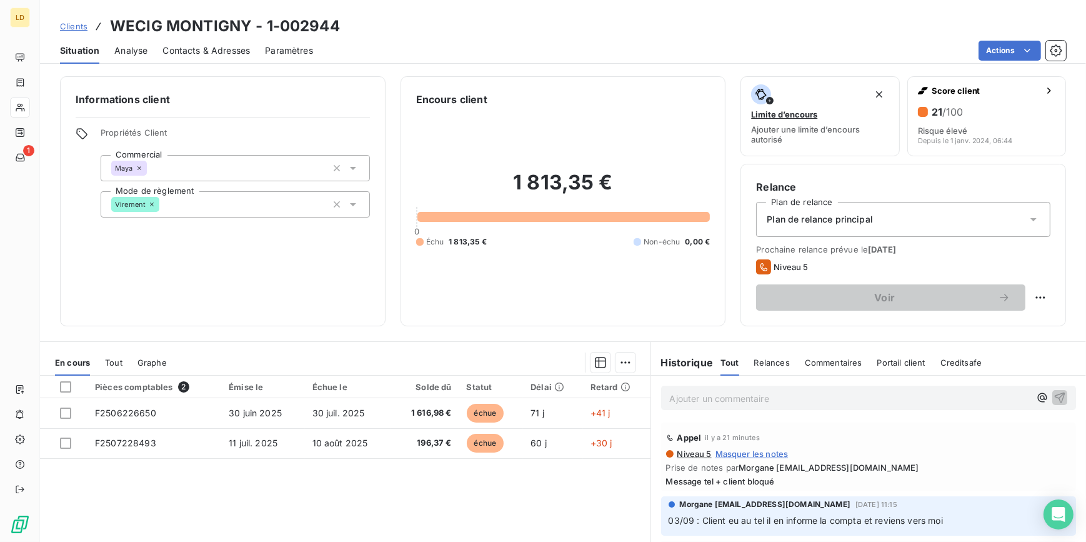
click at [218, 56] on div "Contacts & Adresses" at bounding box center [205, 50] width 87 height 26
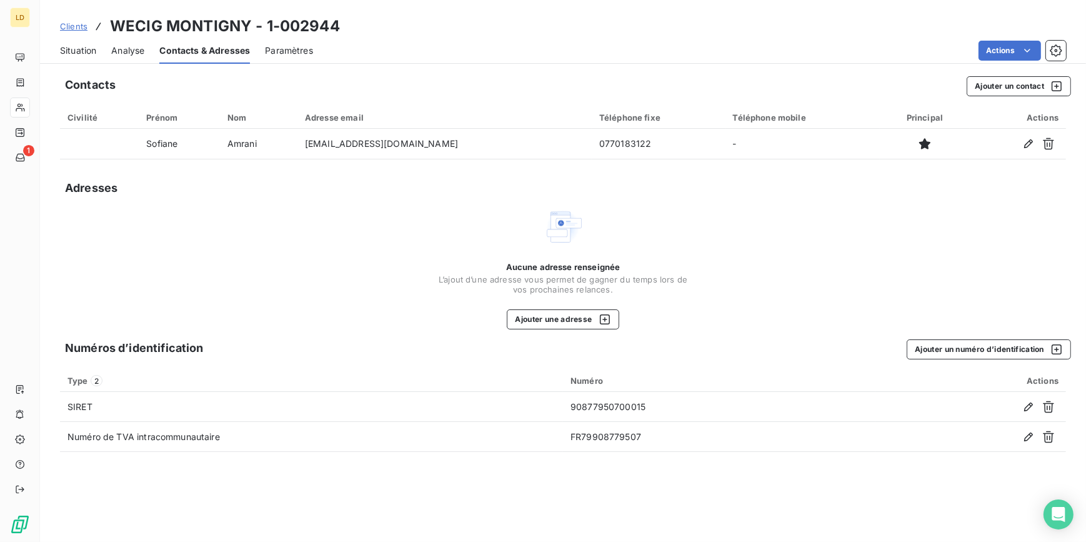
click at [88, 47] on span "Situation" at bounding box center [78, 50] width 36 height 12
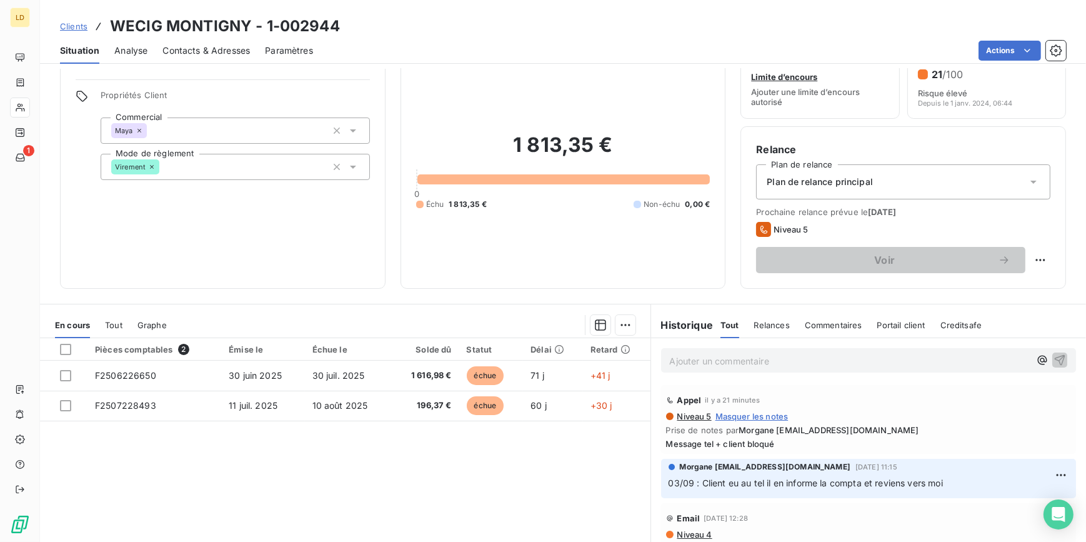
click at [229, 38] on div "Contacts & Adresses" at bounding box center [205, 50] width 87 height 26
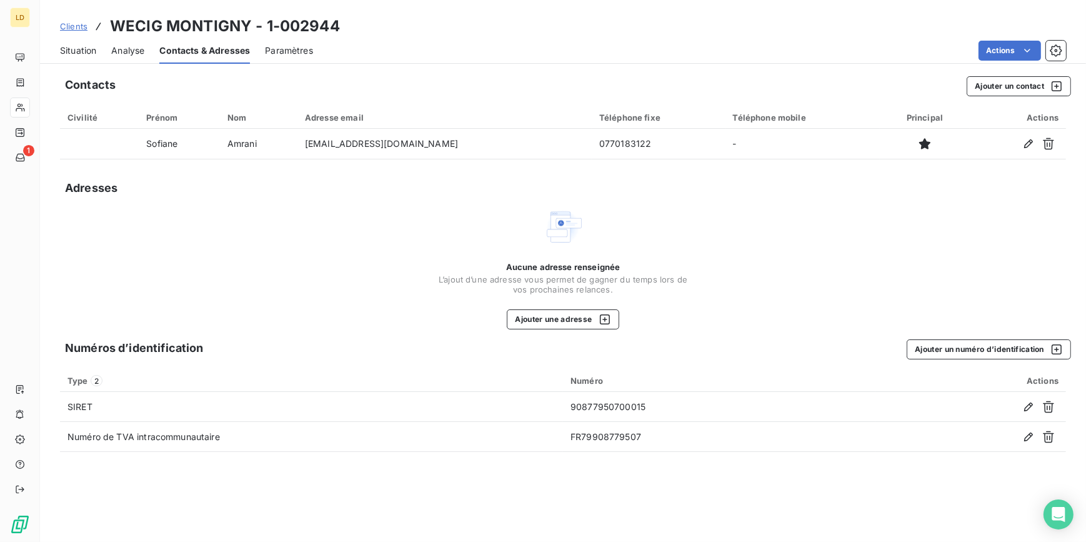
click at [76, 49] on span "Situation" at bounding box center [78, 50] width 36 height 12
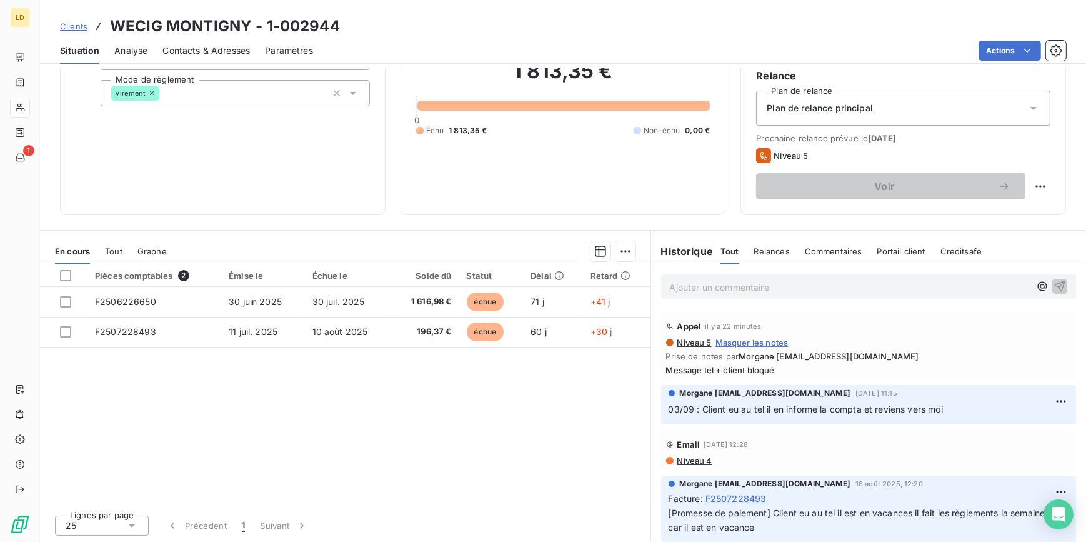
click at [705, 299] on div "Ajouter un commentaire ﻿" at bounding box center [868, 286] width 435 height 44
click at [687, 274] on div "Ajouter un commentaire ﻿" at bounding box center [868, 286] width 435 height 44
click at [687, 280] on p "Ajouter un commentaire ﻿" at bounding box center [850, 287] width 360 height 16
